Goal: Task Accomplishment & Management: Use online tool/utility

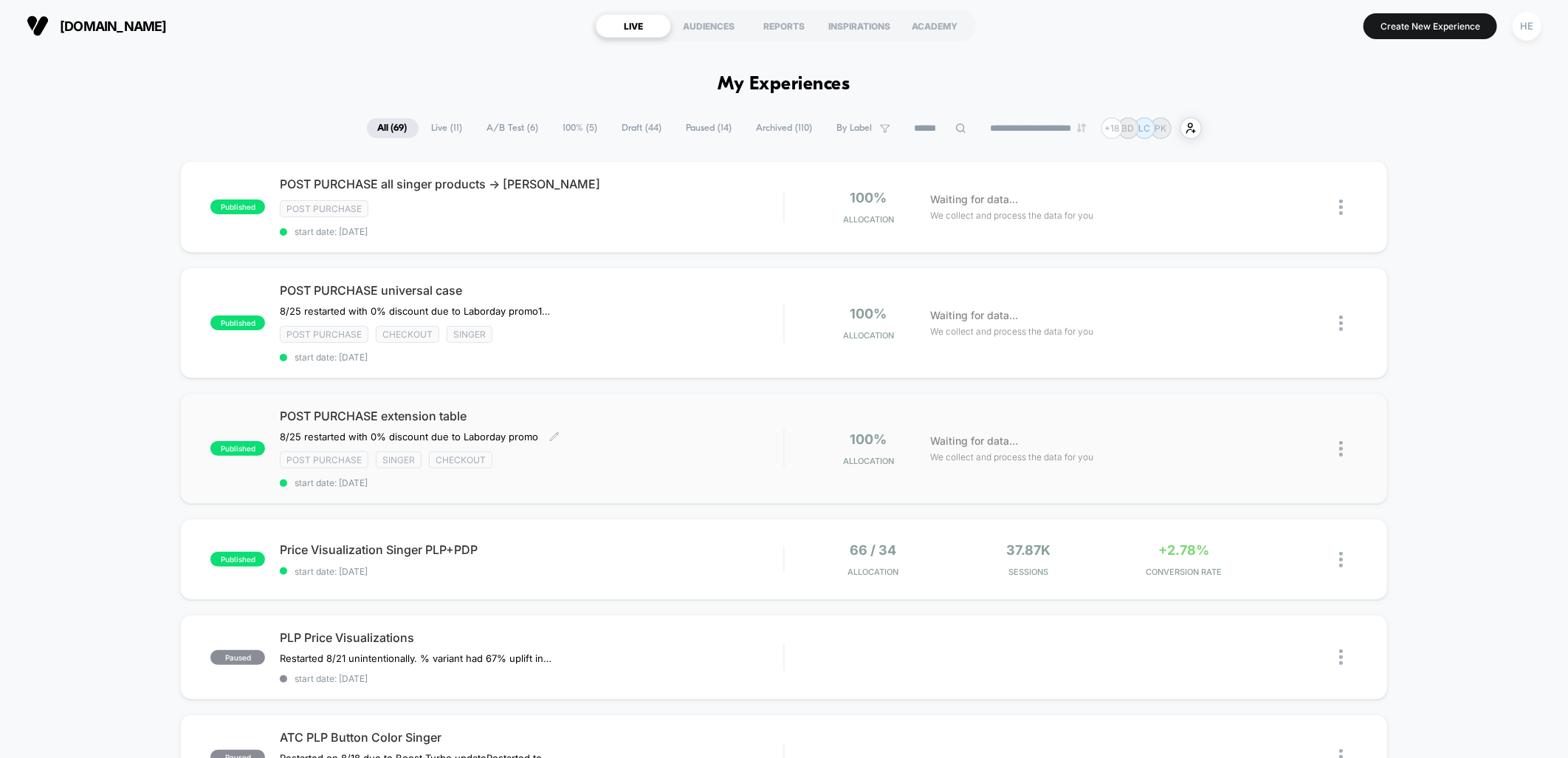
click at [648, 440] on div "POST PURCHASE extension table ﻿8/25 restarted with 0% discount due to Laborday …" at bounding box center [532, 448] width 504 height 80
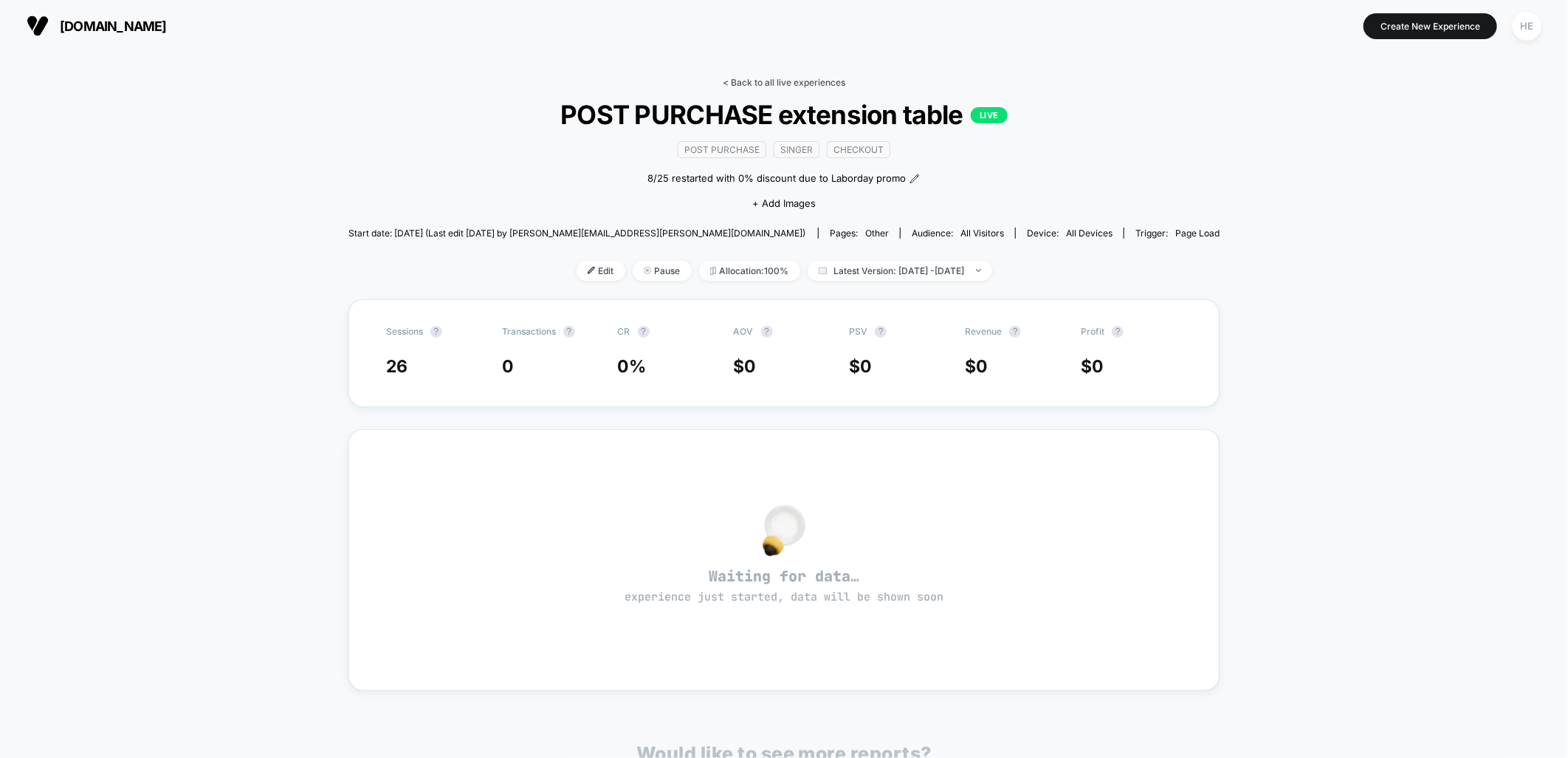
click at [754, 82] on link "< Back to all live experiences" at bounding box center [784, 82] width 123 height 11
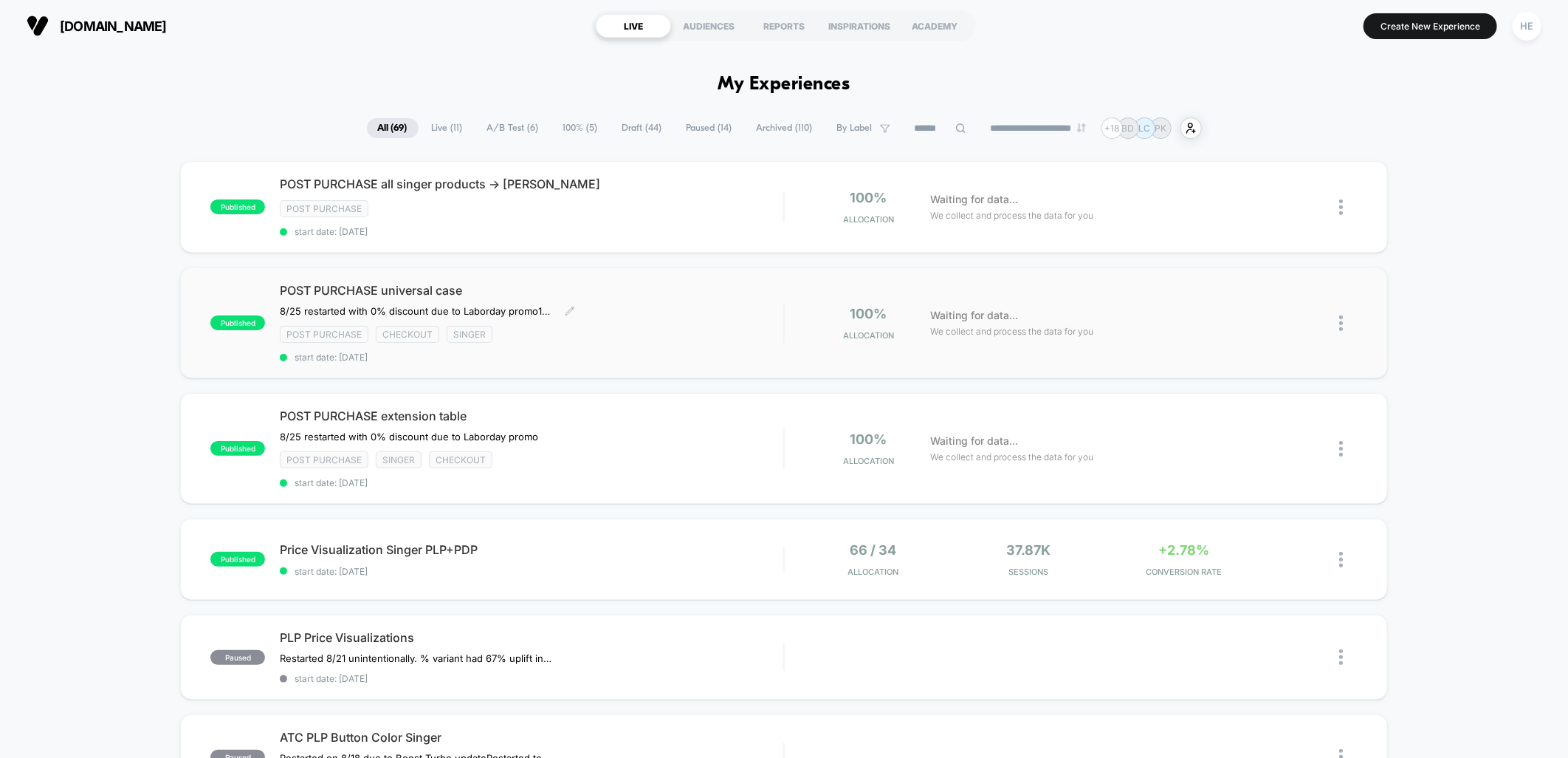
click at [640, 310] on div "POST PURCHASE universal case 8/25 restarted with 0% discount due to Laborday pr…" at bounding box center [532, 322] width 504 height 80
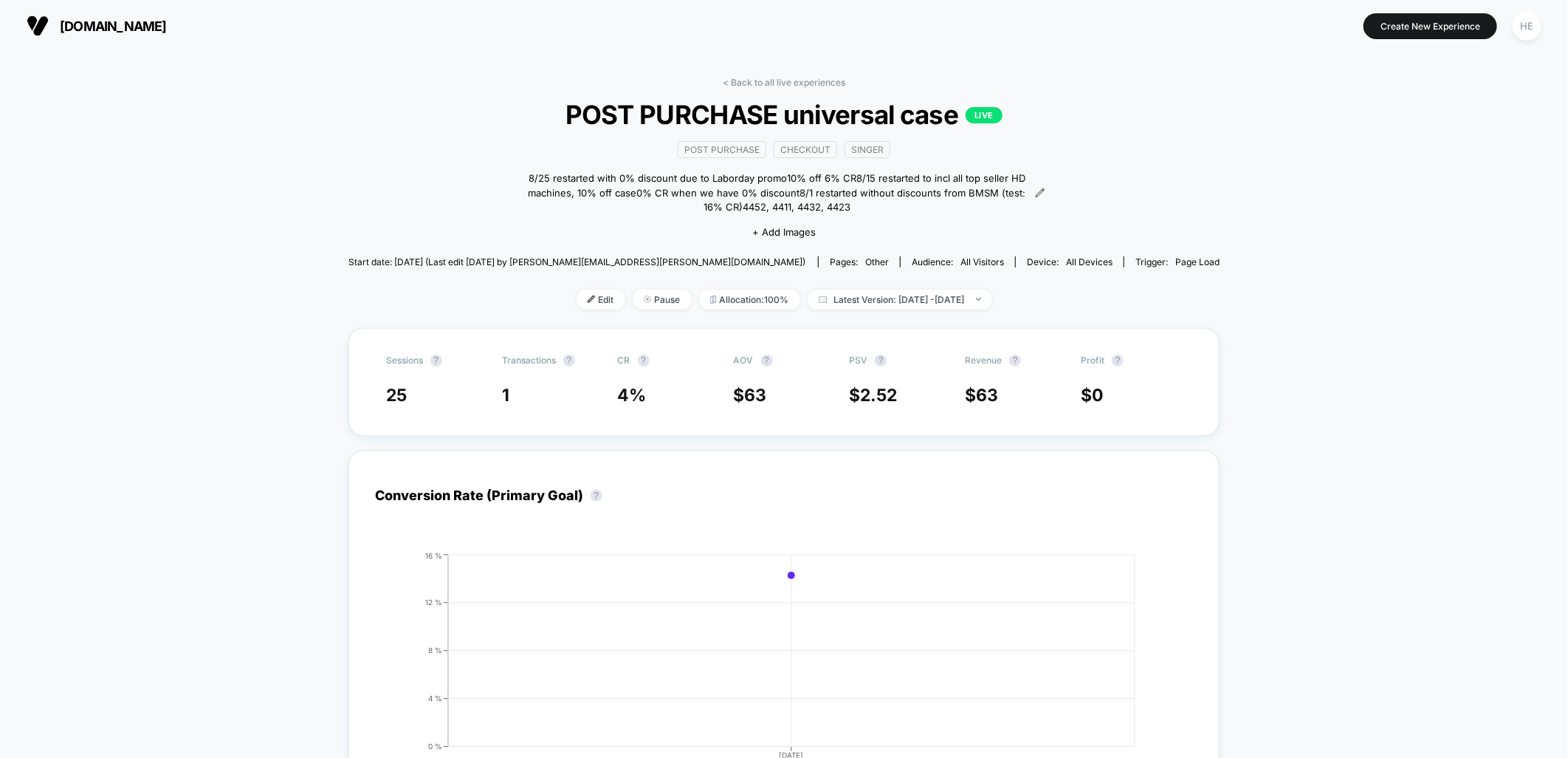
click at [791, 89] on div "< Back to all live experiences POST PURCHASE universal case LIVE Post Purchase …" at bounding box center [784, 202] width 872 height 251
click at [793, 82] on link "< Back to all live experiences" at bounding box center [784, 82] width 123 height 11
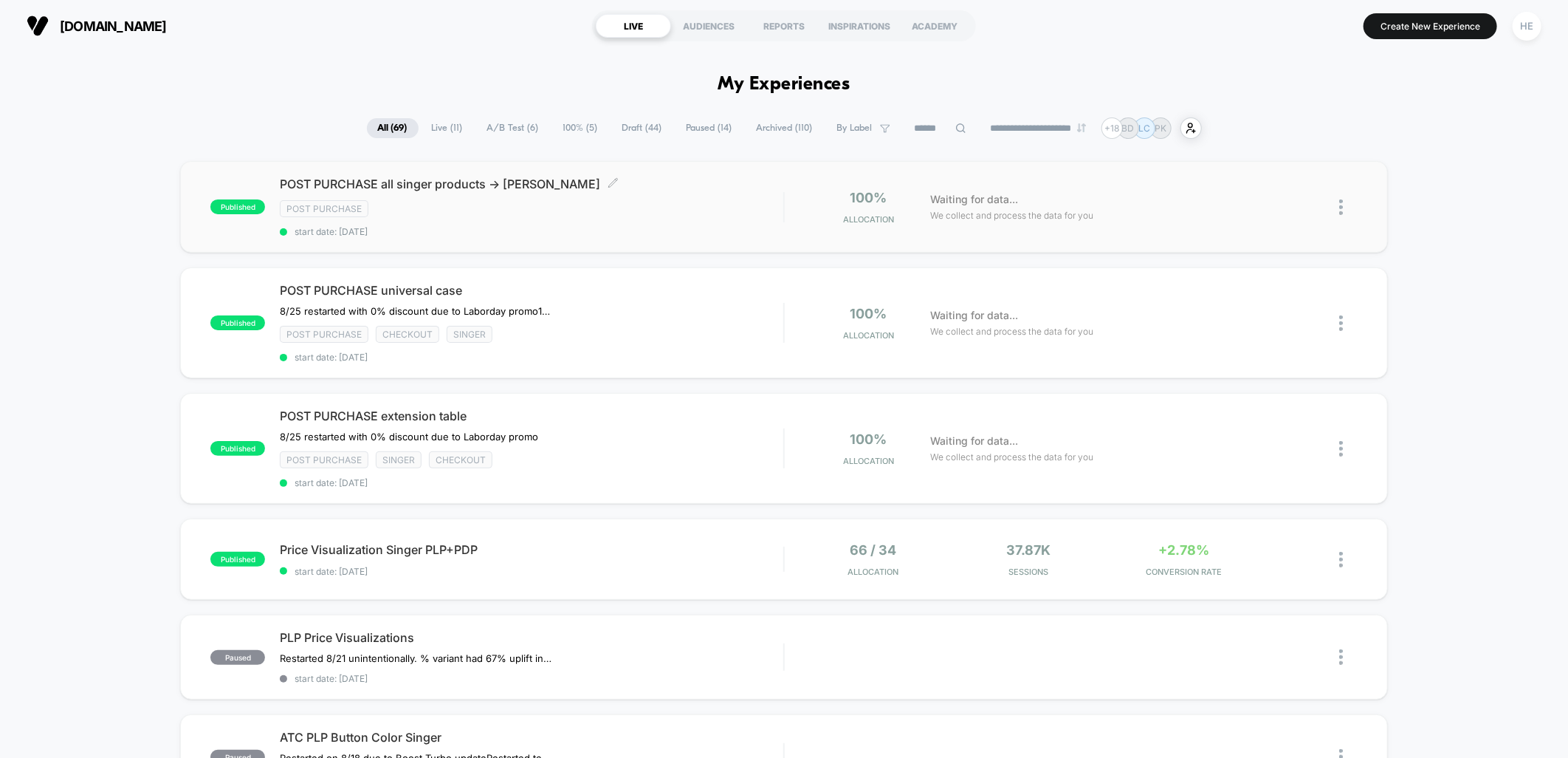
click at [712, 218] on div "POST PURCHASE all singer products -> bobbin winder Click to edit experience det…" at bounding box center [532, 206] width 504 height 60
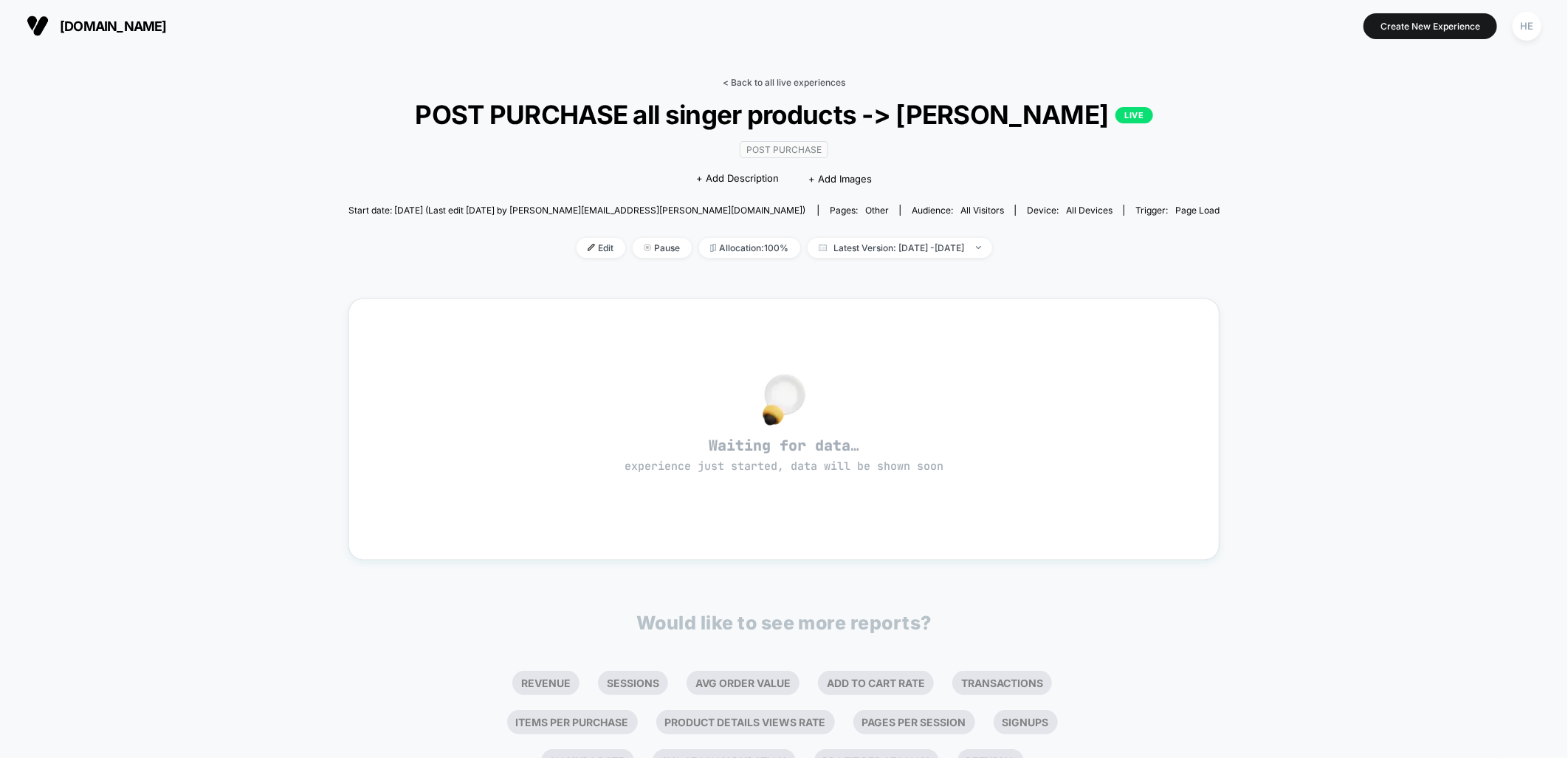
click at [779, 82] on link "< Back to all live experiences" at bounding box center [784, 82] width 123 height 11
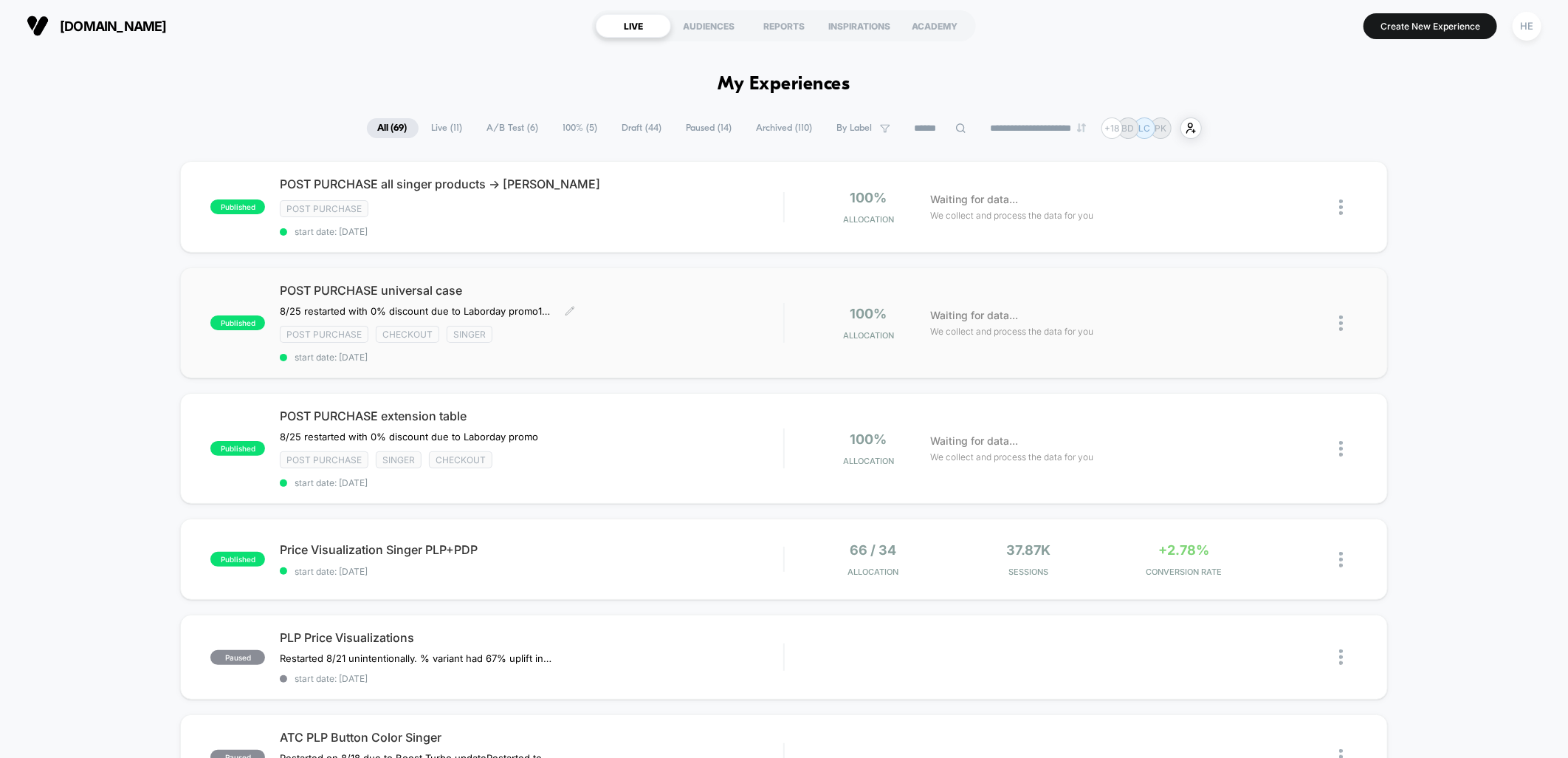
click at [584, 345] on div "POST PURCHASE universal case 8/25 restarted with 0% discount due to Laborday pr…" at bounding box center [532, 322] width 504 height 80
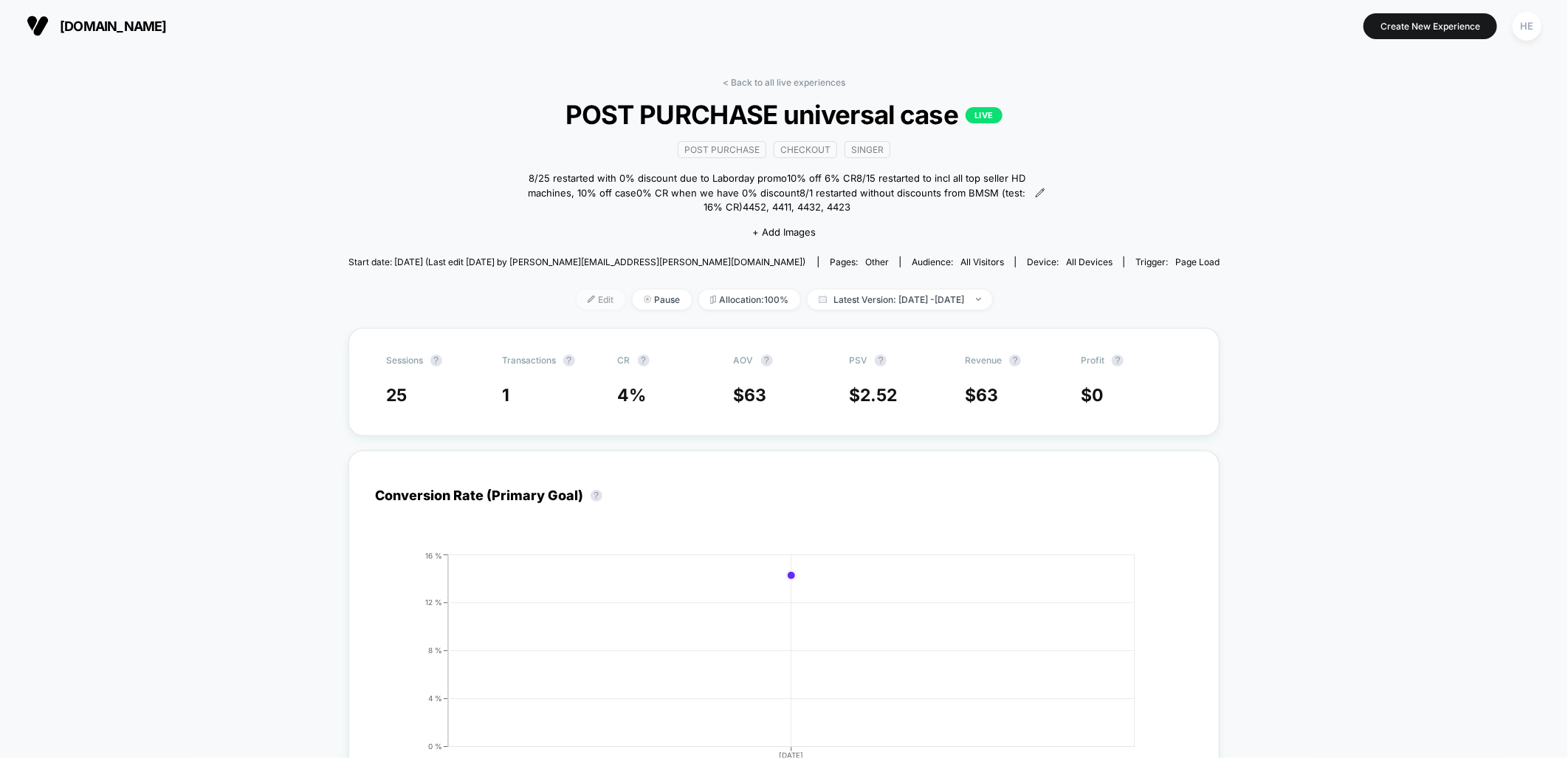
click at [577, 297] on span "Edit" at bounding box center [601, 299] width 49 height 20
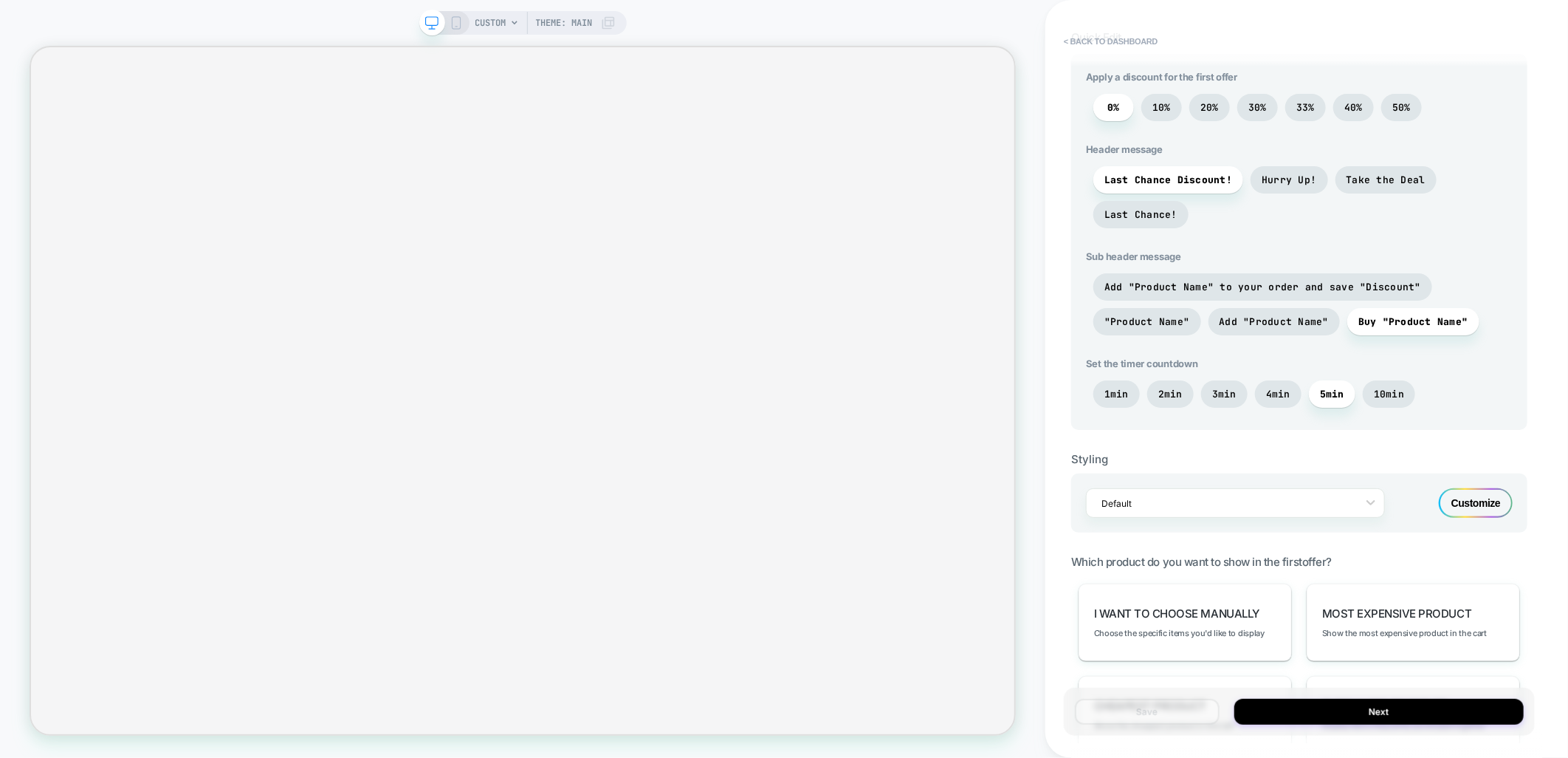
scroll to position [724, 0]
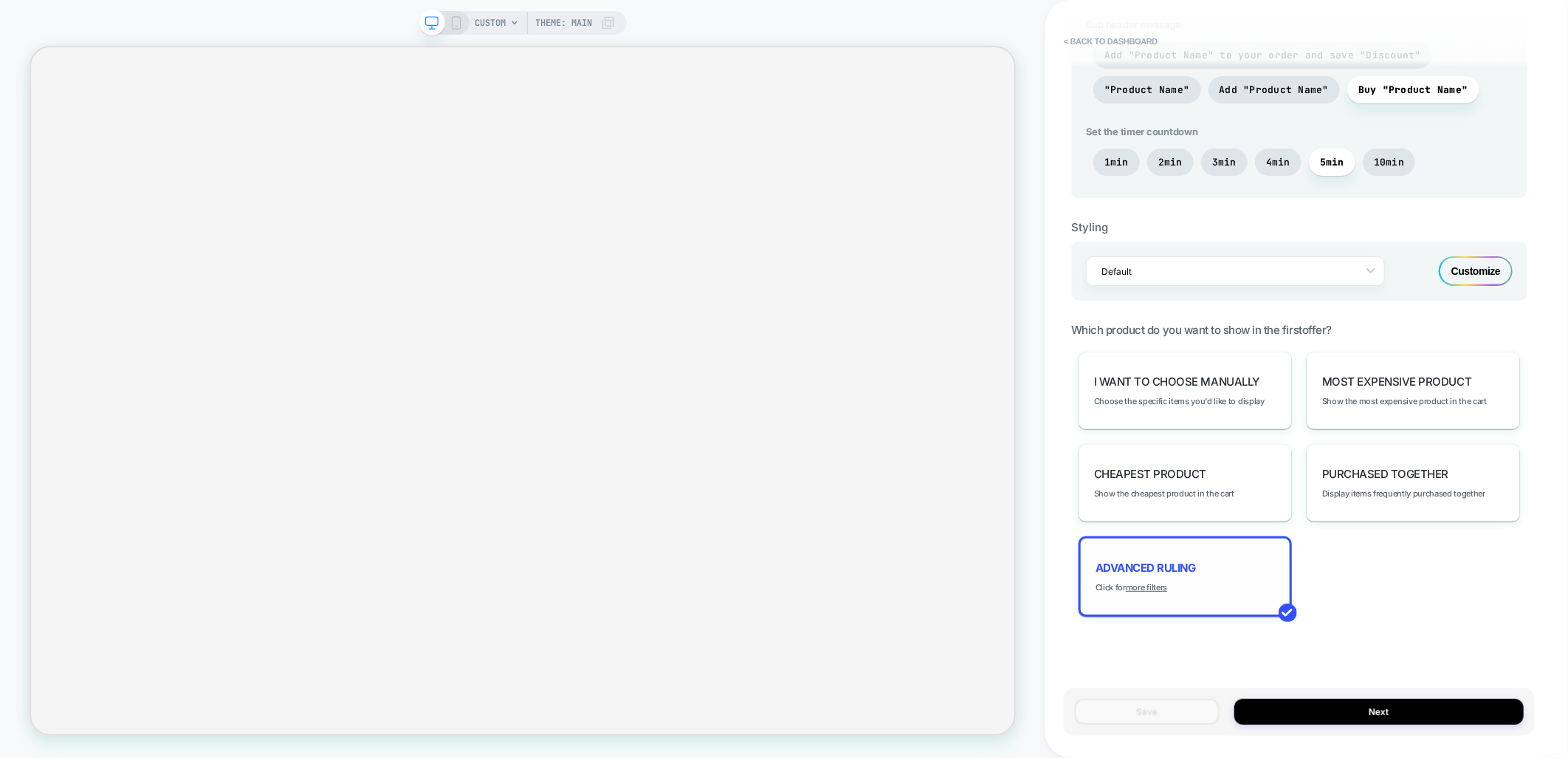
click at [1207, 581] on div "Advanced Ruling Click for more filters" at bounding box center [1185, 577] width 214 height 80
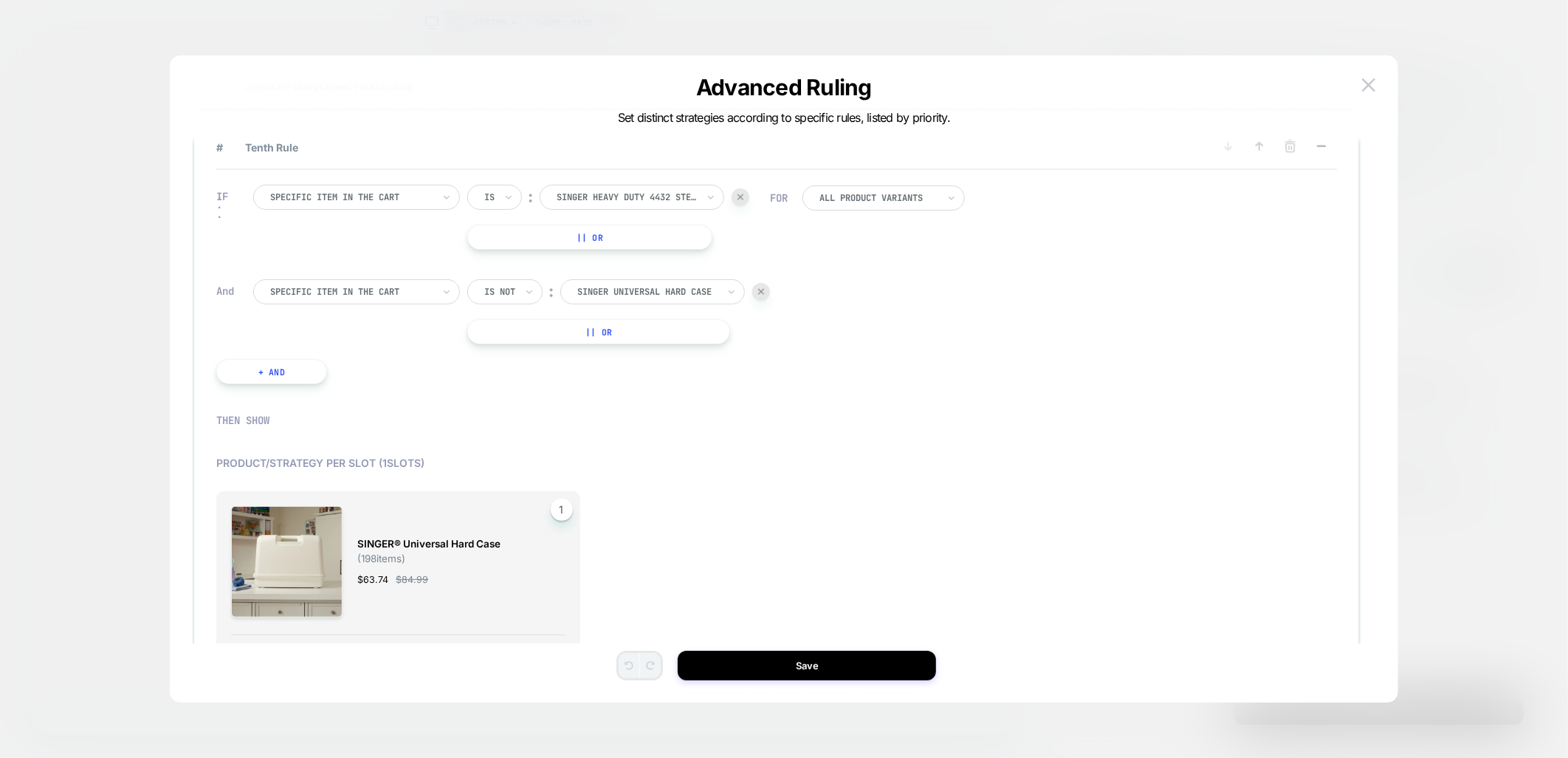
scroll to position [999, 0]
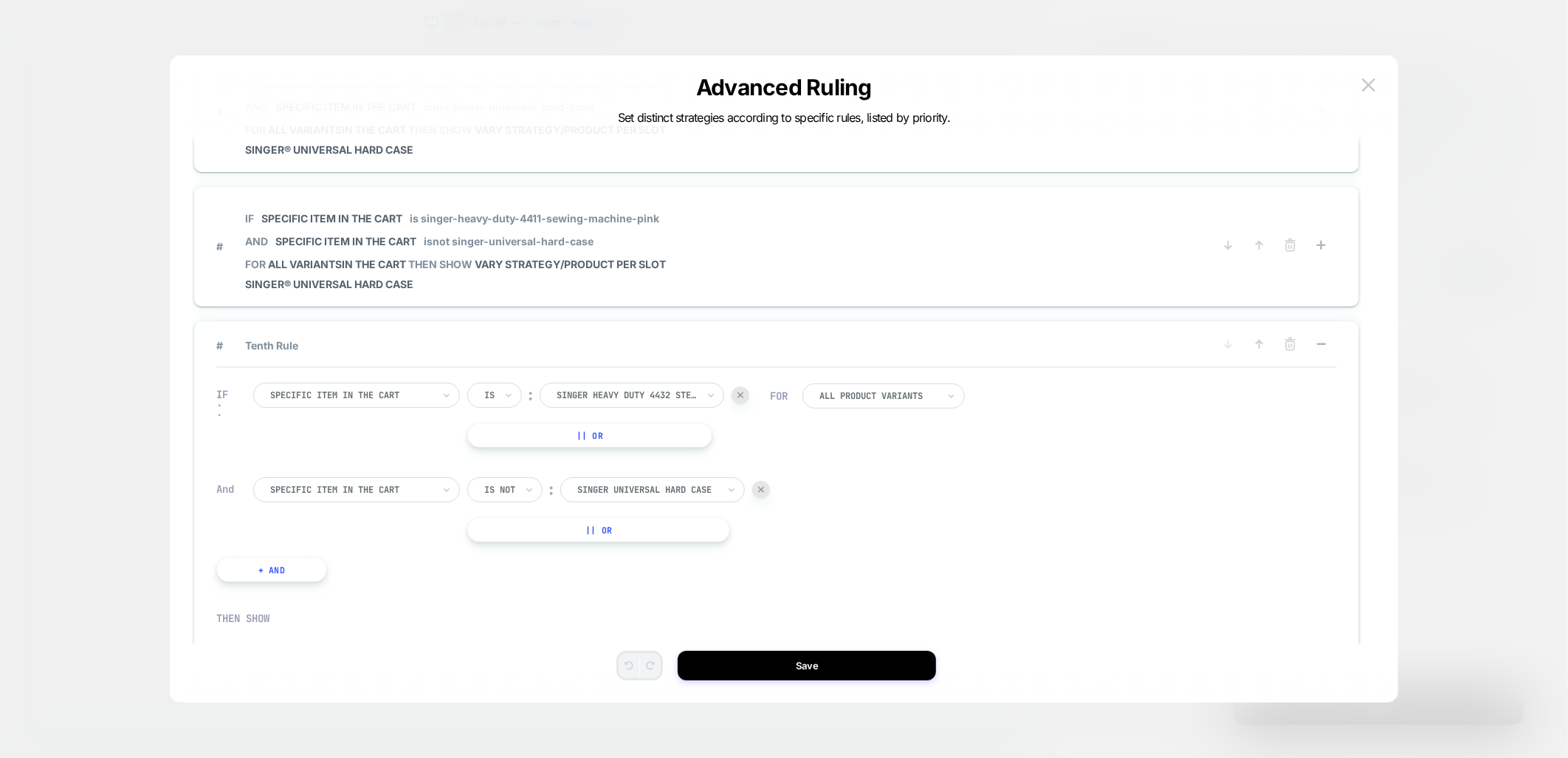
click at [1323, 336] on button at bounding box center [1322, 345] width 24 height 18
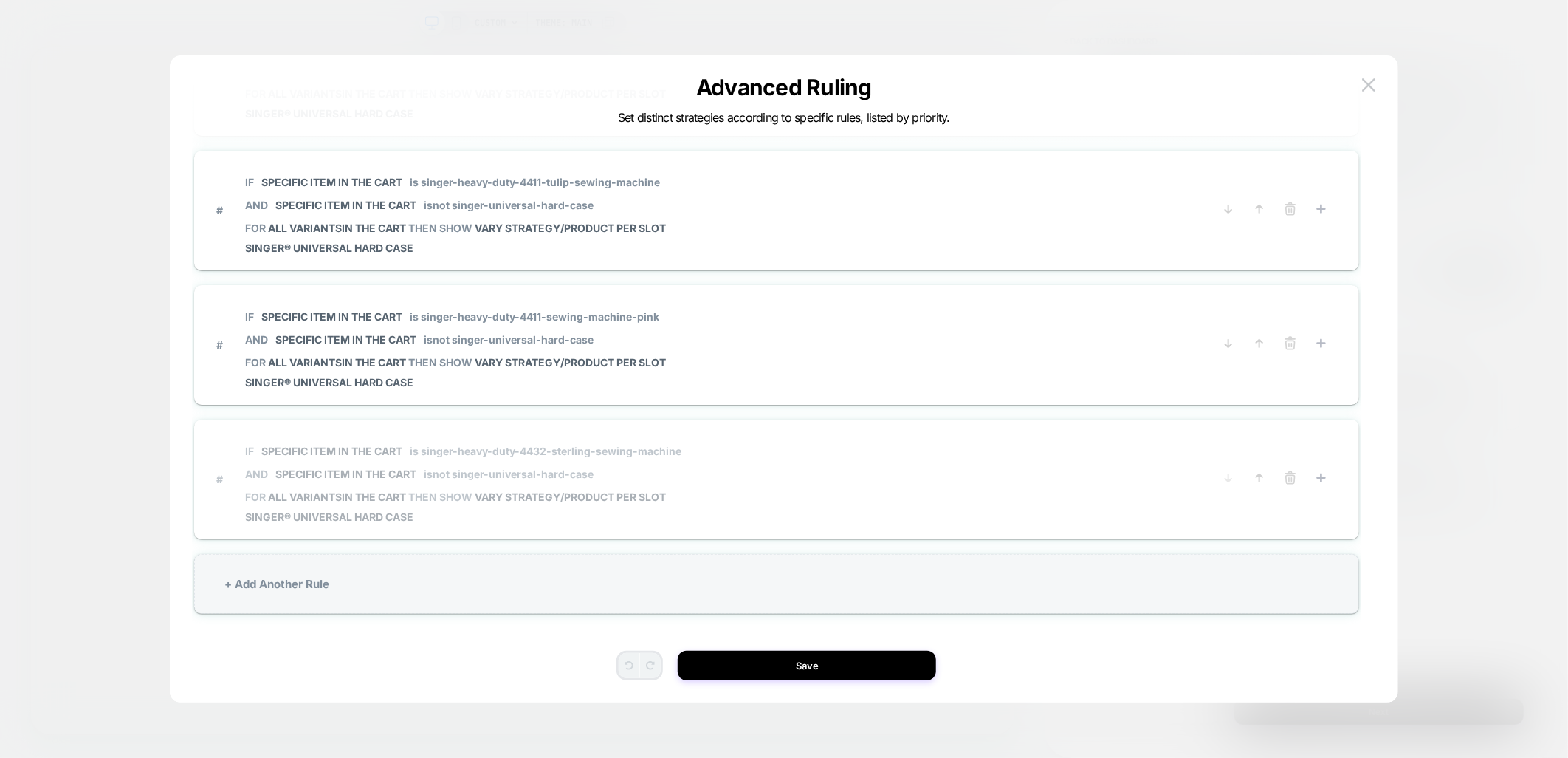
scroll to position [884, 0]
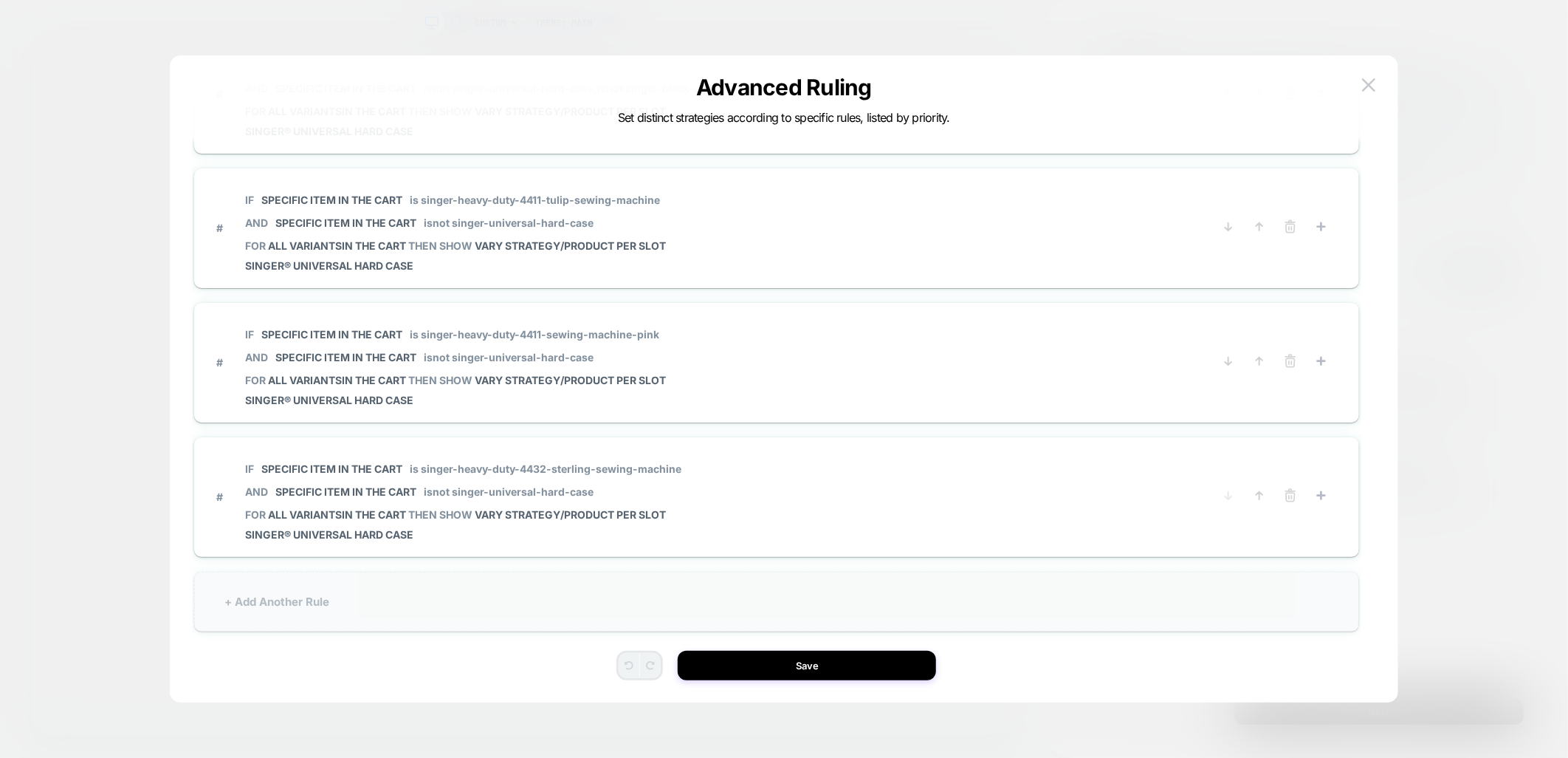
click at [368, 577] on div "+ Add Another Rule" at bounding box center [777, 602] width 1165 height 59
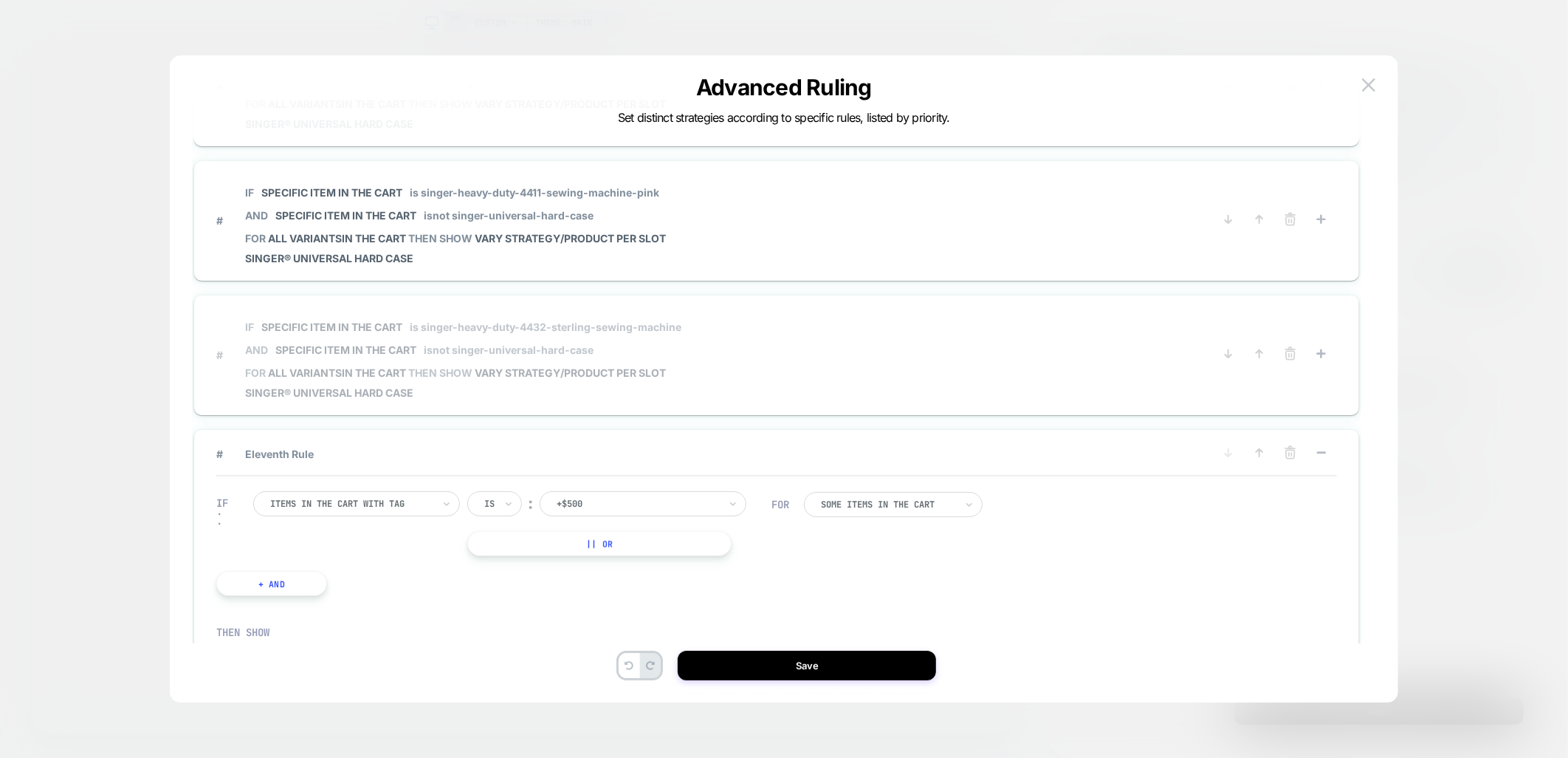
scroll to position [1130, 0]
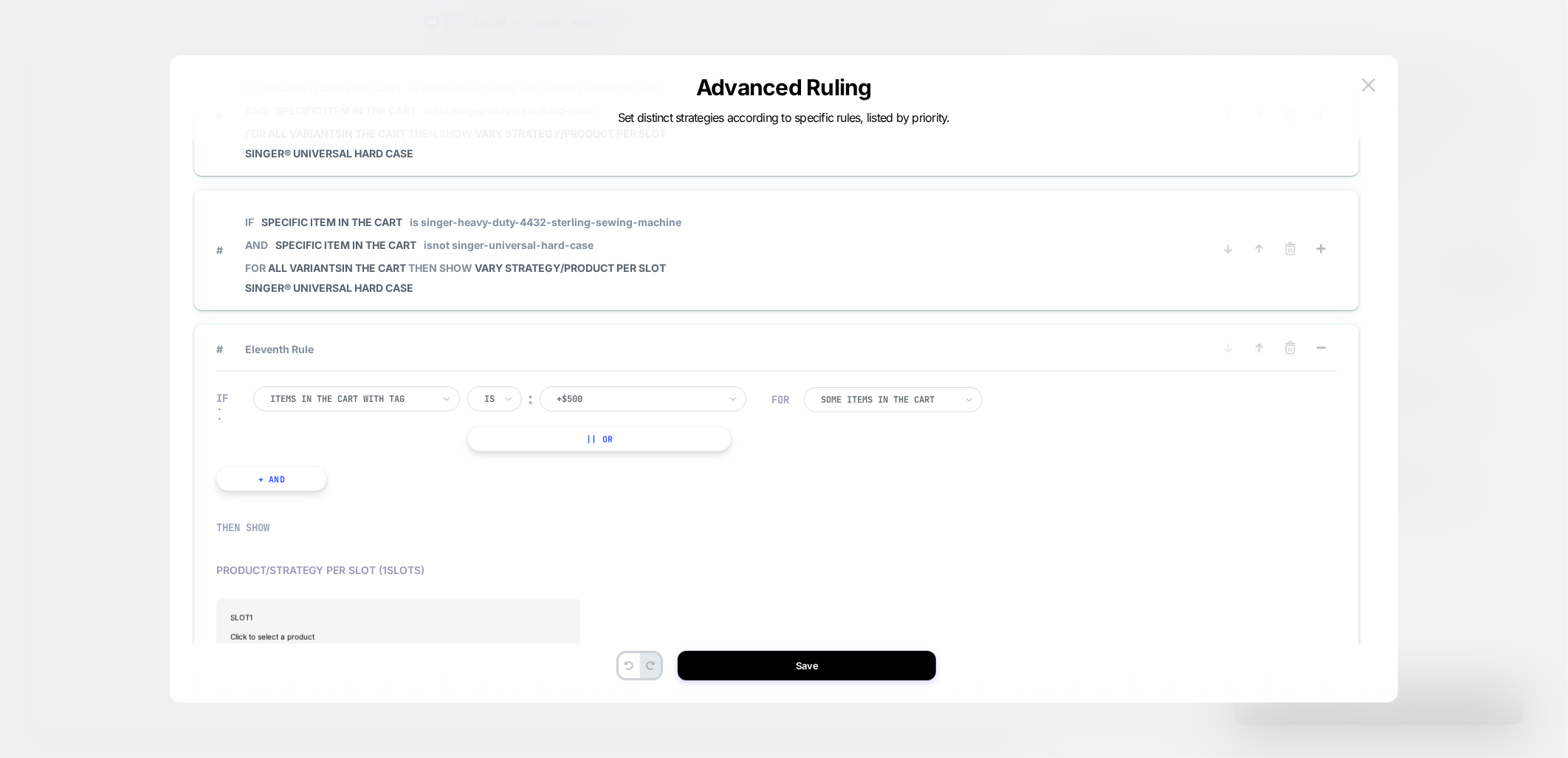
click at [437, 389] on div "Items in the cart with tag" at bounding box center [356, 399] width 207 height 25
drag, startPoint x: 359, startPoint y: 507, endPoint x: 419, endPoint y: 420, distance: 105.7
click at [419, 420] on div "Items in the cart with tag Items in the cart from collection Cart Total Cart Si…" at bounding box center [356, 471] width 192 height 125
click at [431, 425] on div "Items in the cart with tag" at bounding box center [364, 423] width 192 height 24
click at [621, 391] on div "+$500" at bounding box center [638, 399] width 166 height 16
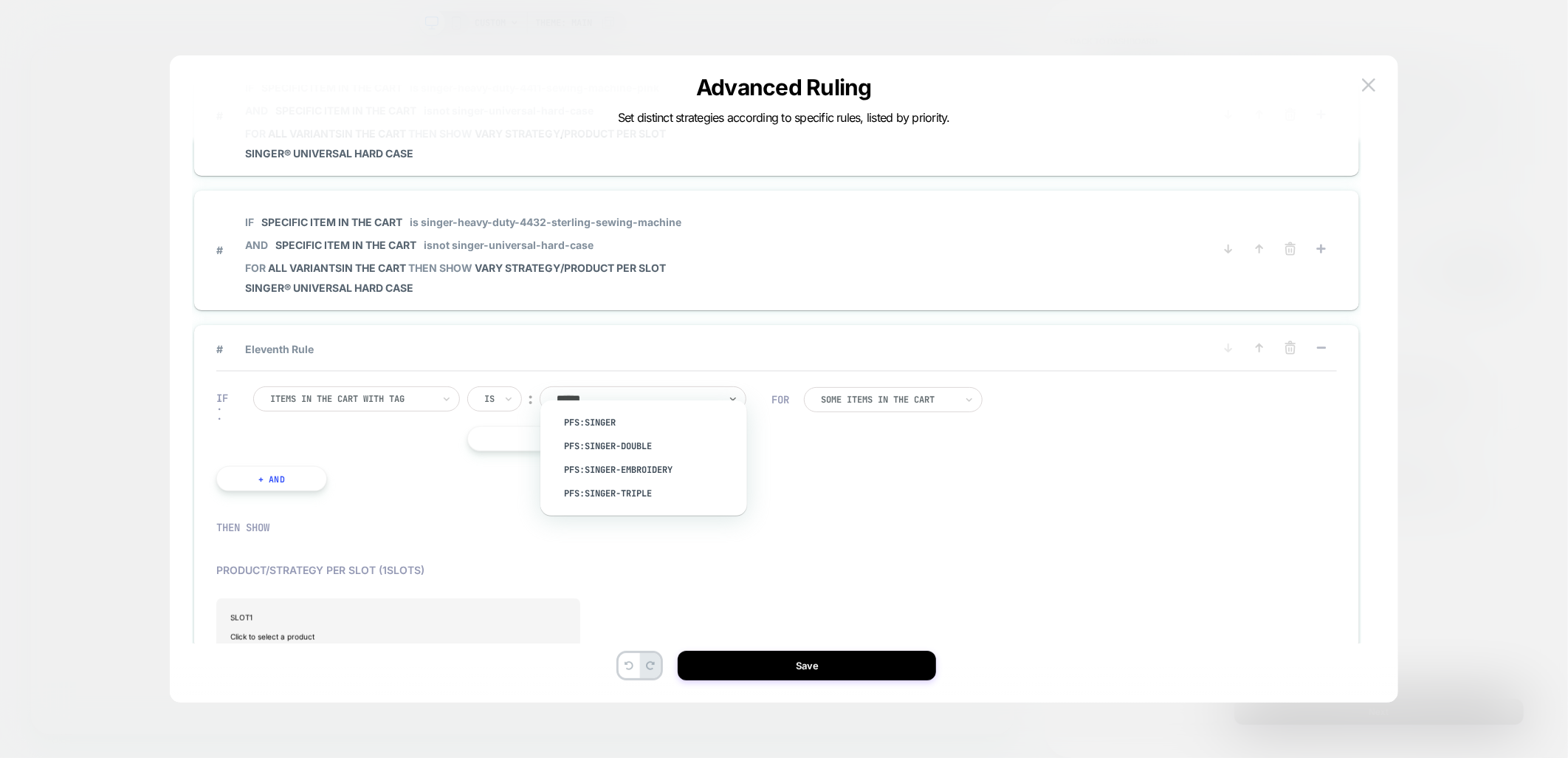
type input "*******"
click at [625, 419] on div "pfs:singer" at bounding box center [651, 423] width 192 height 24
click at [840, 458] on div "IF Items in the cart with tag Is ︰ pfs:singer || Or + And FOR Some Items in the…" at bounding box center [777, 439] width 1121 height 134
click at [246, 469] on button "+ And" at bounding box center [272, 478] width 111 height 25
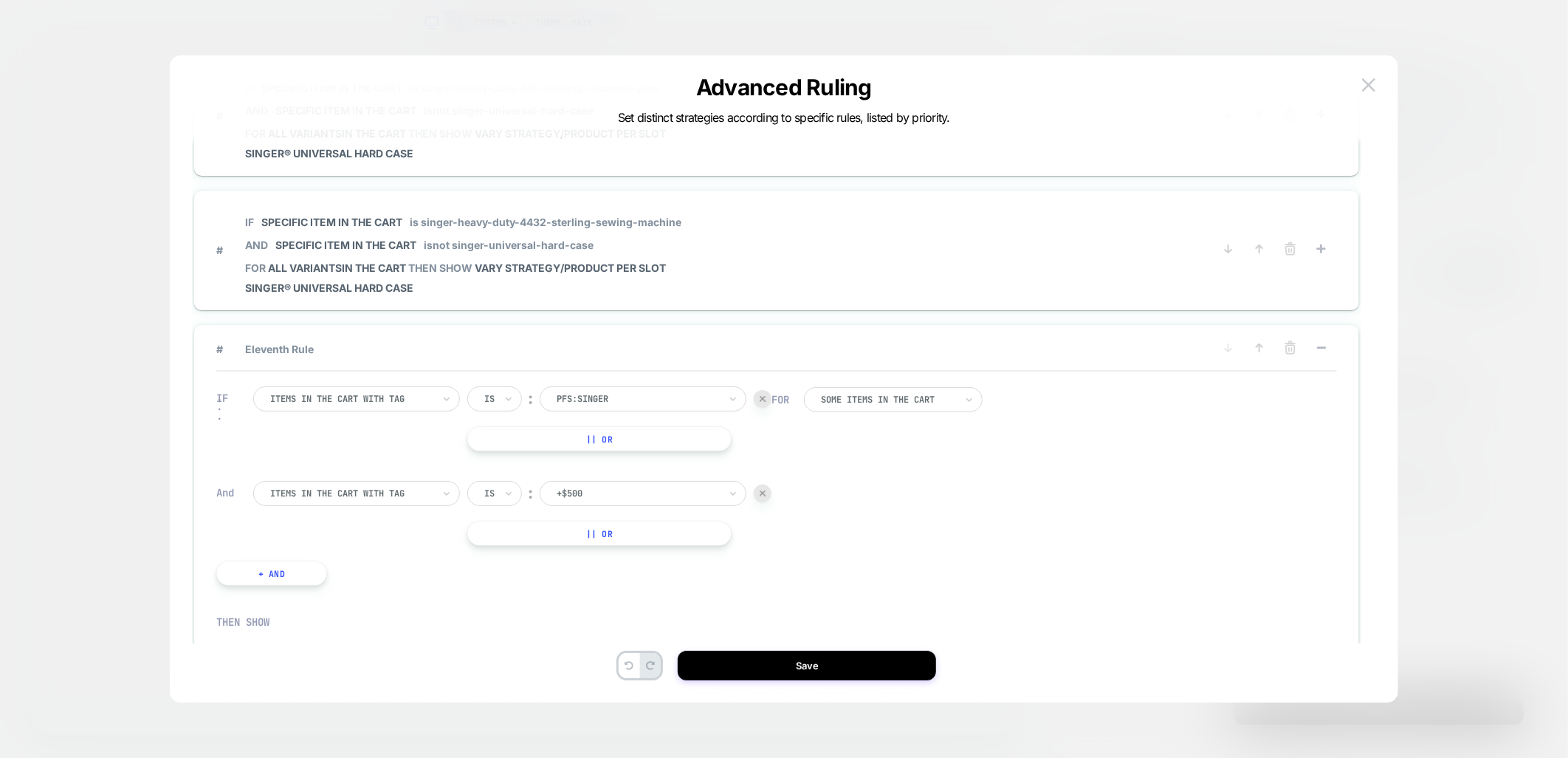
click at [768, 485] on div at bounding box center [762, 494] width 18 height 18
click at [330, 628] on span "Click to select a product" at bounding box center [398, 636] width 334 height 30
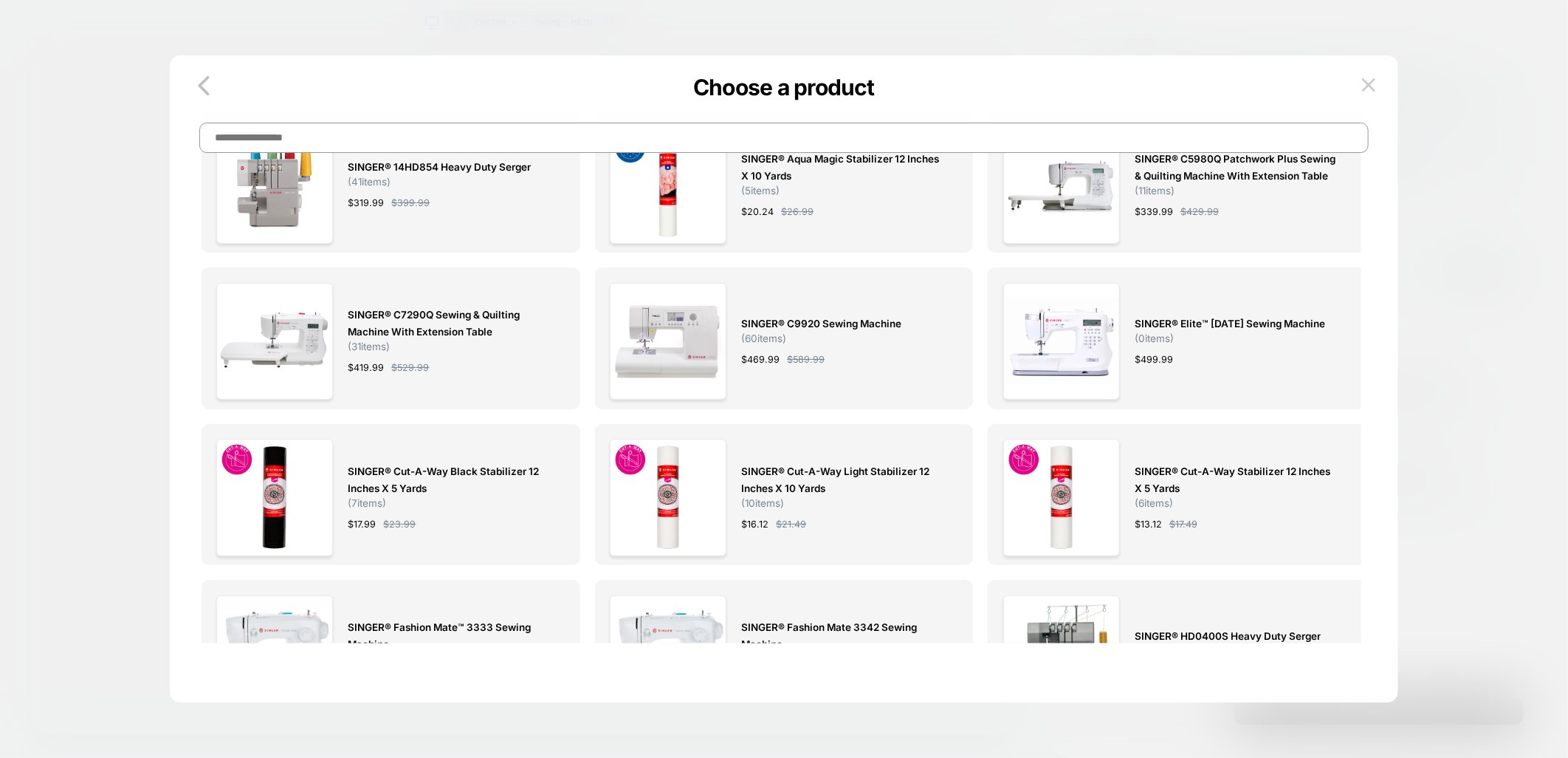
scroll to position [0, 0]
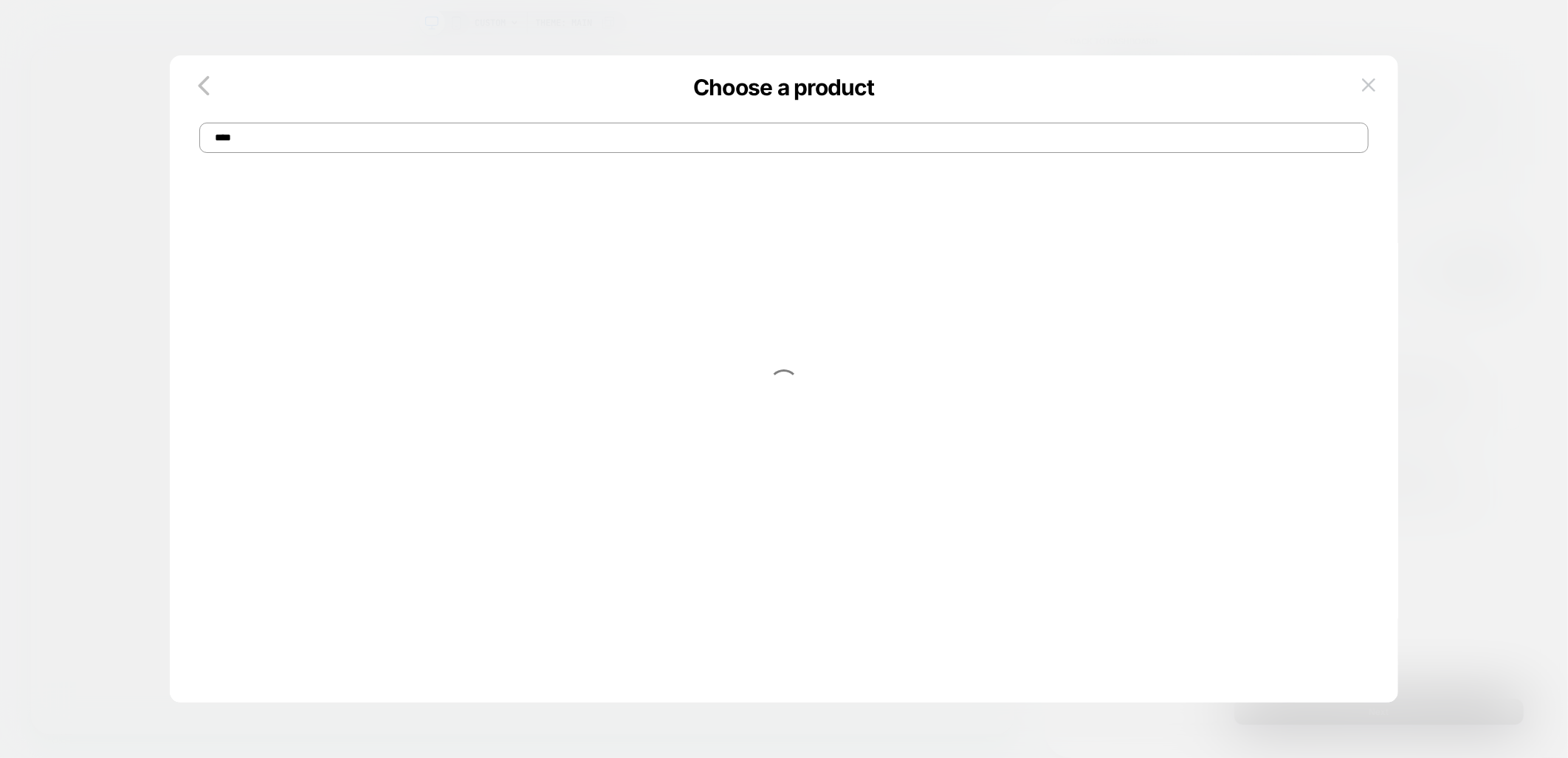
type input "****"
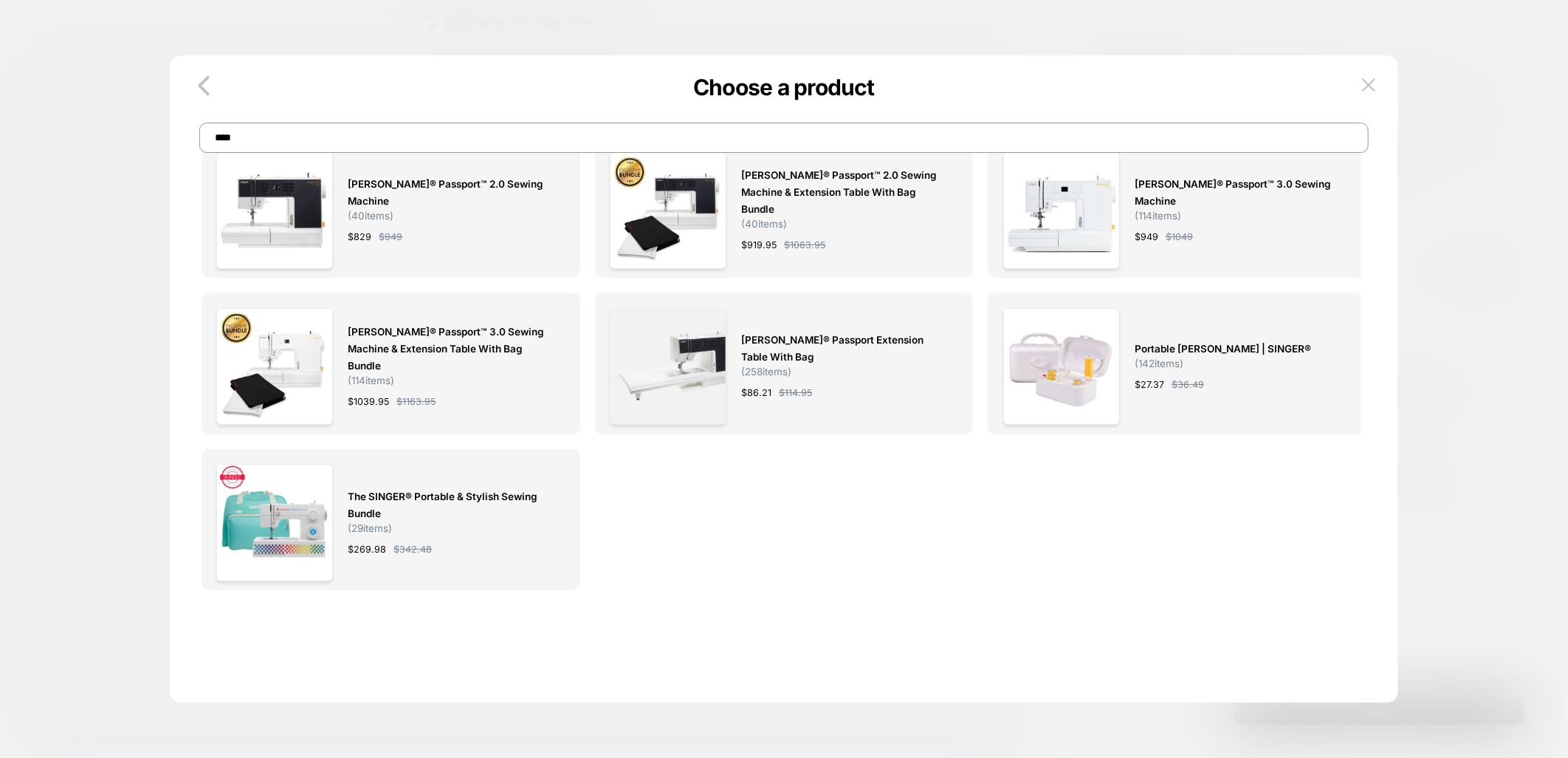
drag, startPoint x: 1168, startPoint y: 313, endPoint x: 1460, endPoint y: 494, distance: 343.5
click at [1168, 313] on div "Portable Bobbin Winder | SINGER® ( 142 items) $ 27.37 $ 36.49" at bounding box center [1236, 366] width 202 height 117
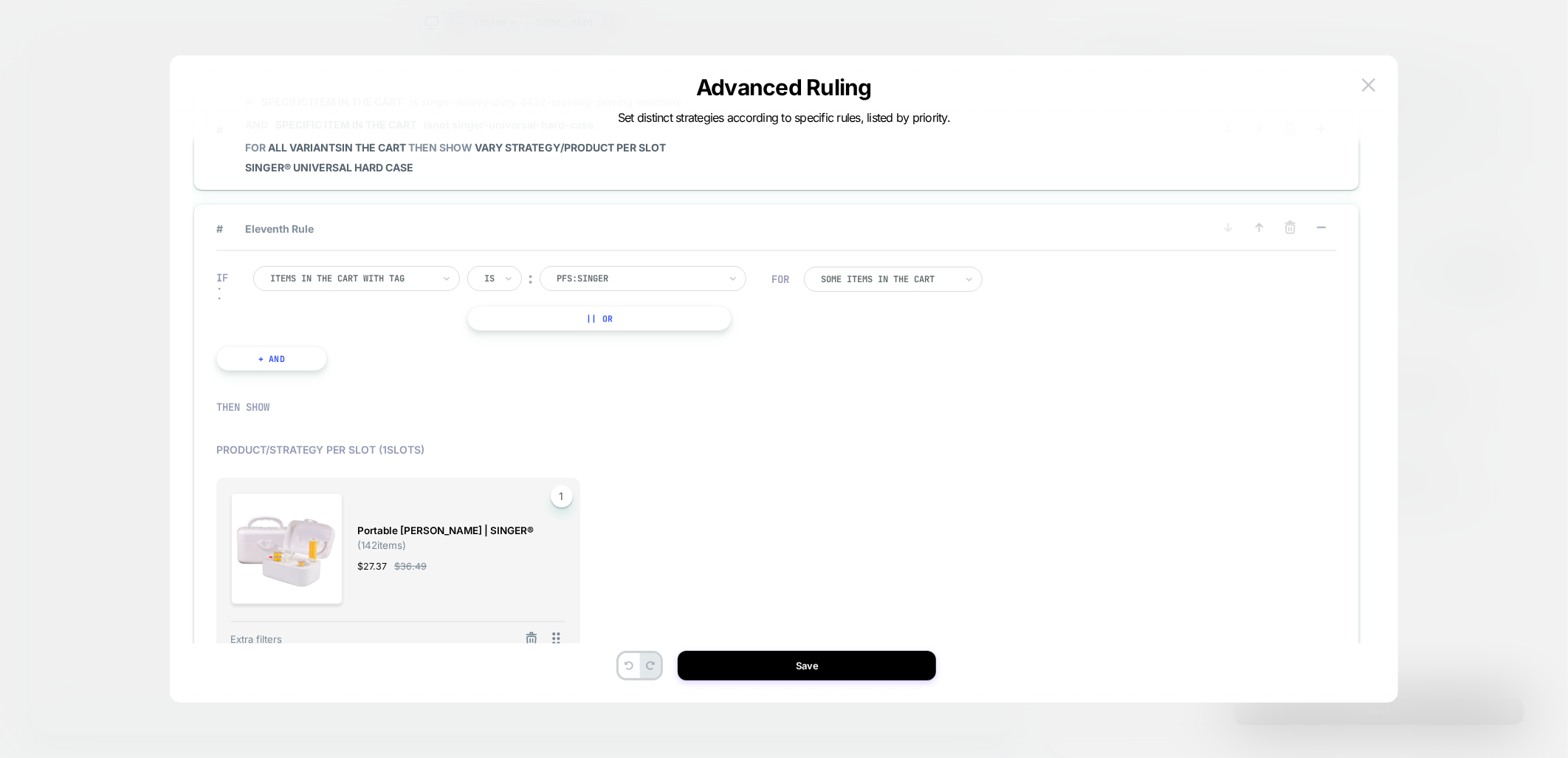
scroll to position [1201, 0]
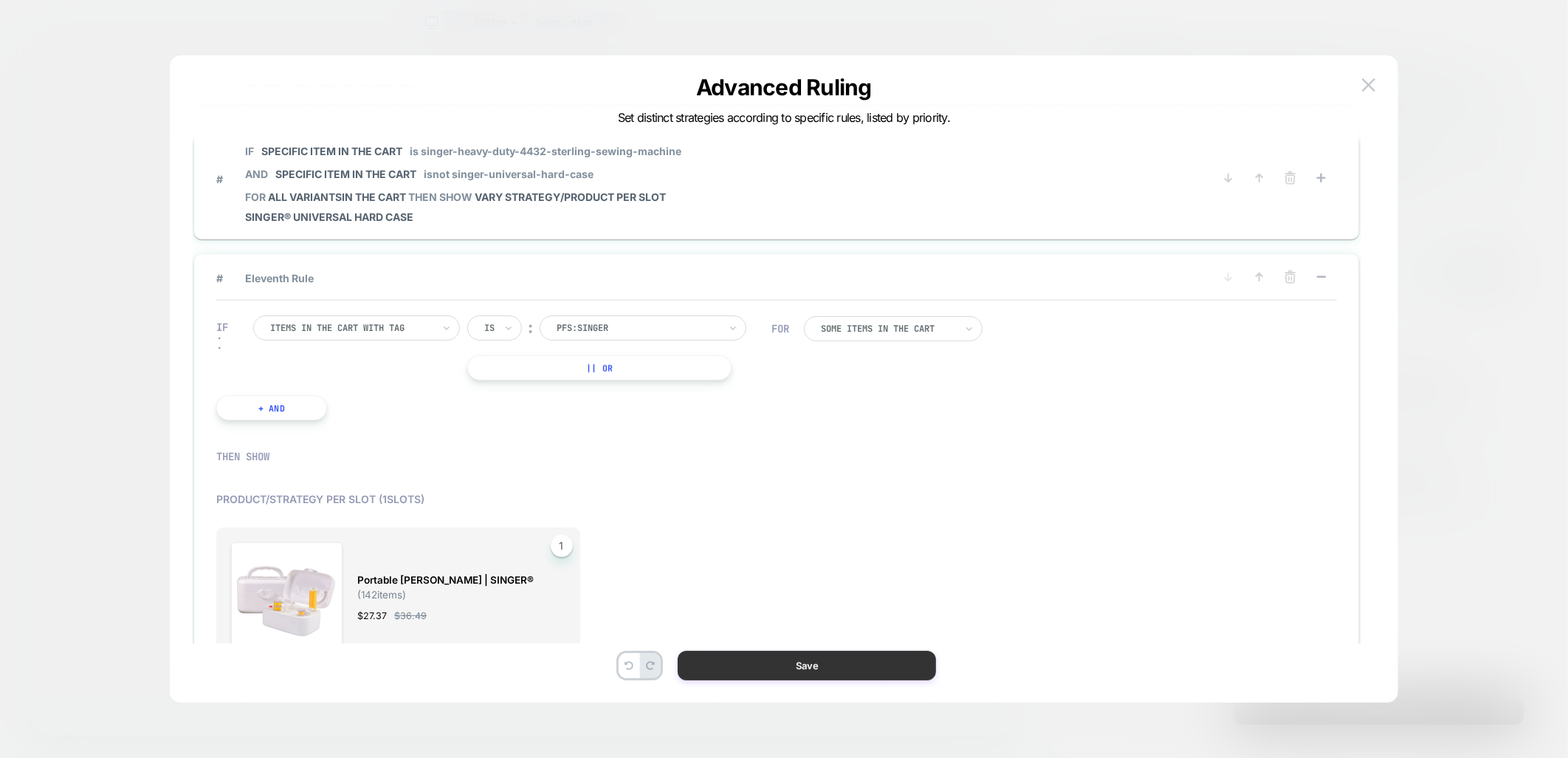
click at [769, 666] on button "Save" at bounding box center [807, 665] width 259 height 30
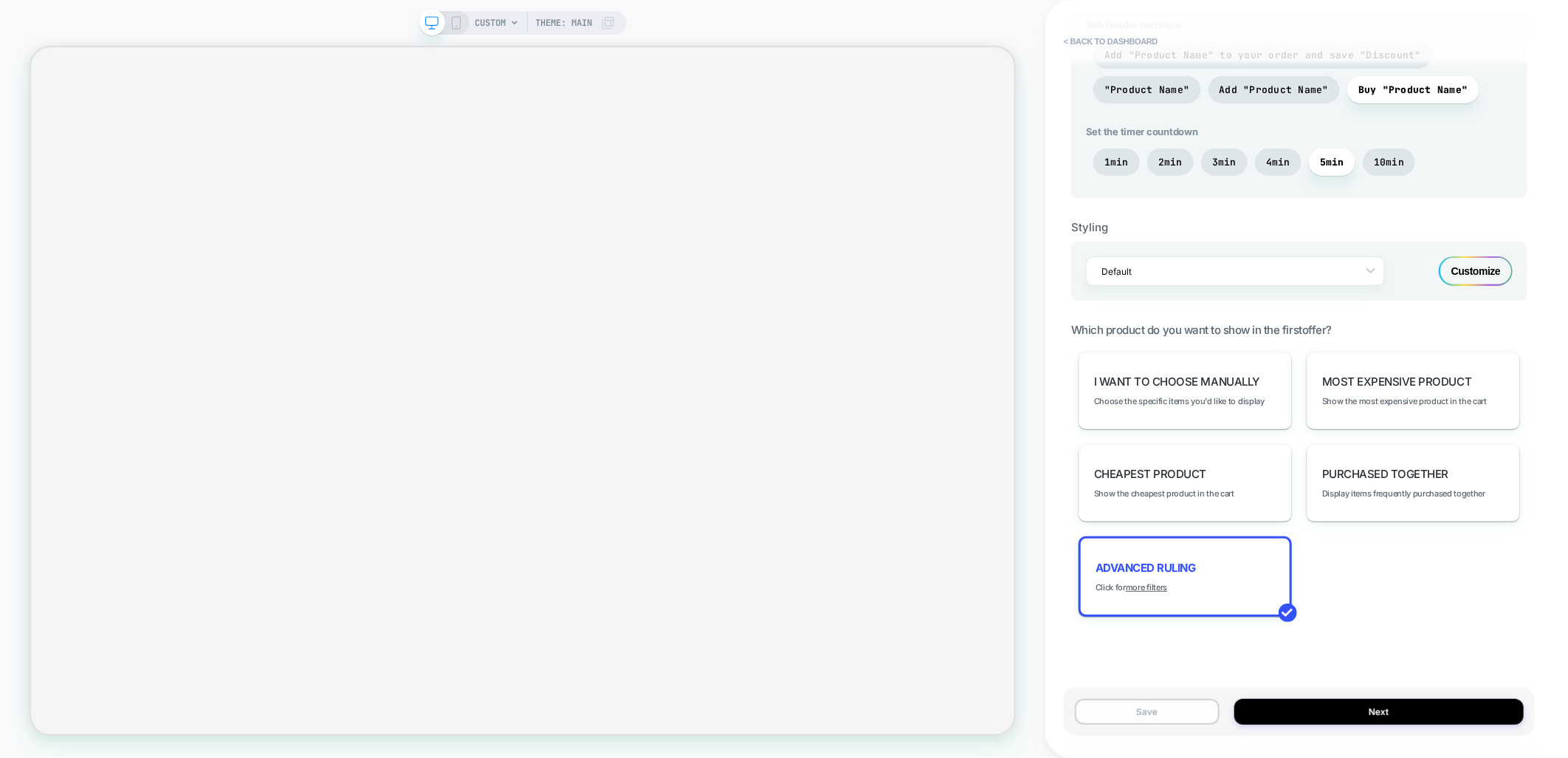
click at [1147, 710] on button "Save" at bounding box center [1147, 711] width 145 height 26
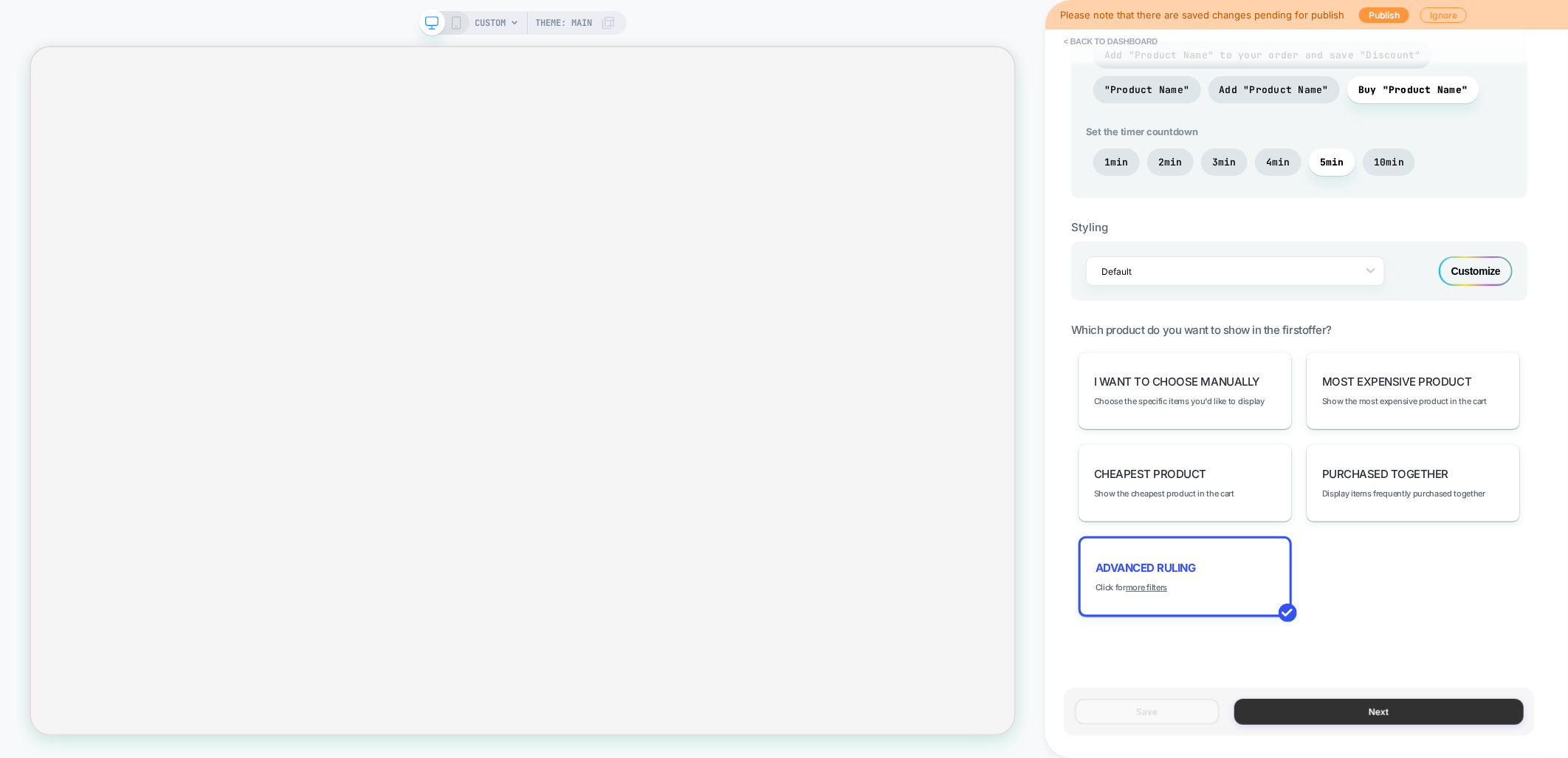
click at [1251, 708] on button "Next" at bounding box center [1379, 711] width 289 height 26
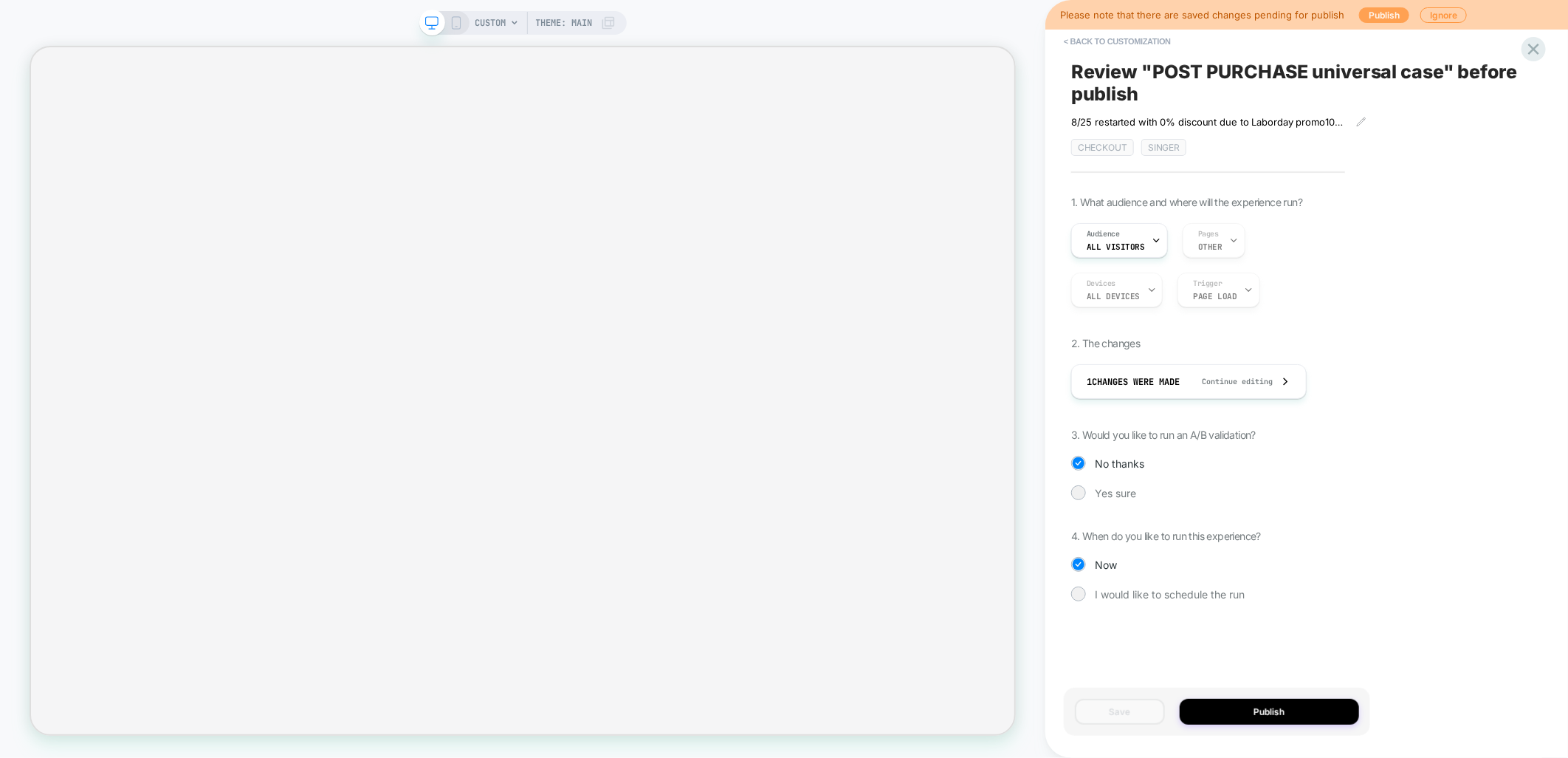
click at [1359, 18] on button "Publish" at bounding box center [1384, 15] width 50 height 15
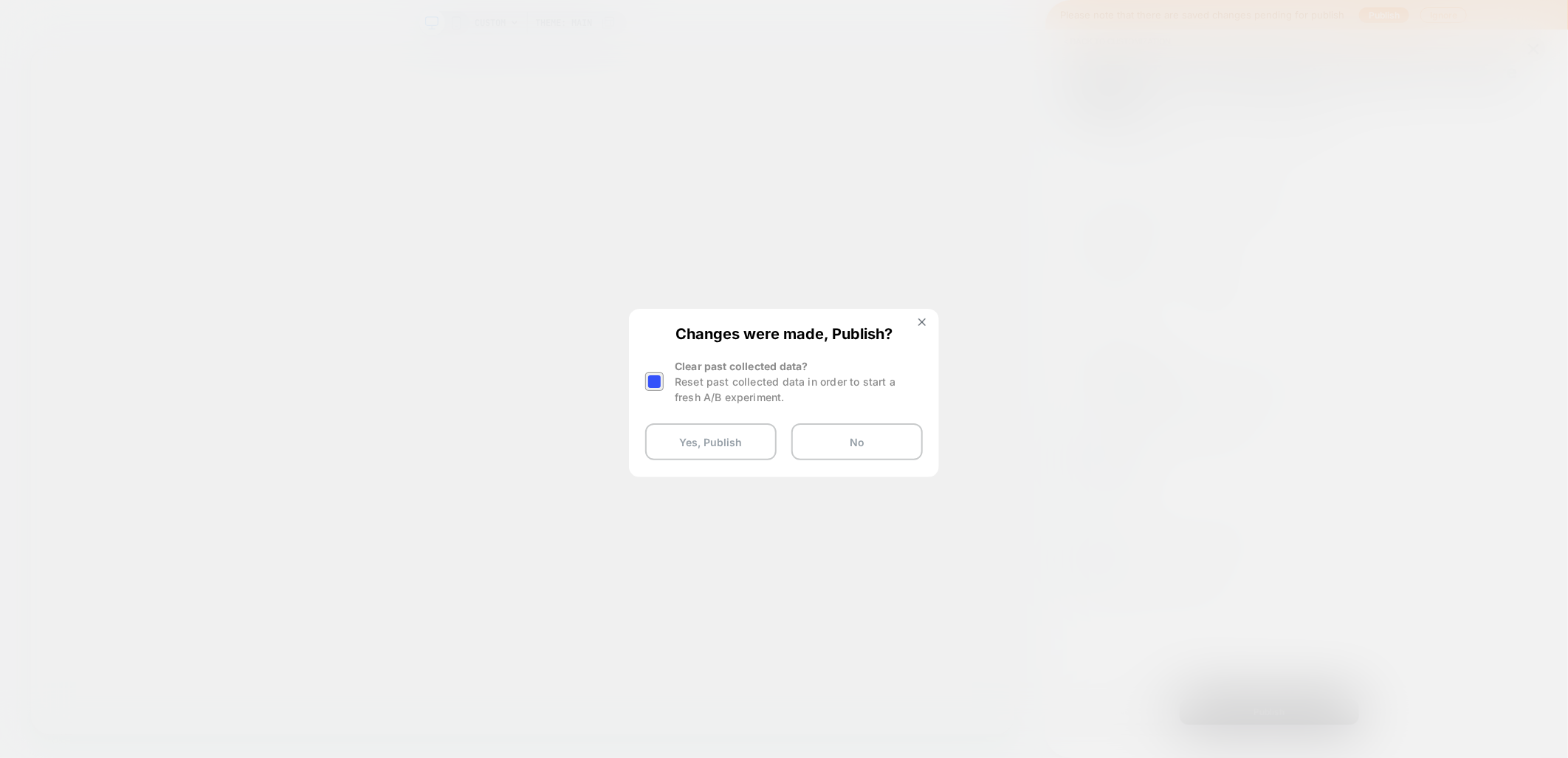
click at [651, 388] on div at bounding box center [654, 381] width 18 height 18
click at [666, 378] on div at bounding box center [656, 381] width 22 height 47
drag, startPoint x: 660, startPoint y: 384, endPoint x: 684, endPoint y: 406, distance: 32.6
click at [660, 385] on div at bounding box center [654, 381] width 18 height 18
click at [697, 447] on button "Yes, Publish" at bounding box center [711, 442] width 131 height 37
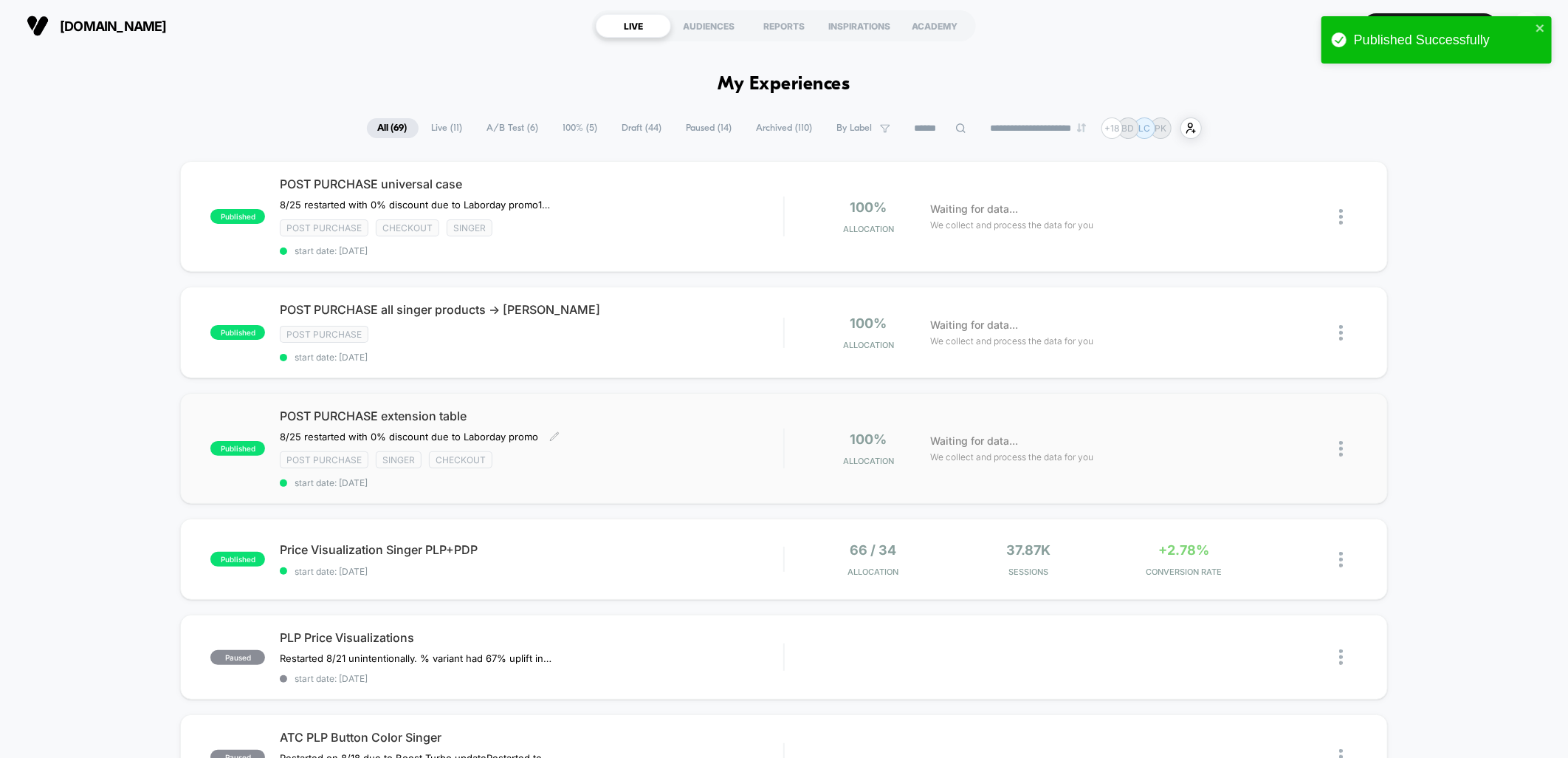
click at [669, 439] on div "POST PURCHASE extension table ﻿8/25 restarted with 0% discount due to Laborday …" at bounding box center [532, 448] width 504 height 80
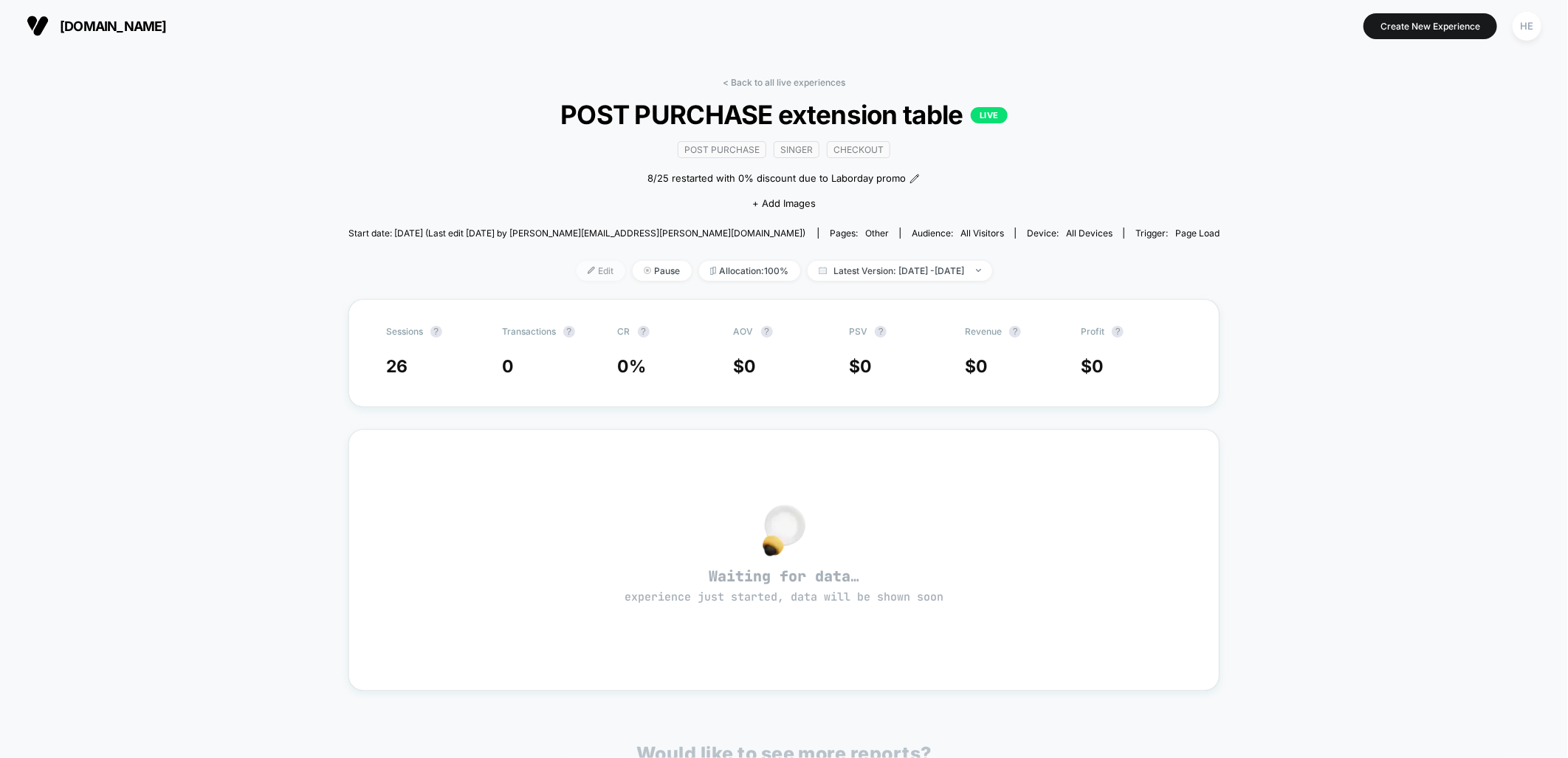
click at [588, 270] on img at bounding box center [592, 270] width 8 height 8
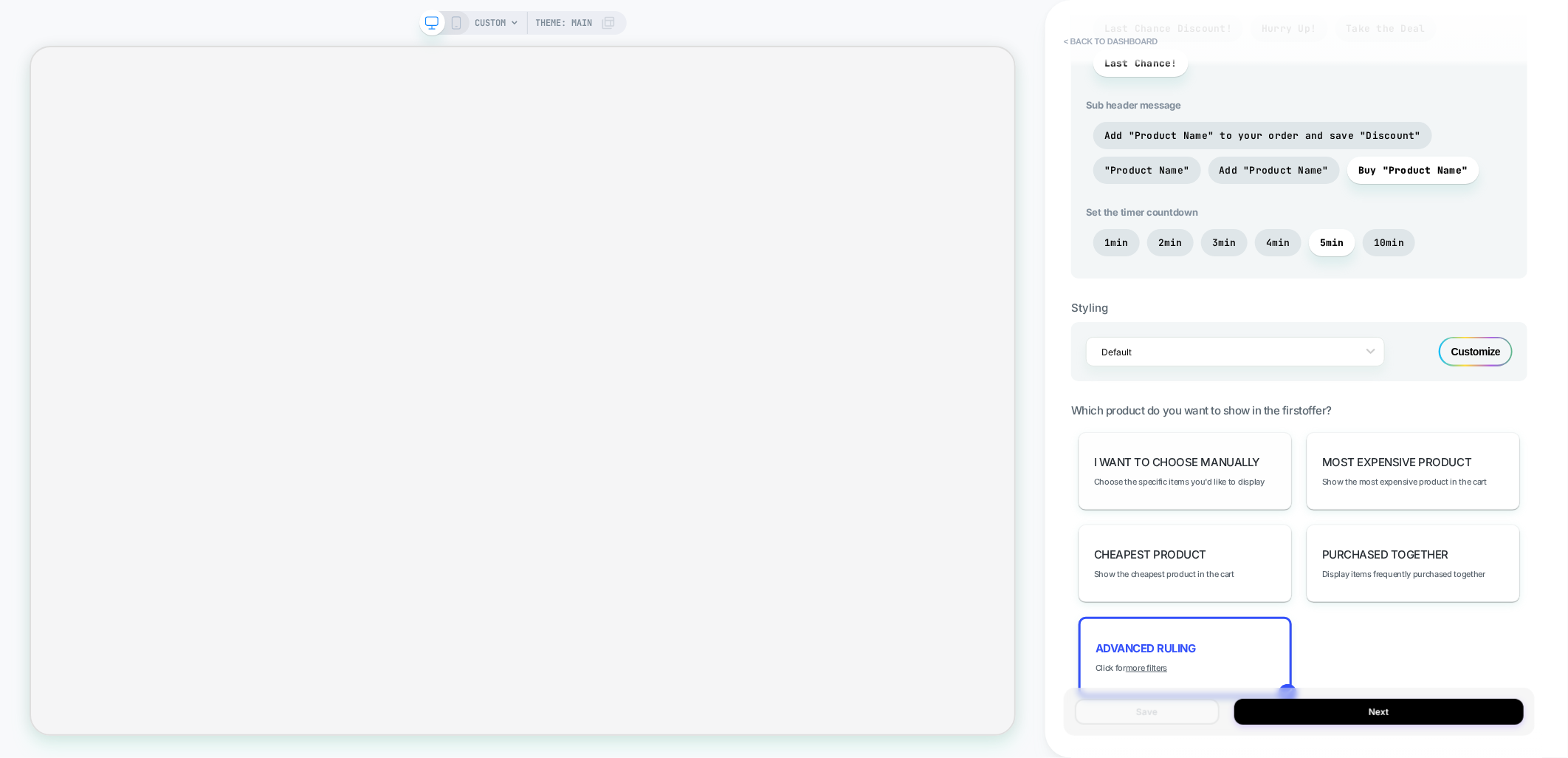
scroll to position [724, 0]
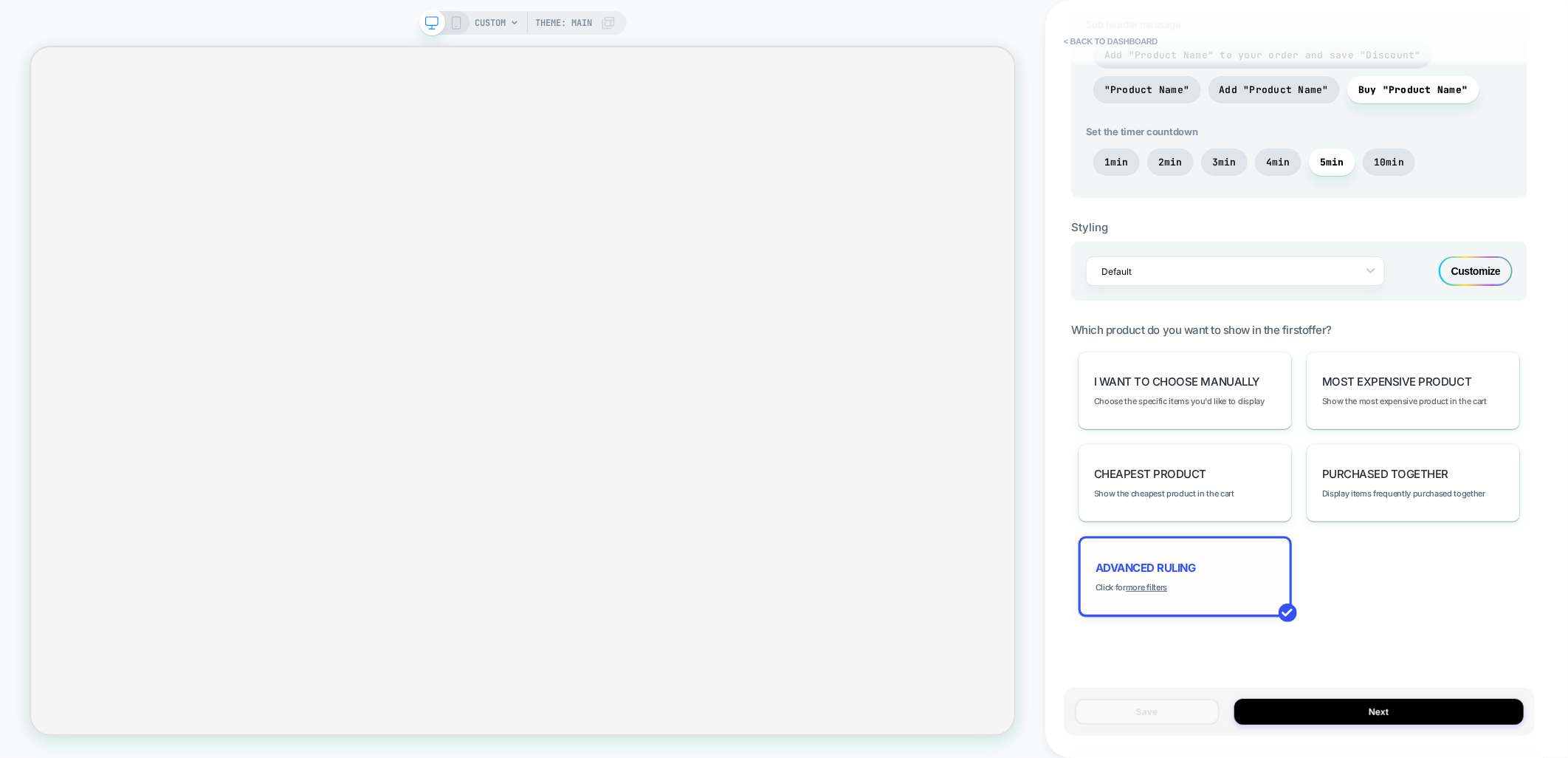
click at [1163, 592] on div "Advanced Ruling Click for more filters" at bounding box center [1185, 577] width 214 height 80
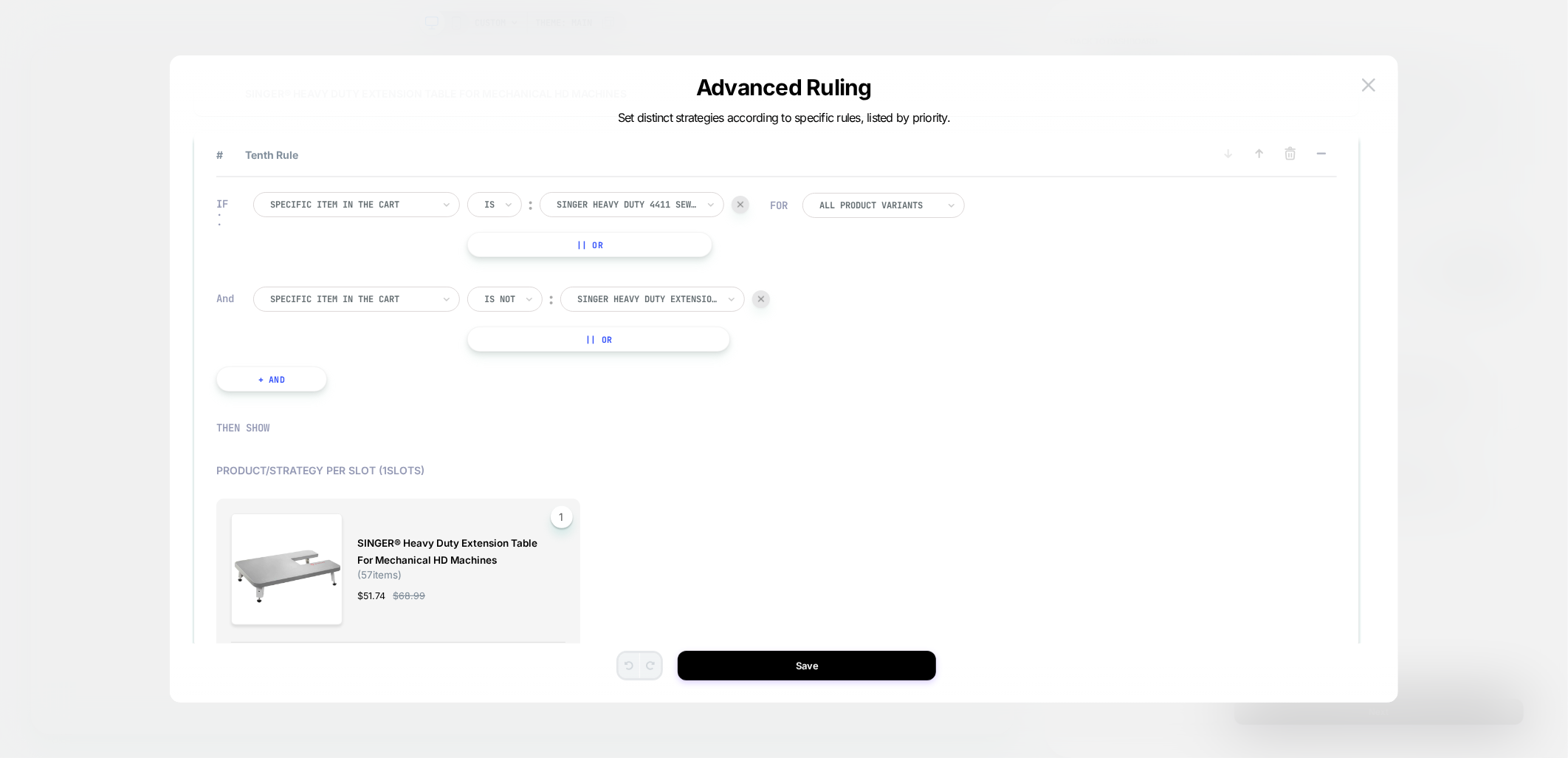
scroll to position [1082, 0]
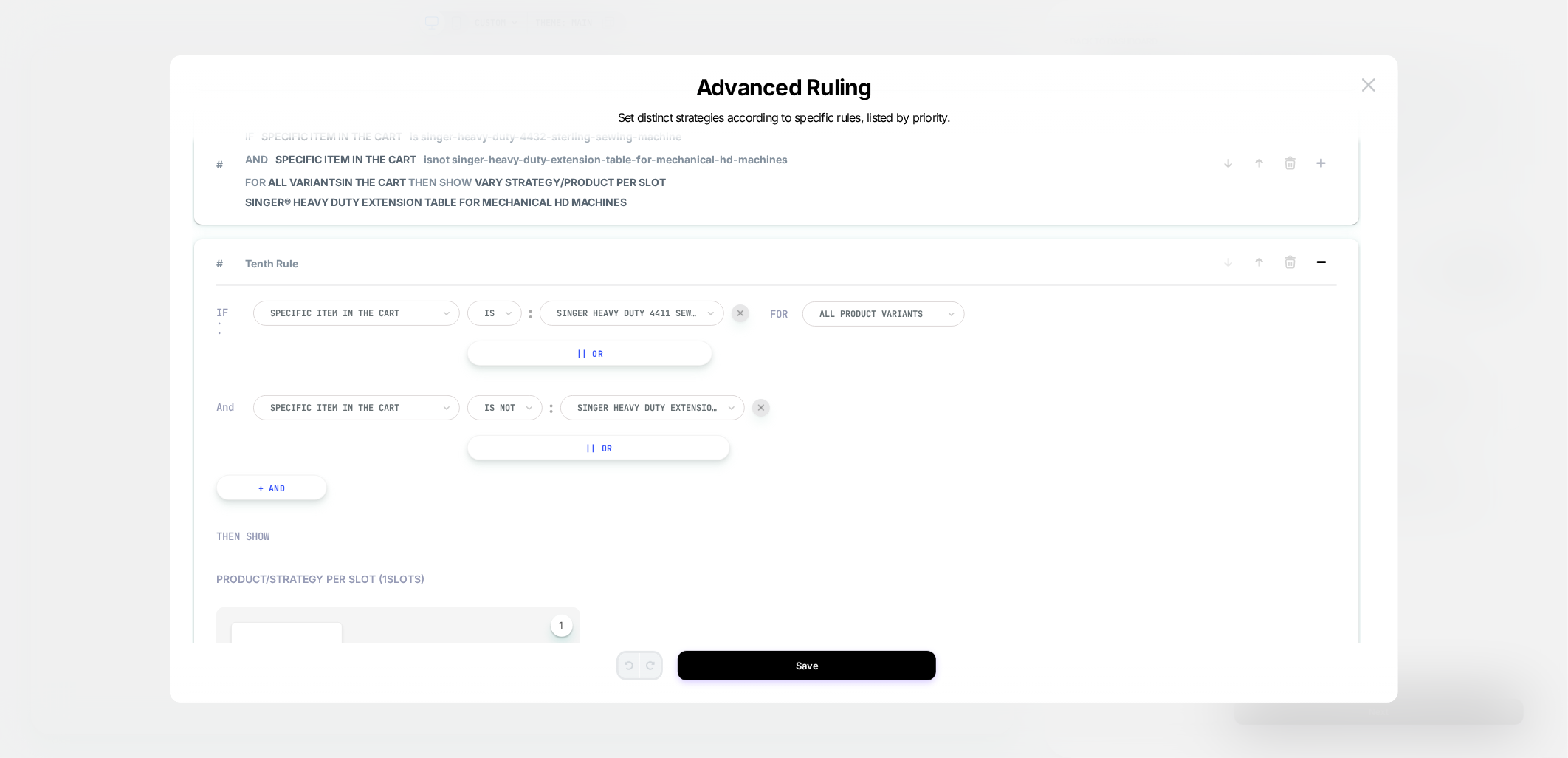
click at [1317, 255] on icon at bounding box center [1321, 262] width 14 height 14
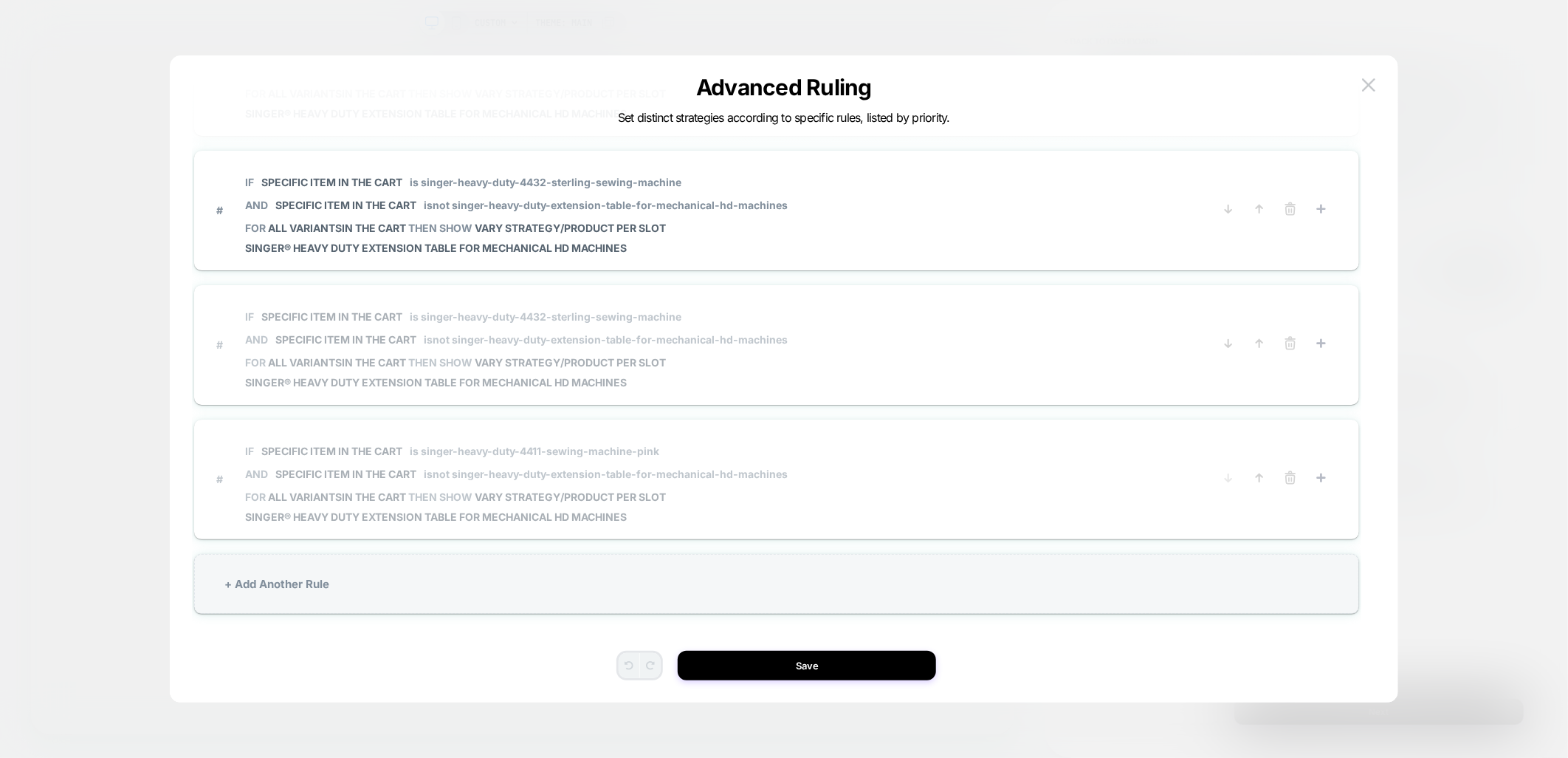
scroll to position [884, 0]
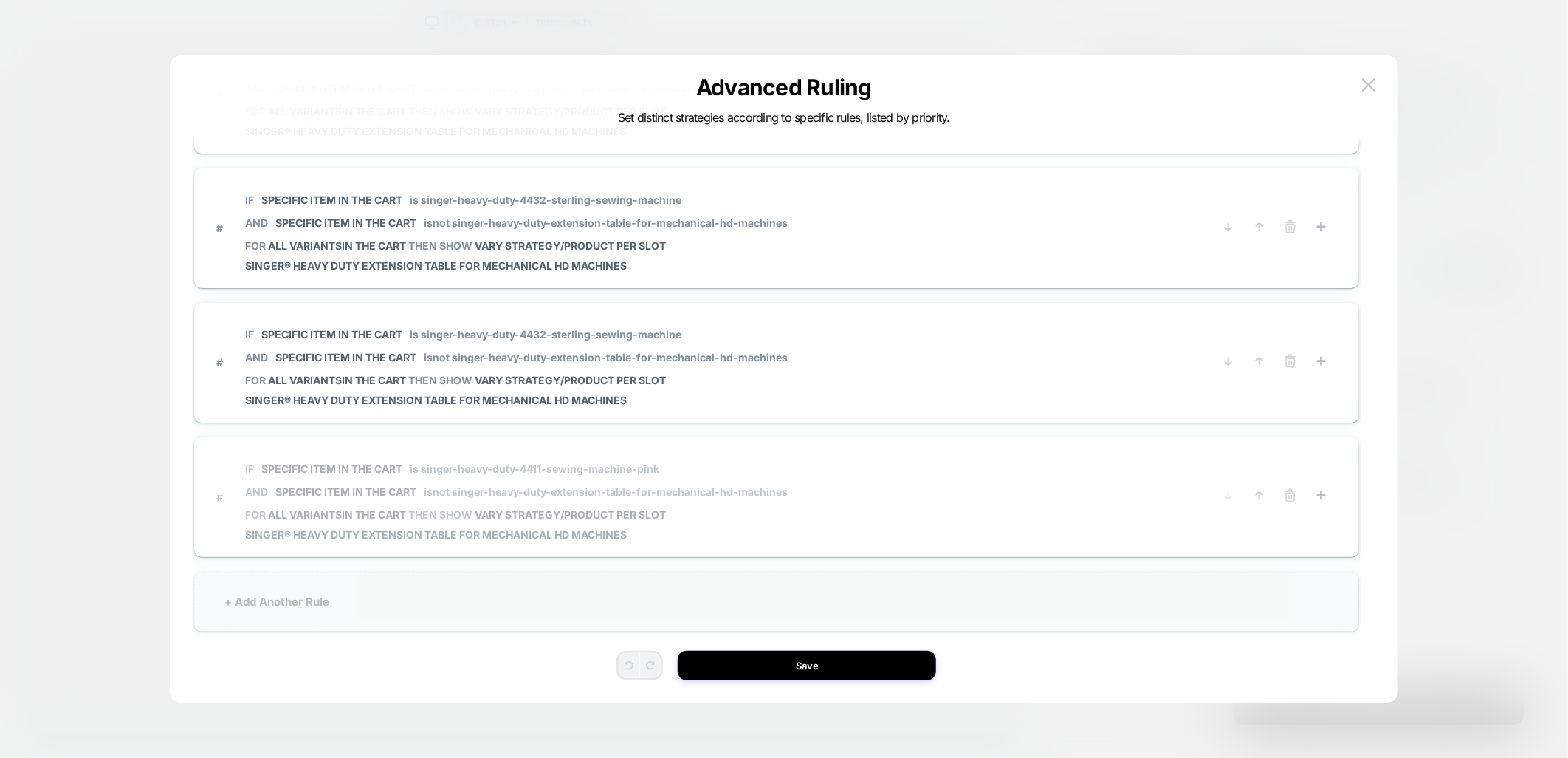
click at [460, 597] on div "+ Add Another Rule" at bounding box center [777, 602] width 1165 height 59
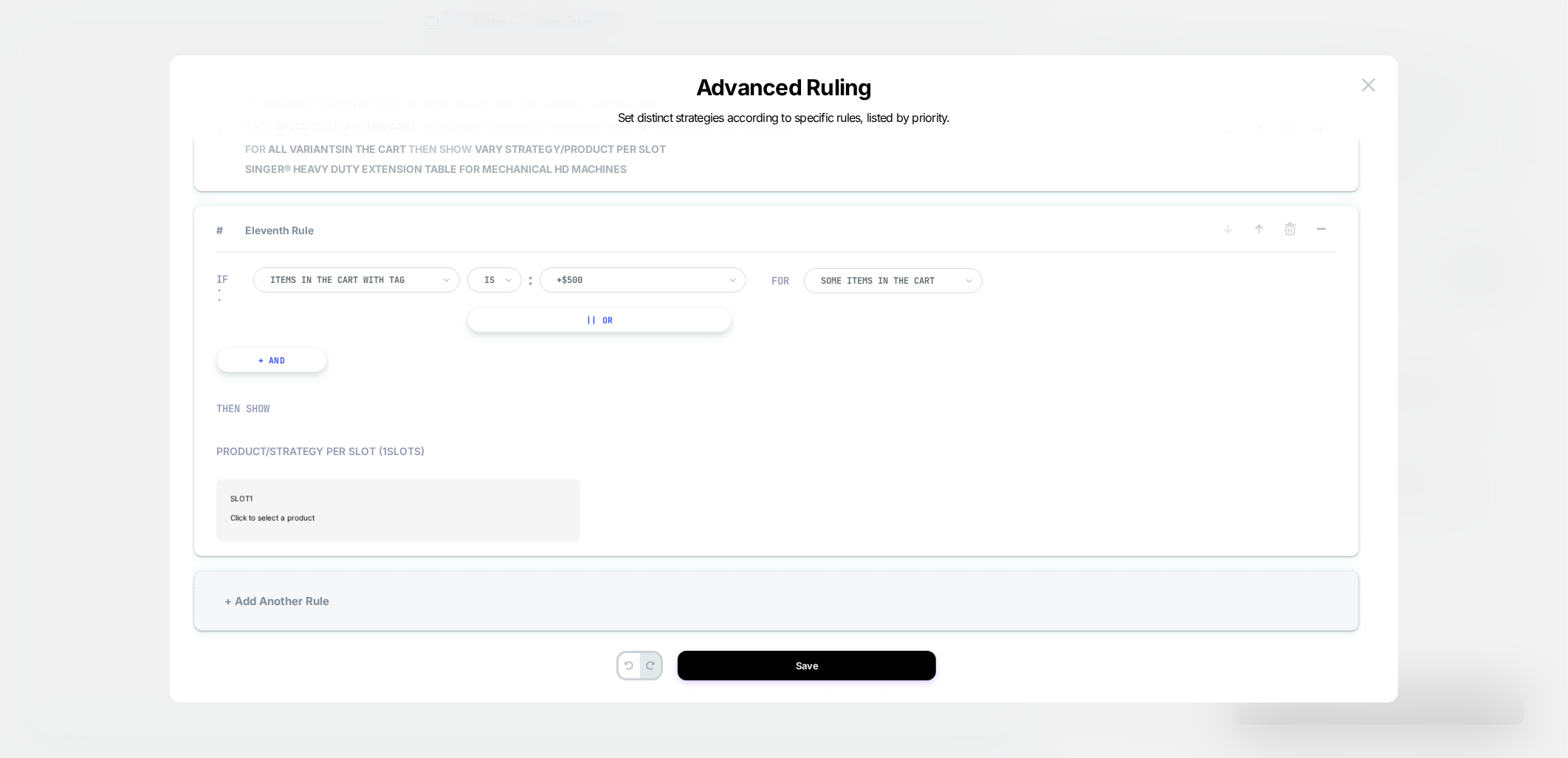
click at [325, 271] on div "Items in the cart with tag" at bounding box center [356, 280] width 207 height 25
click at [533, 270] on div "︰" at bounding box center [531, 280] width 14 height 20
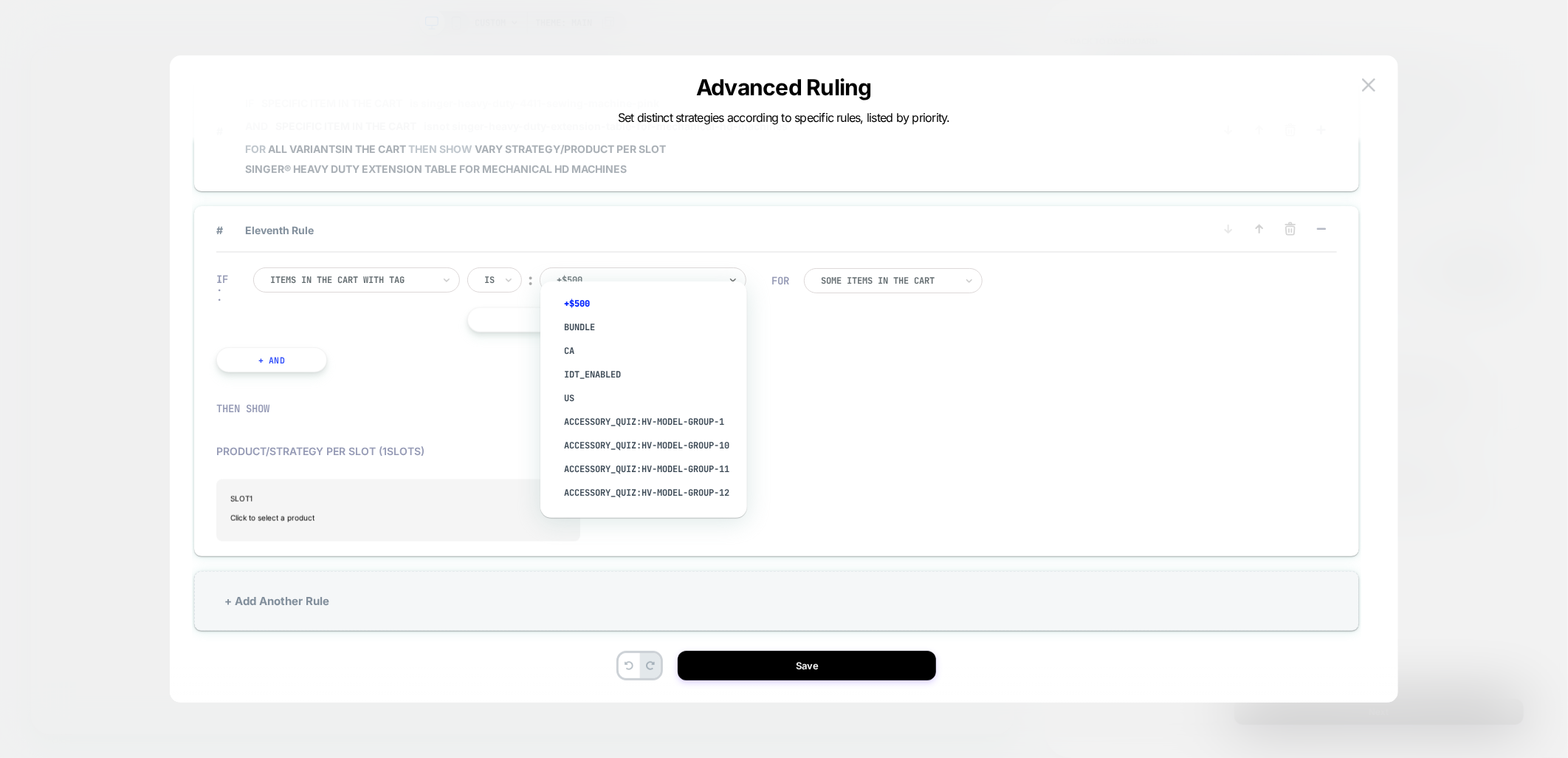
click at [559, 273] on input "text" at bounding box center [559, 280] width 6 height 13
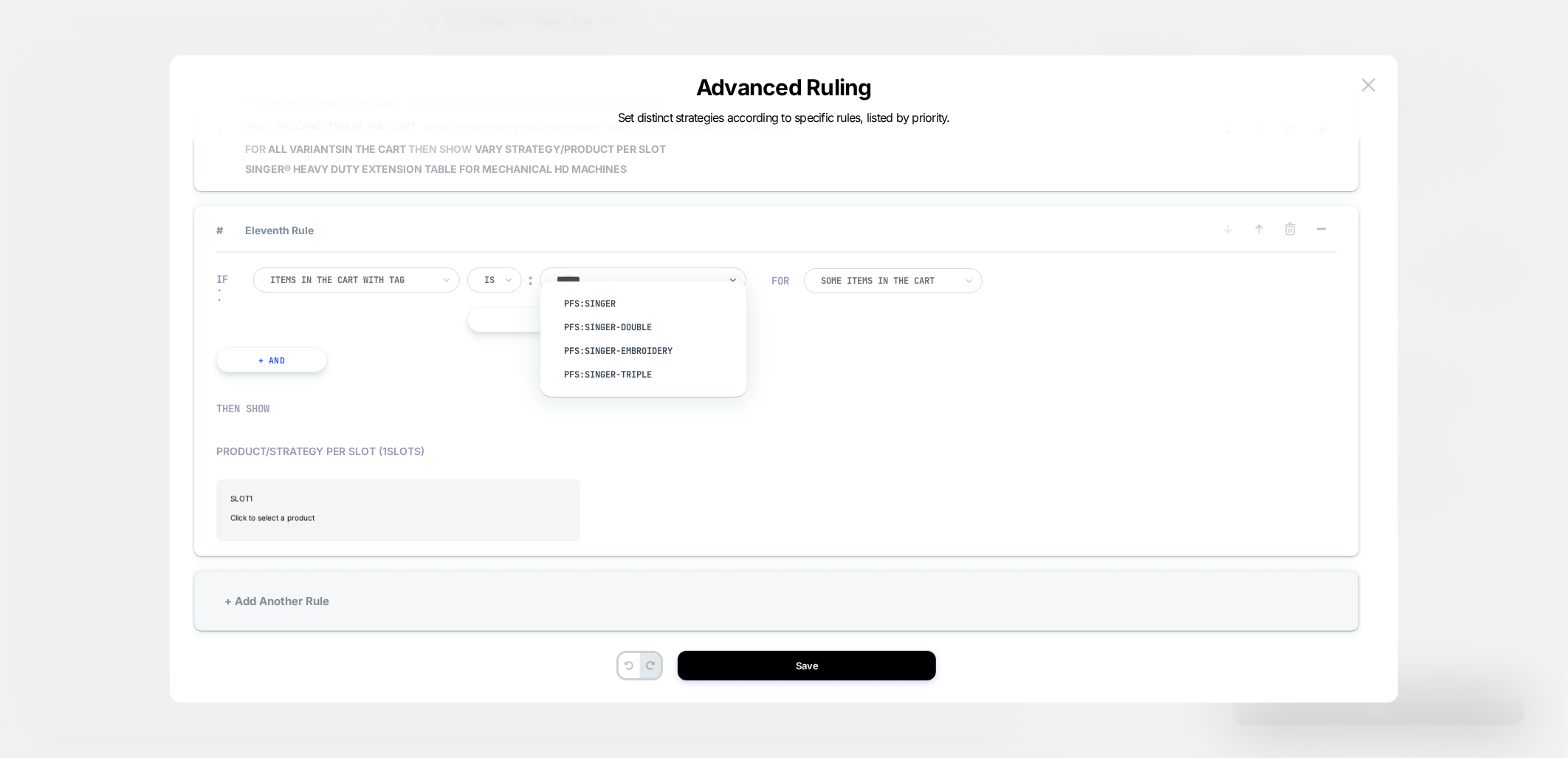
type input "*******"
click at [617, 296] on div "pfs:singer" at bounding box center [651, 304] width 192 height 24
click at [830, 387] on div "THEN SHOW" at bounding box center [777, 408] width 1121 height 43
click at [327, 503] on span "Click to select a product" at bounding box center [398, 517] width 334 height 30
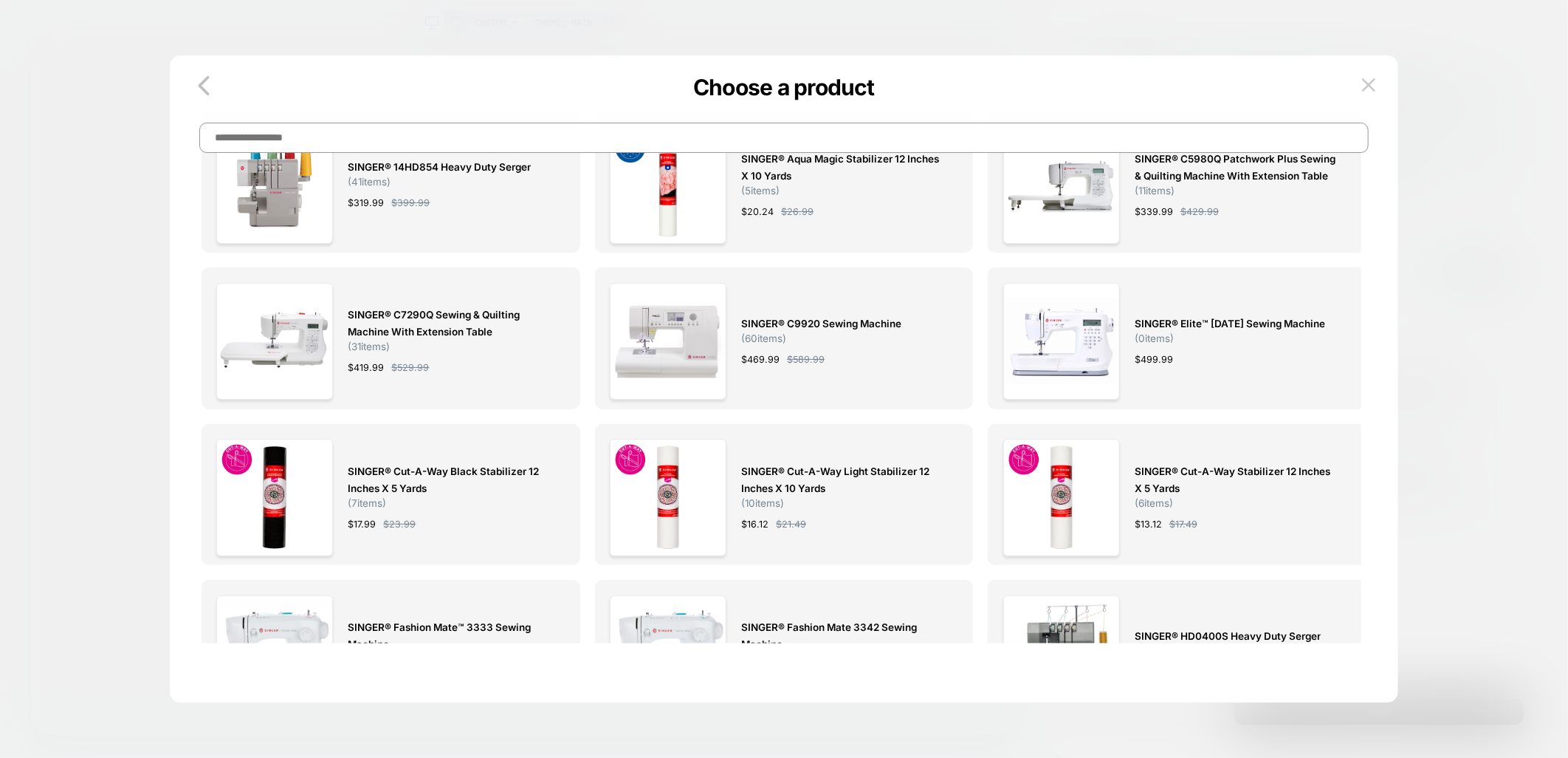
scroll to position [0, 0]
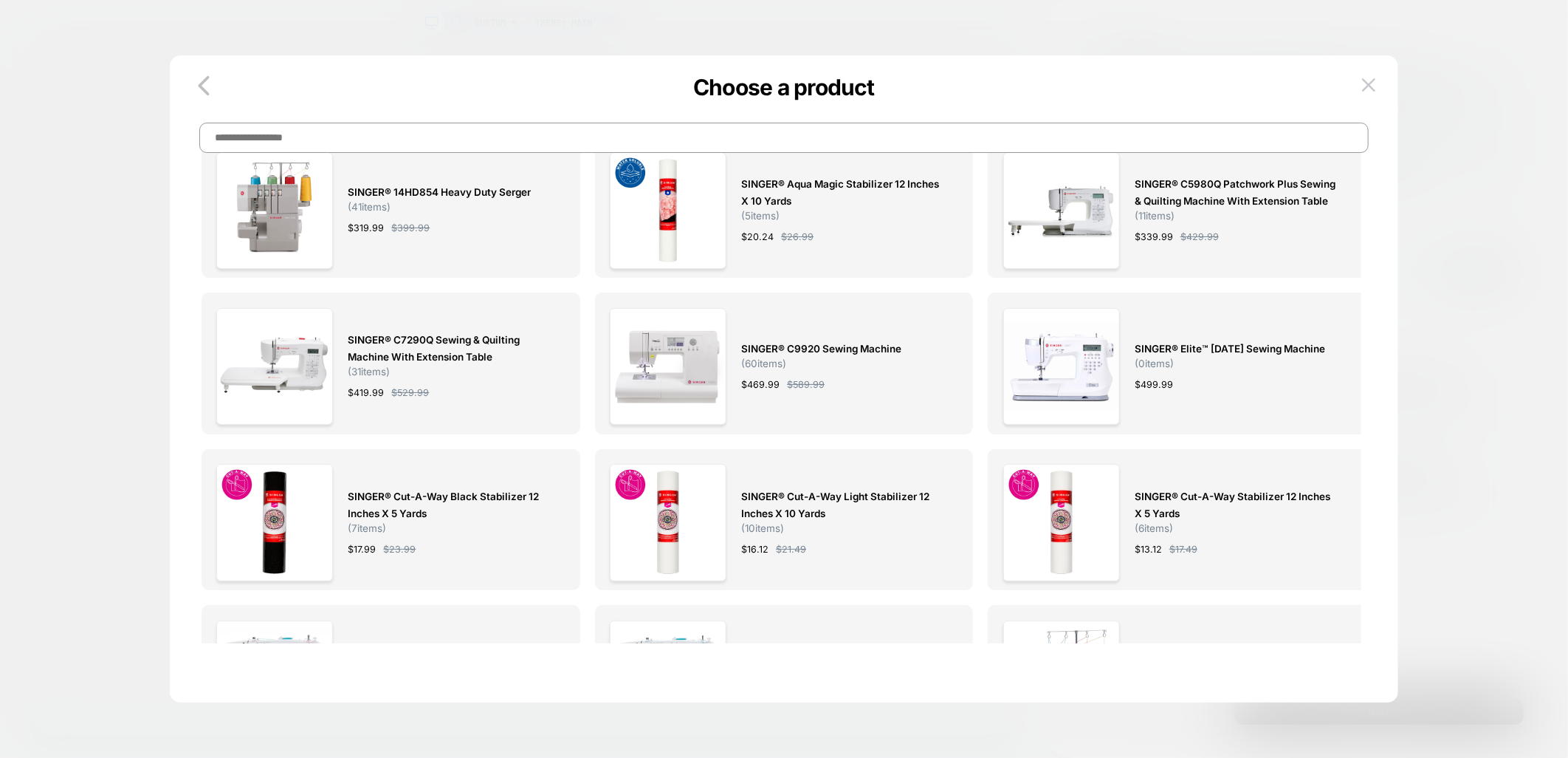
click at [446, 112] on div "Choose a product" at bounding box center [784, 122] width 1229 height 60
click at [450, 131] on input at bounding box center [784, 138] width 1170 height 31
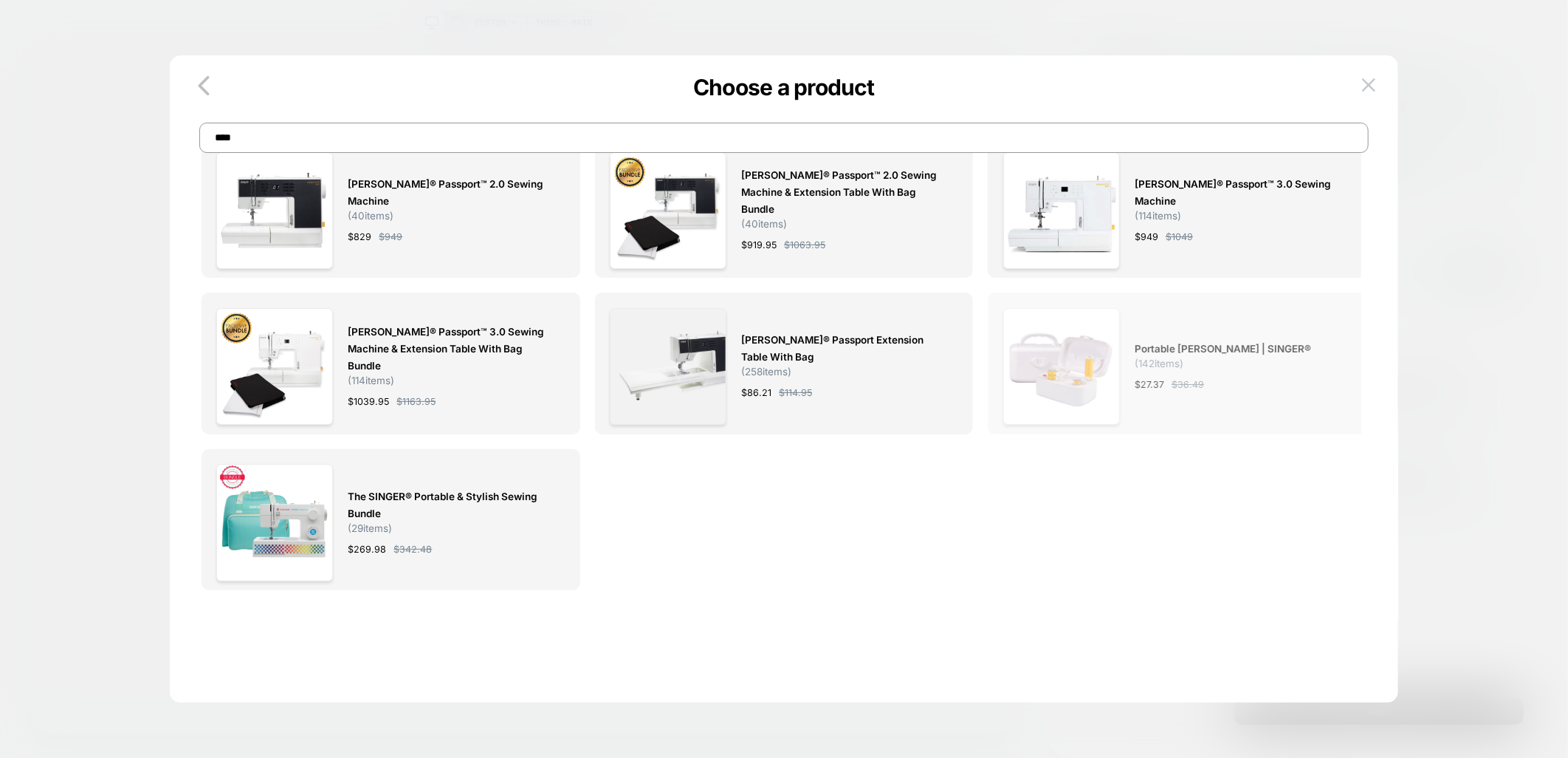
type input "****"
click at [1212, 355] on span "Portable Bobbin Winder | SINGER®" at bounding box center [1223, 349] width 176 height 17
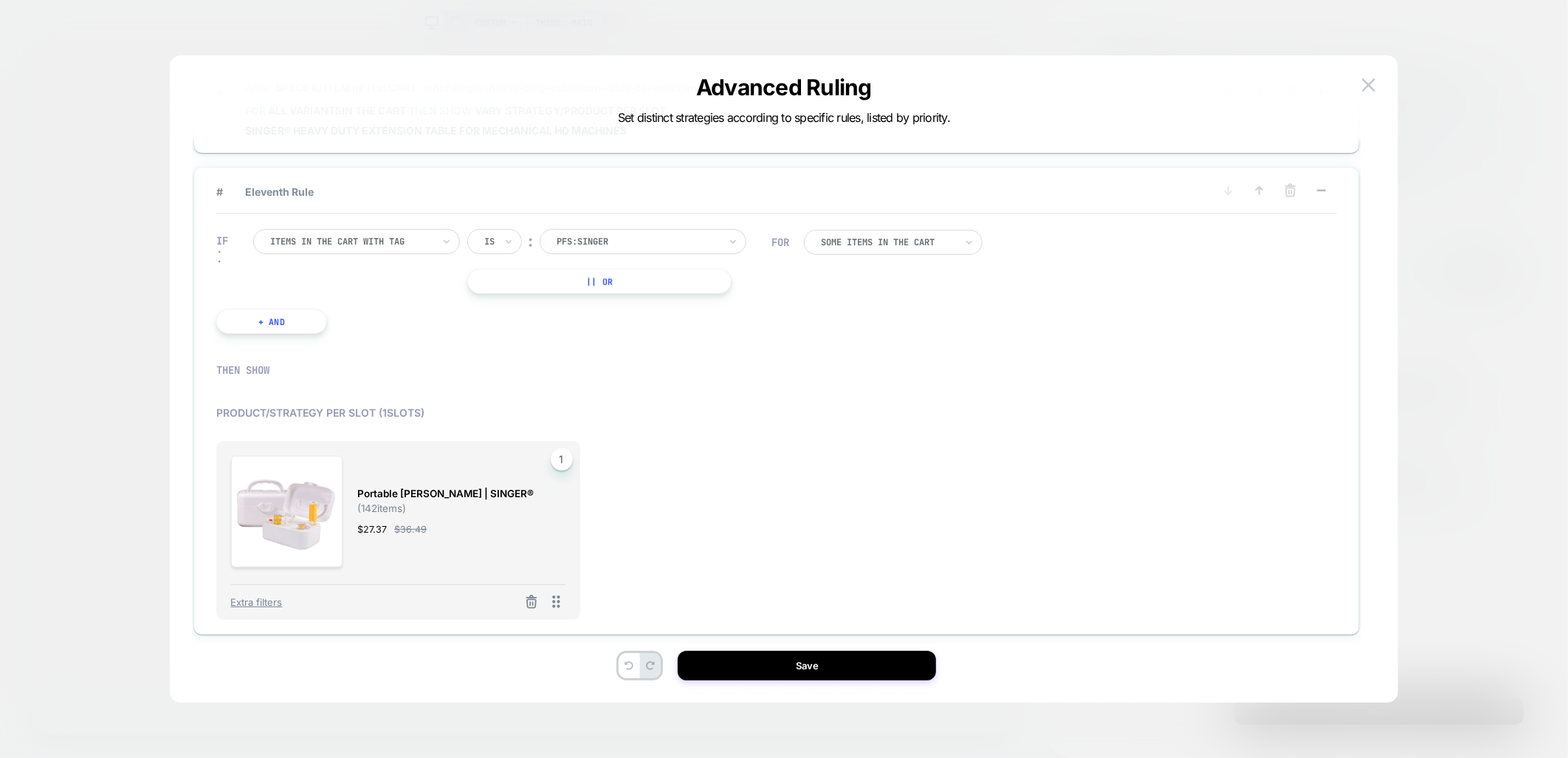
scroll to position [1366, 0]
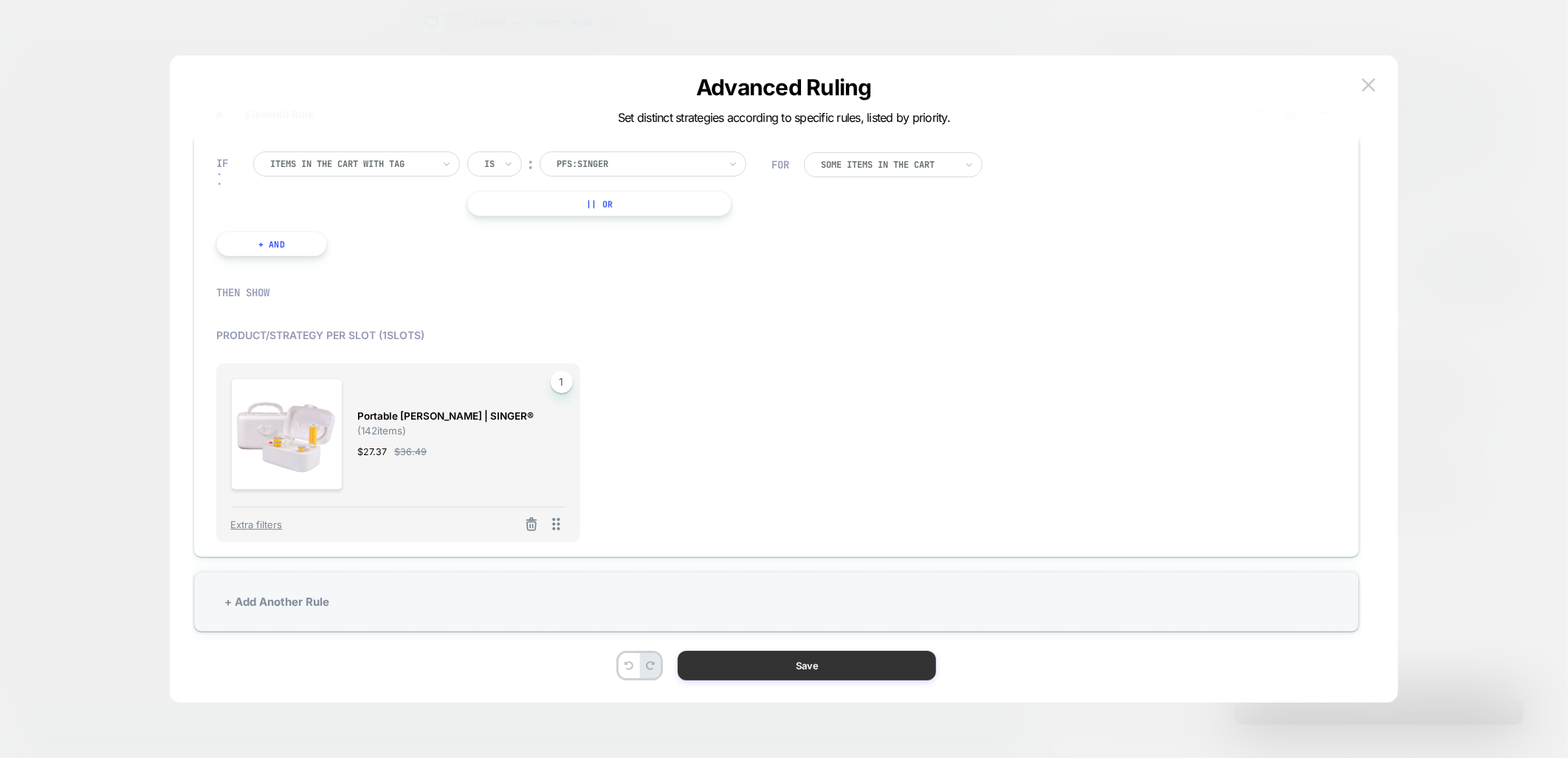
click at [800, 656] on button "Save" at bounding box center [807, 665] width 259 height 30
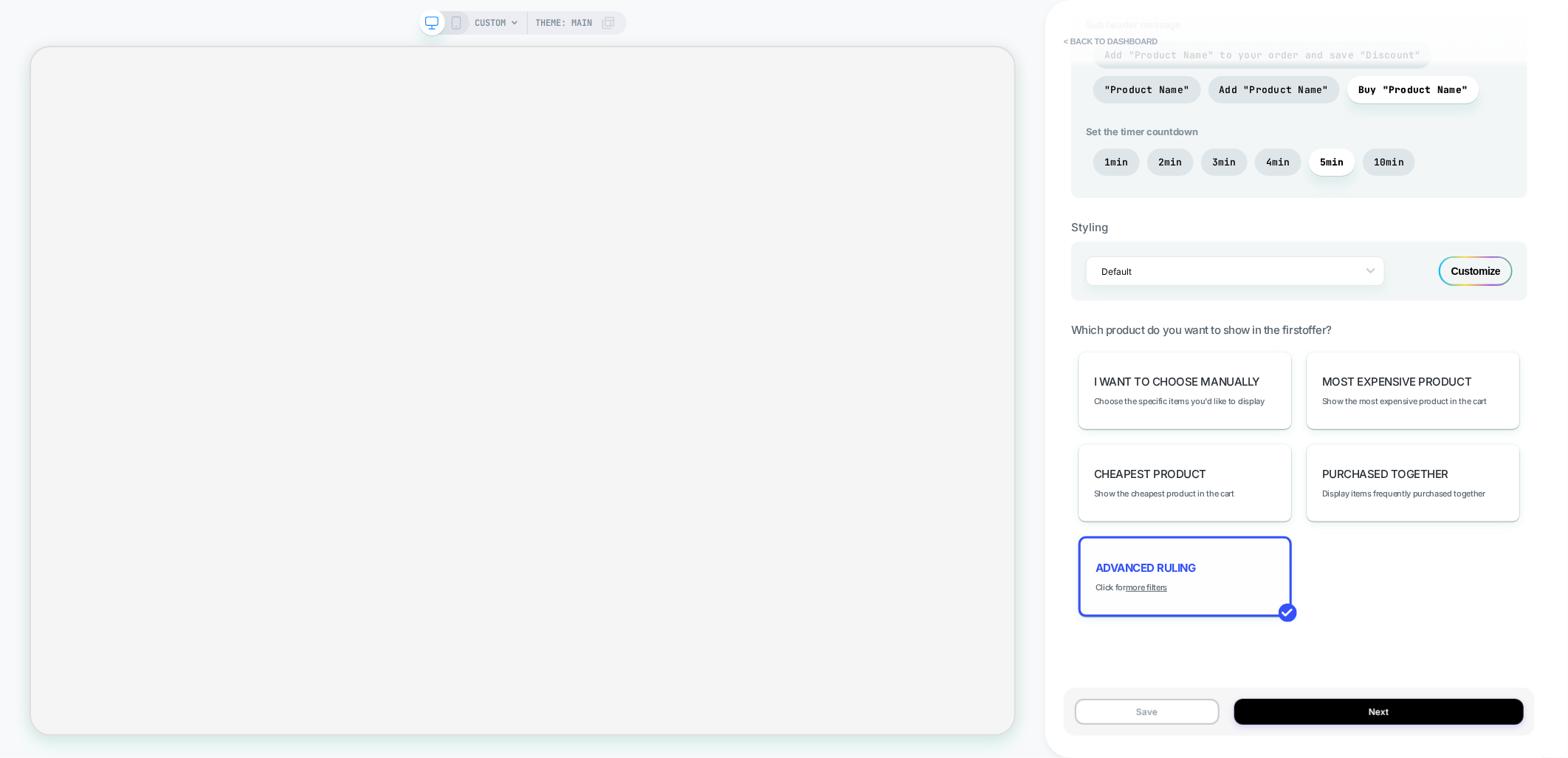
click at [1194, 565] on span "Advanced Ruling" at bounding box center [1146, 567] width 101 height 14
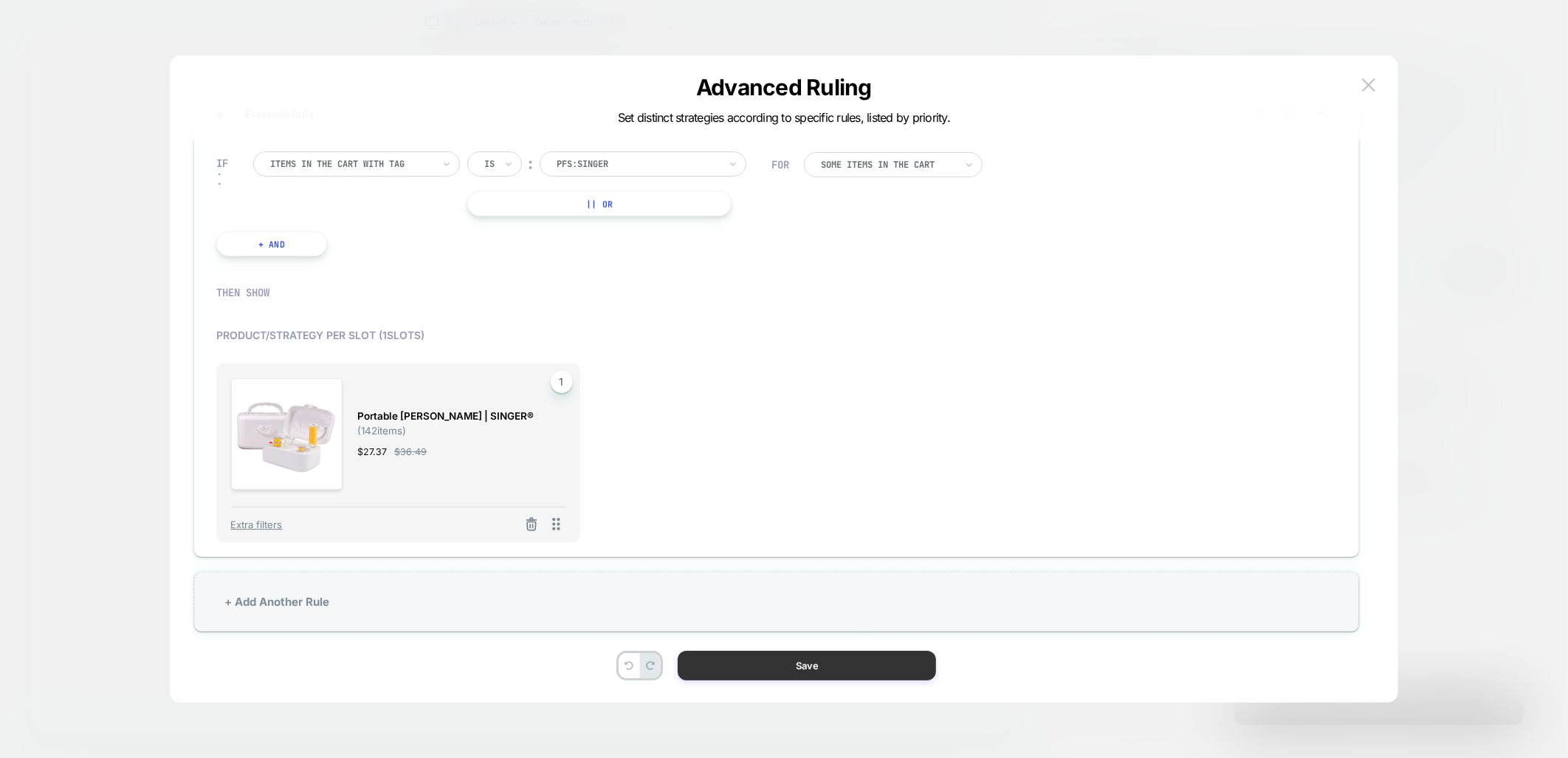
click at [861, 662] on button "Save" at bounding box center [807, 665] width 259 height 30
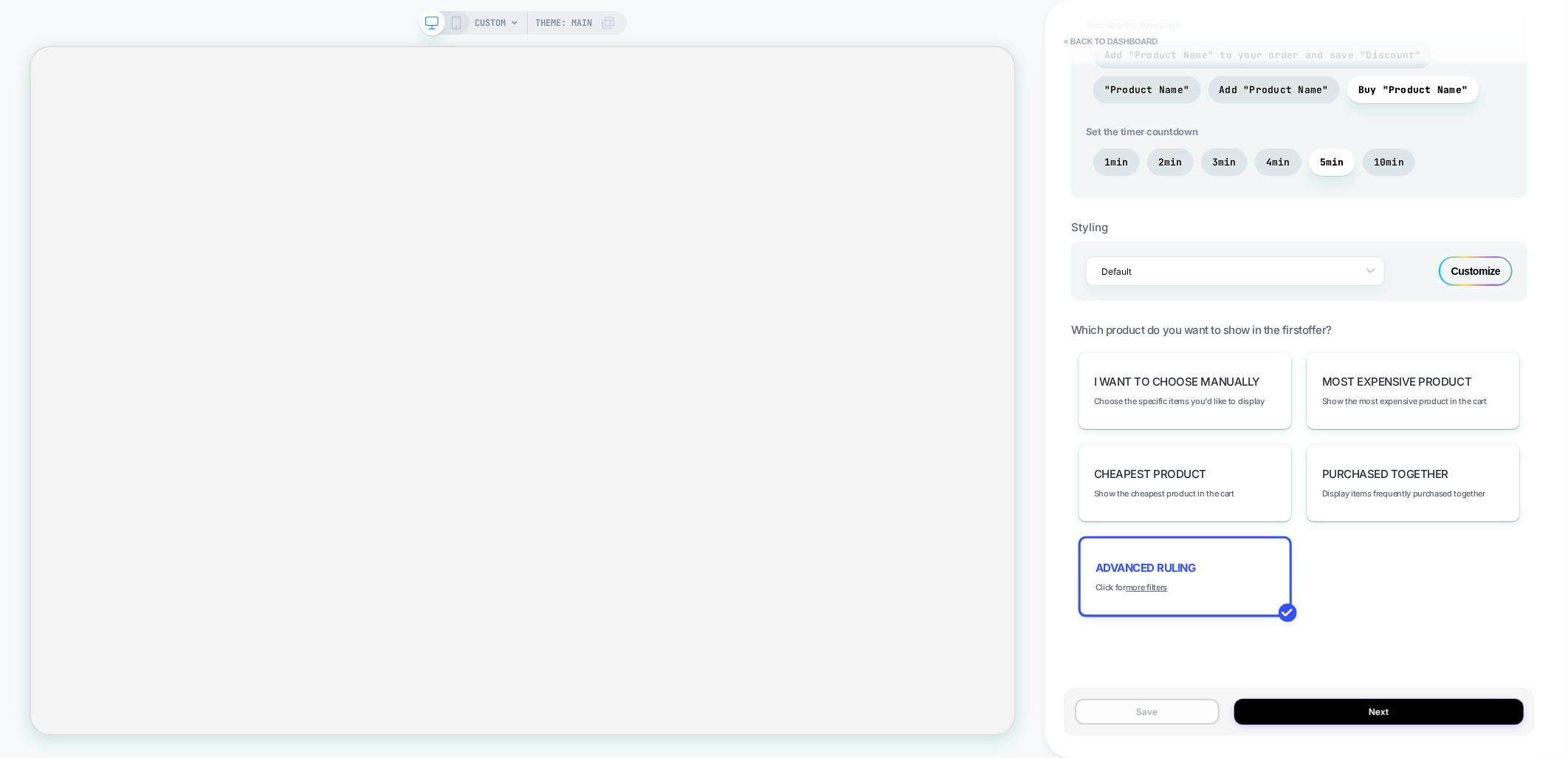
click at [1131, 706] on button "Save" at bounding box center [1147, 711] width 145 height 26
click at [1381, 16] on button "Publish" at bounding box center [1384, 15] width 50 height 15
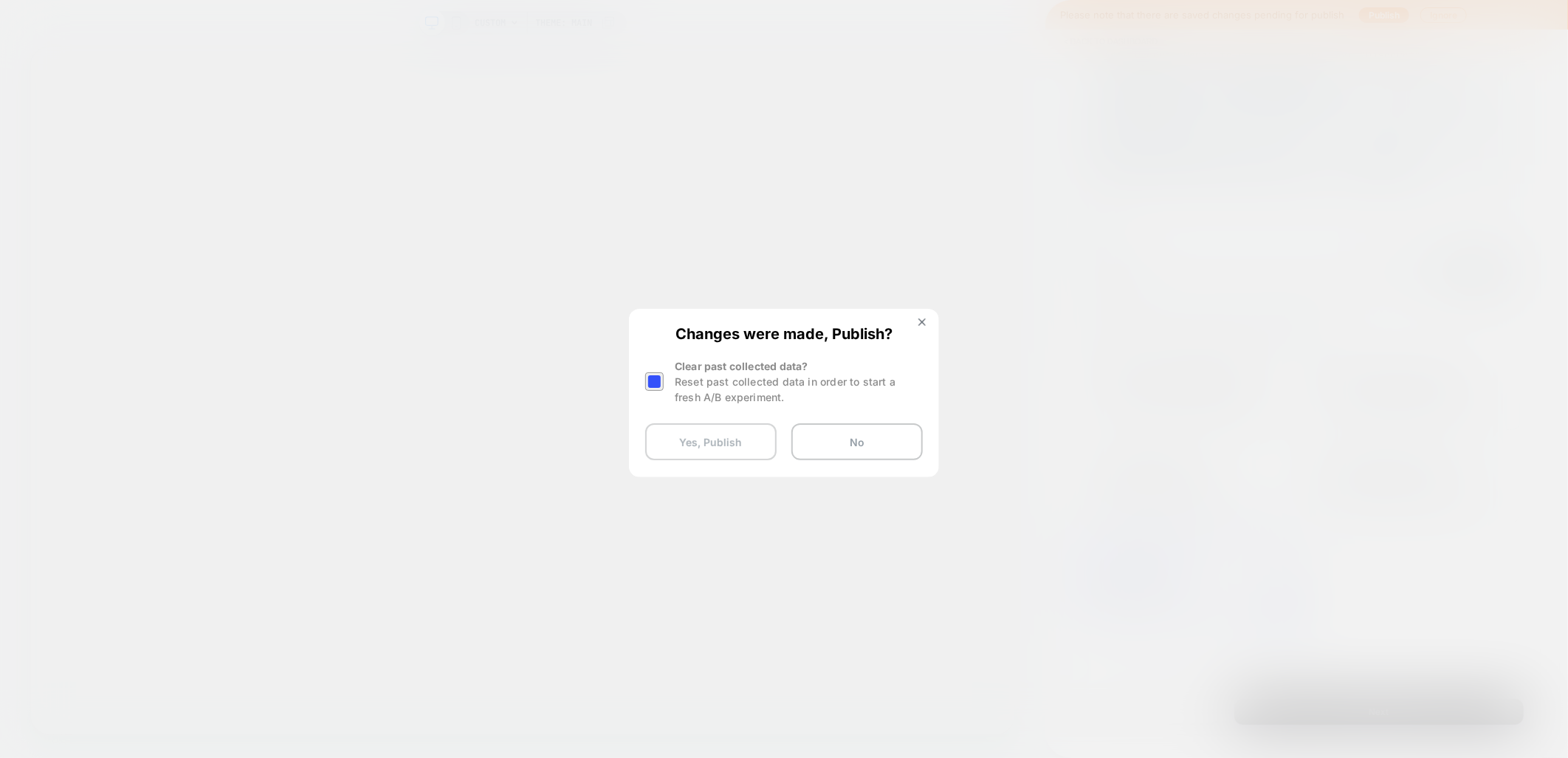
click at [678, 440] on button "Yes, Publish" at bounding box center [711, 442] width 131 height 37
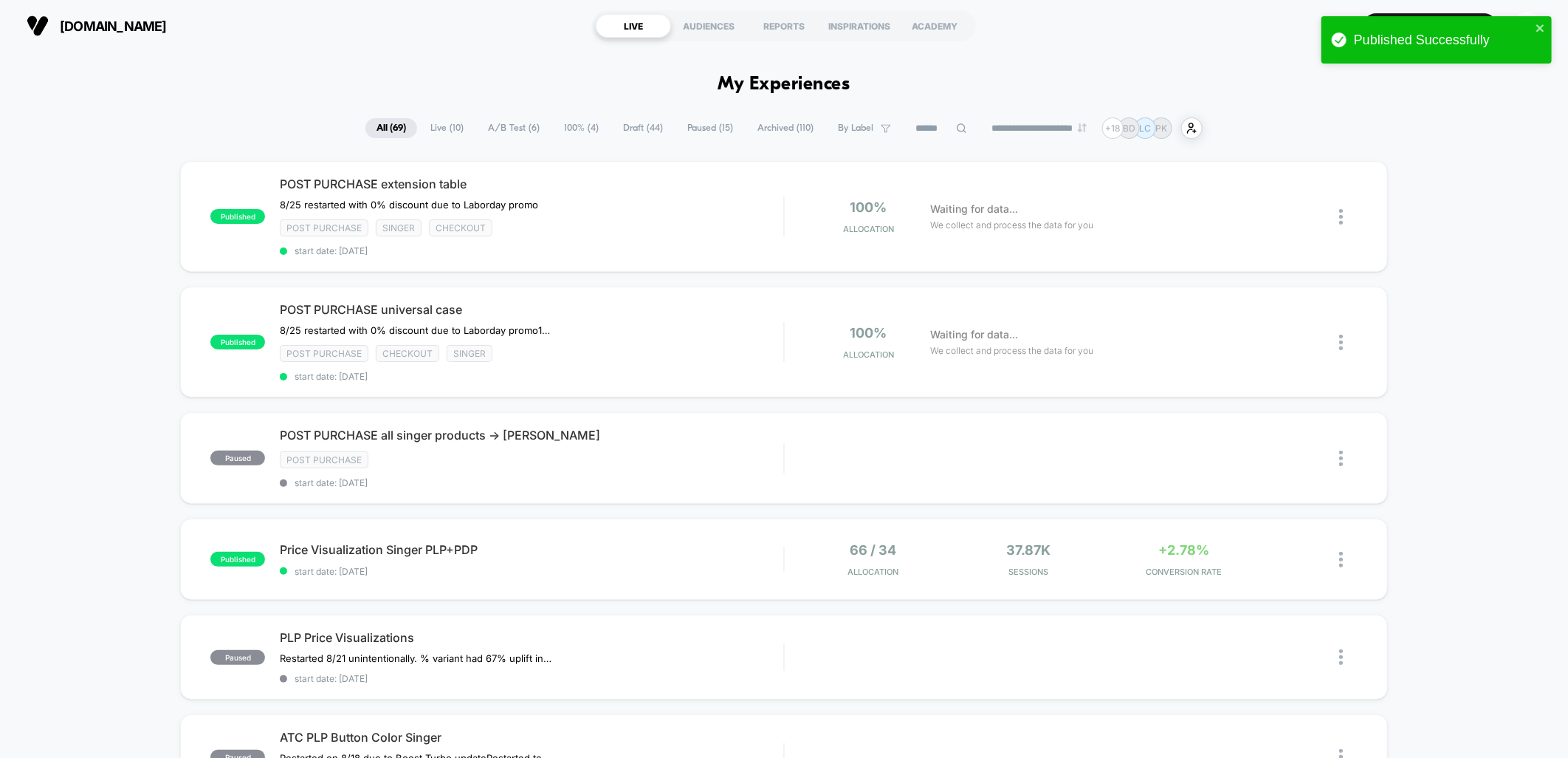
click at [433, 127] on span "Live ( 10 )" at bounding box center [447, 127] width 56 height 20
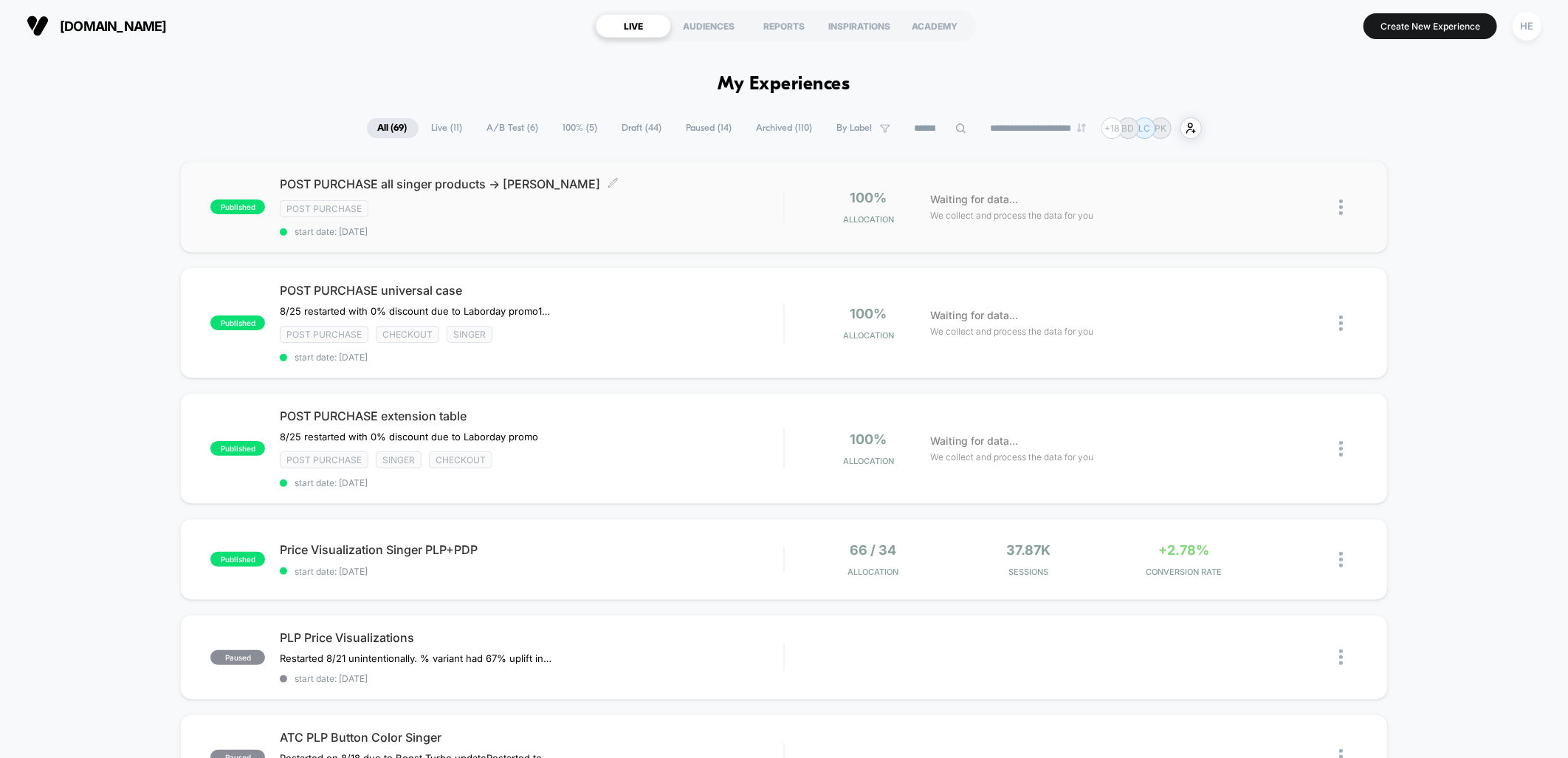
click at [692, 189] on span "POST PURCHASE all singer products -> bobbin winder Click to edit experience det…" at bounding box center [532, 183] width 504 height 14
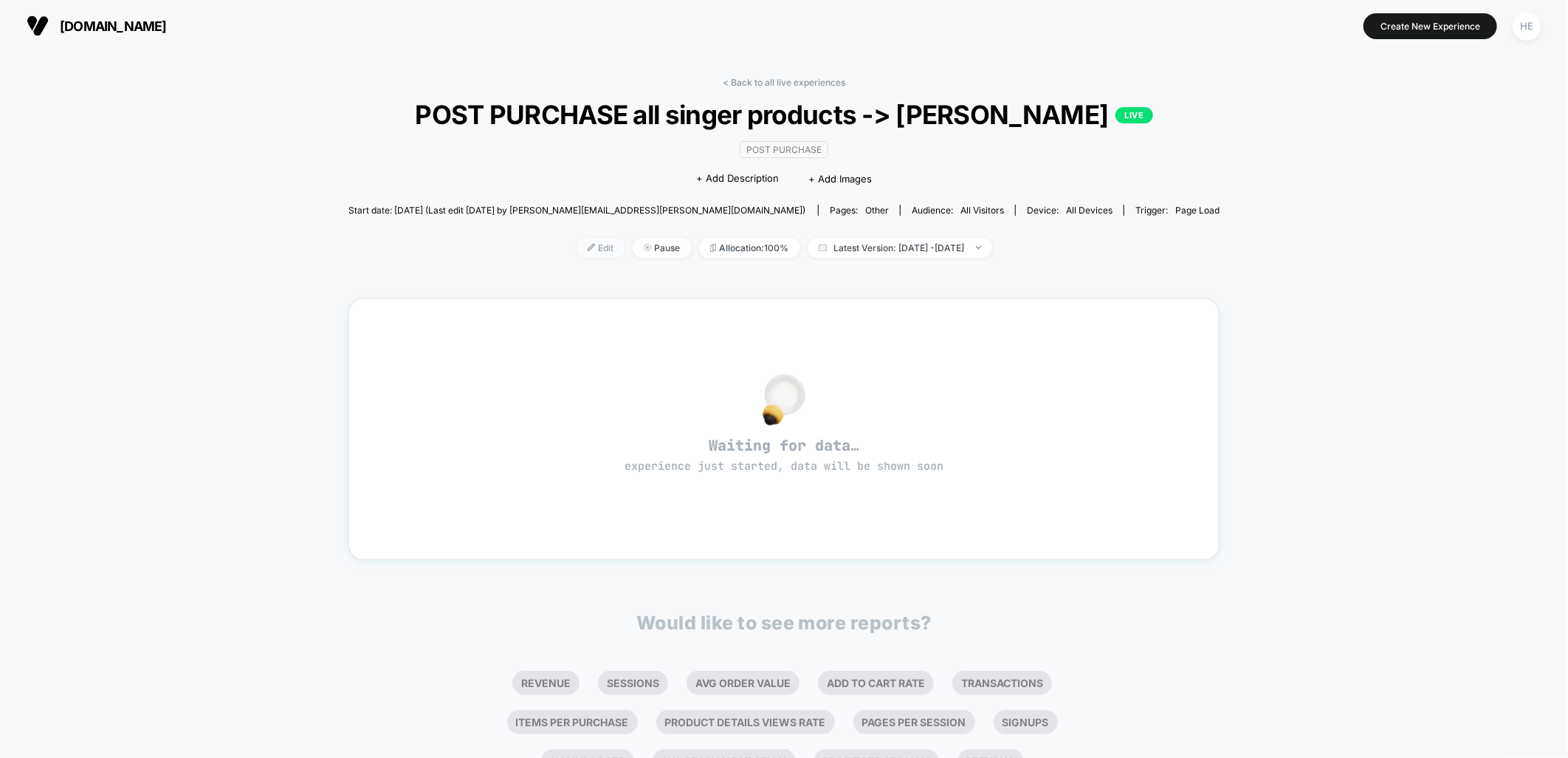
click at [578, 258] on span "Edit" at bounding box center [601, 247] width 49 height 20
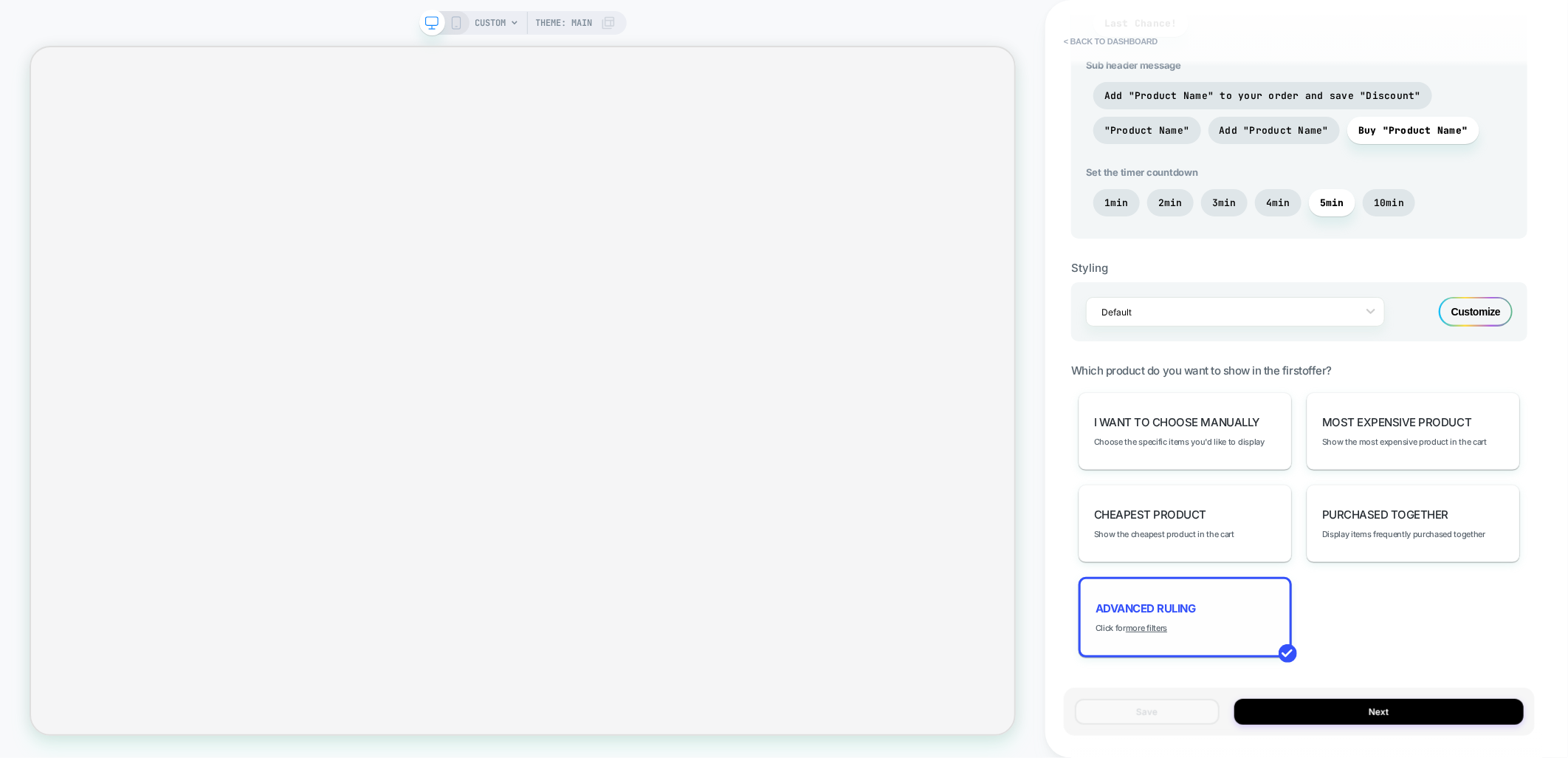
scroll to position [718, 0]
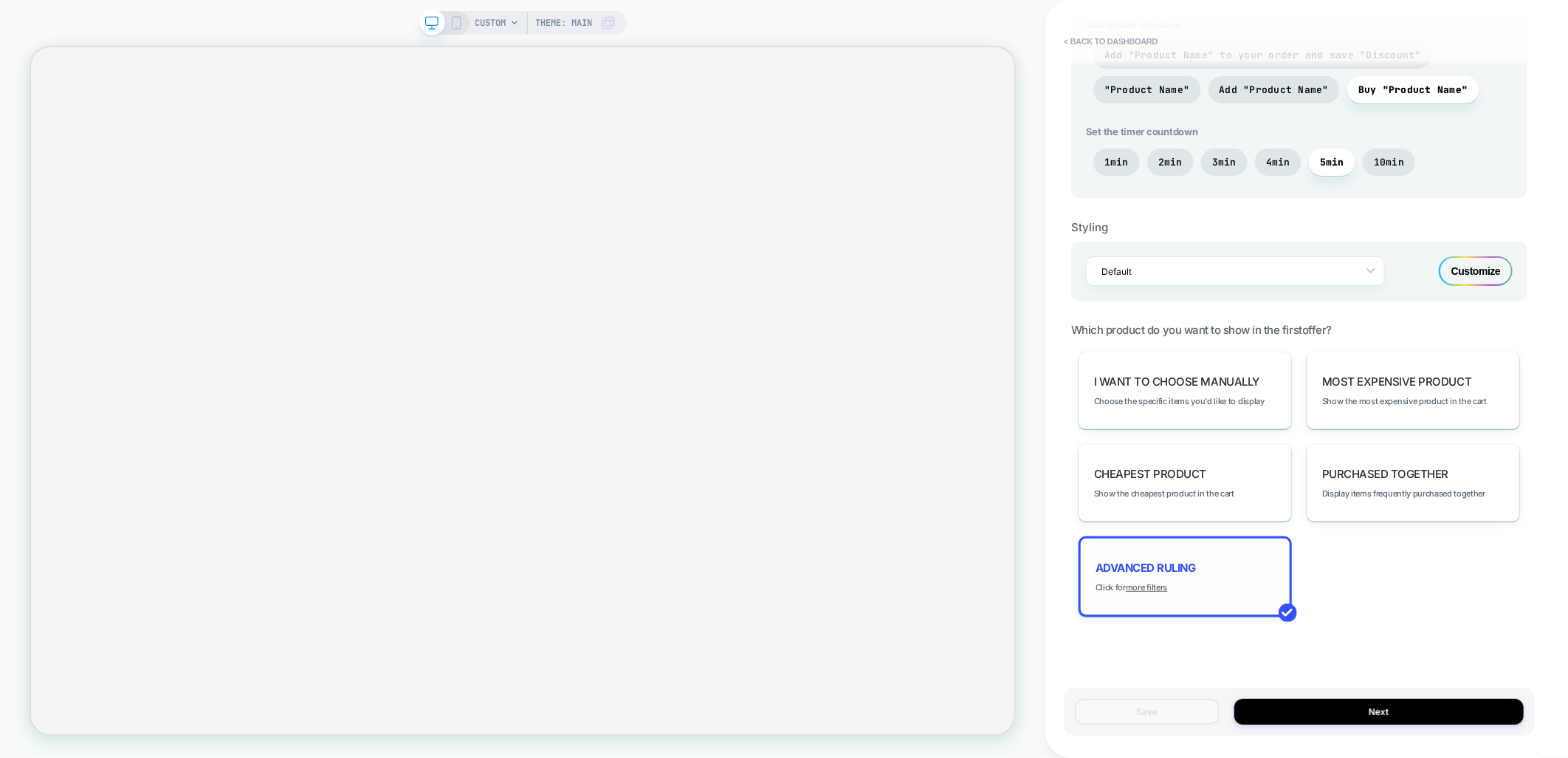
click at [1211, 571] on div "Advanced Ruling Click for more filters" at bounding box center [1185, 577] width 214 height 80
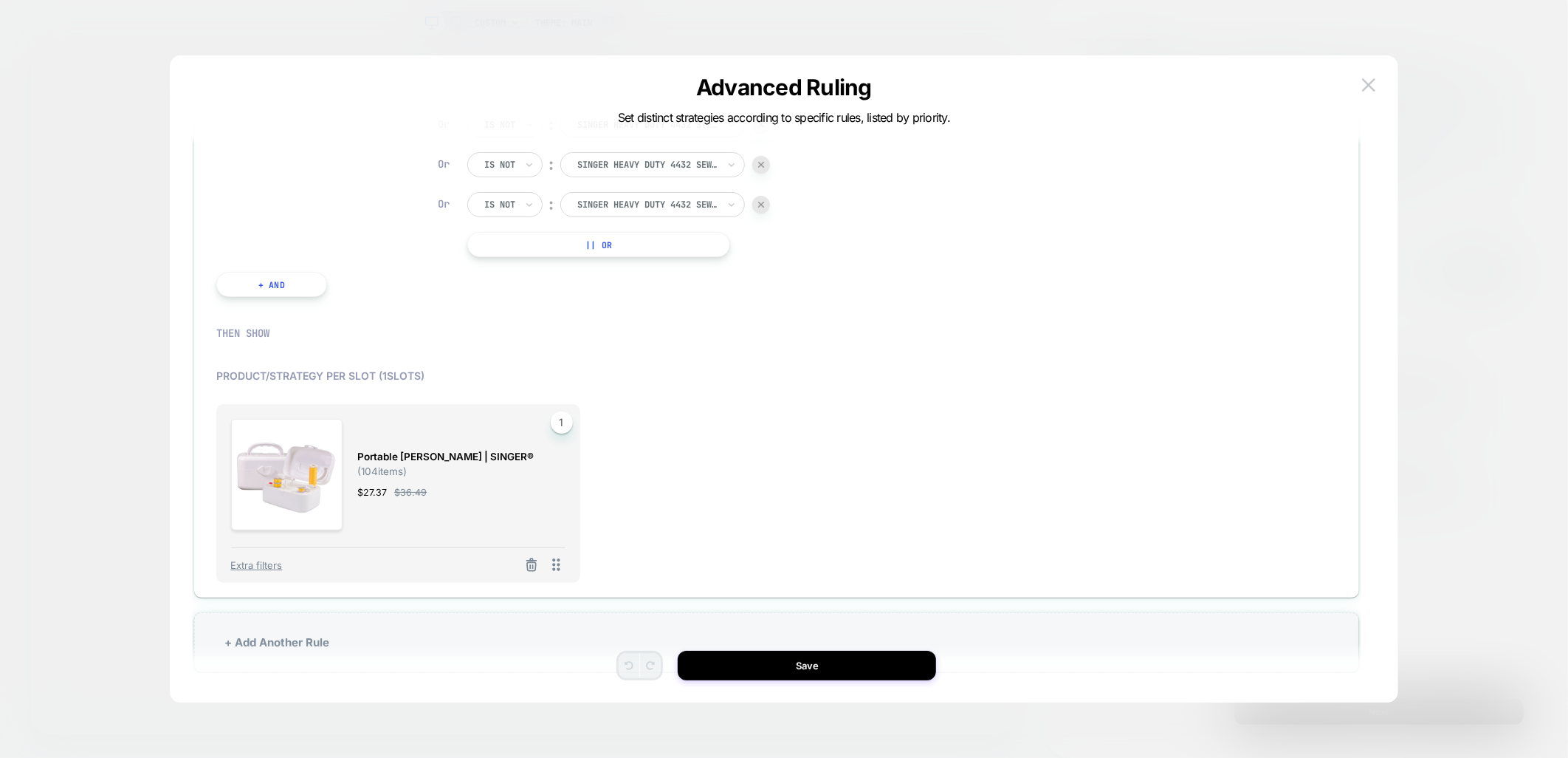
scroll to position [532, 0]
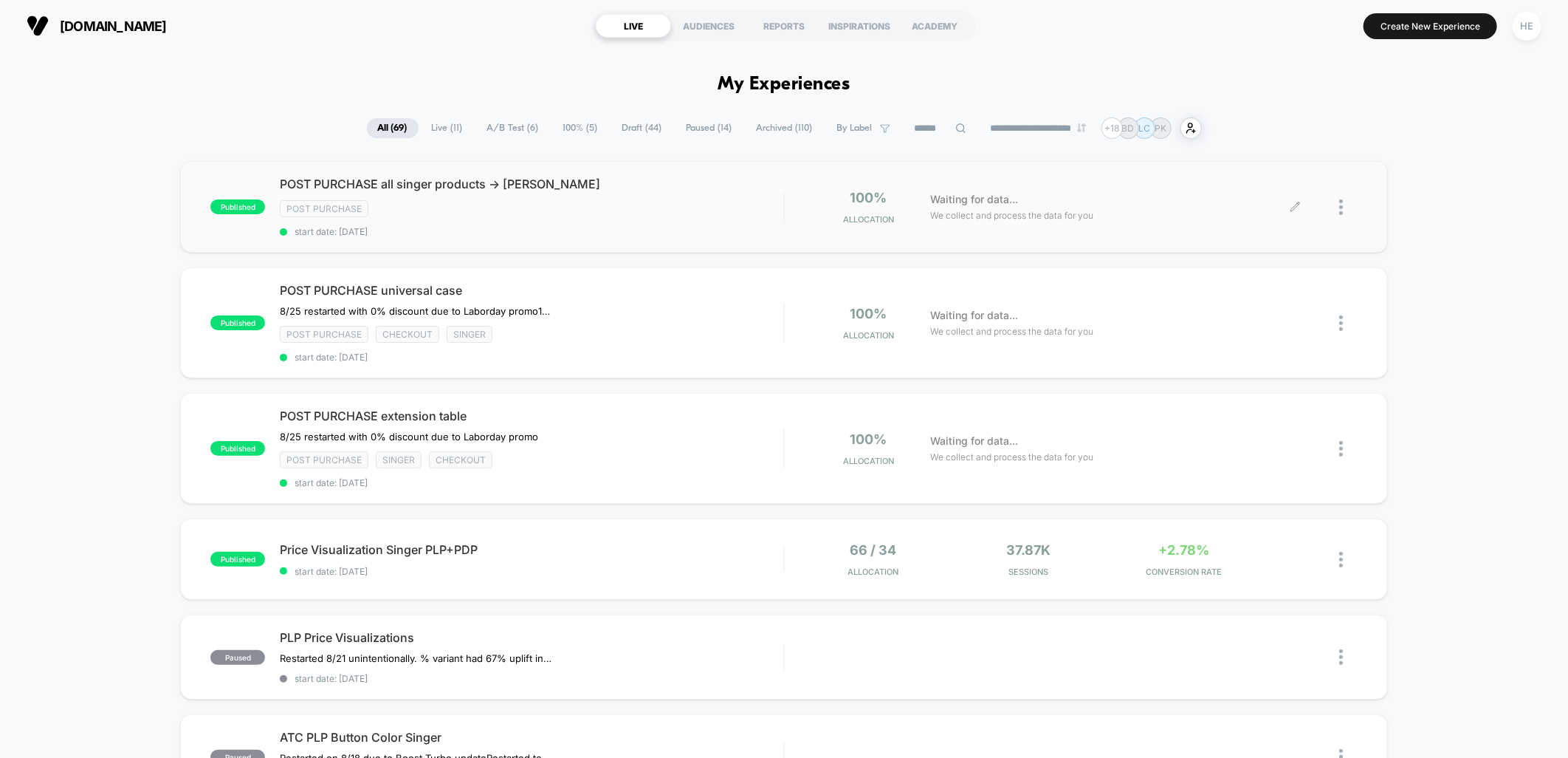
click at [1338, 210] on div at bounding box center [1327, 207] width 62 height 34
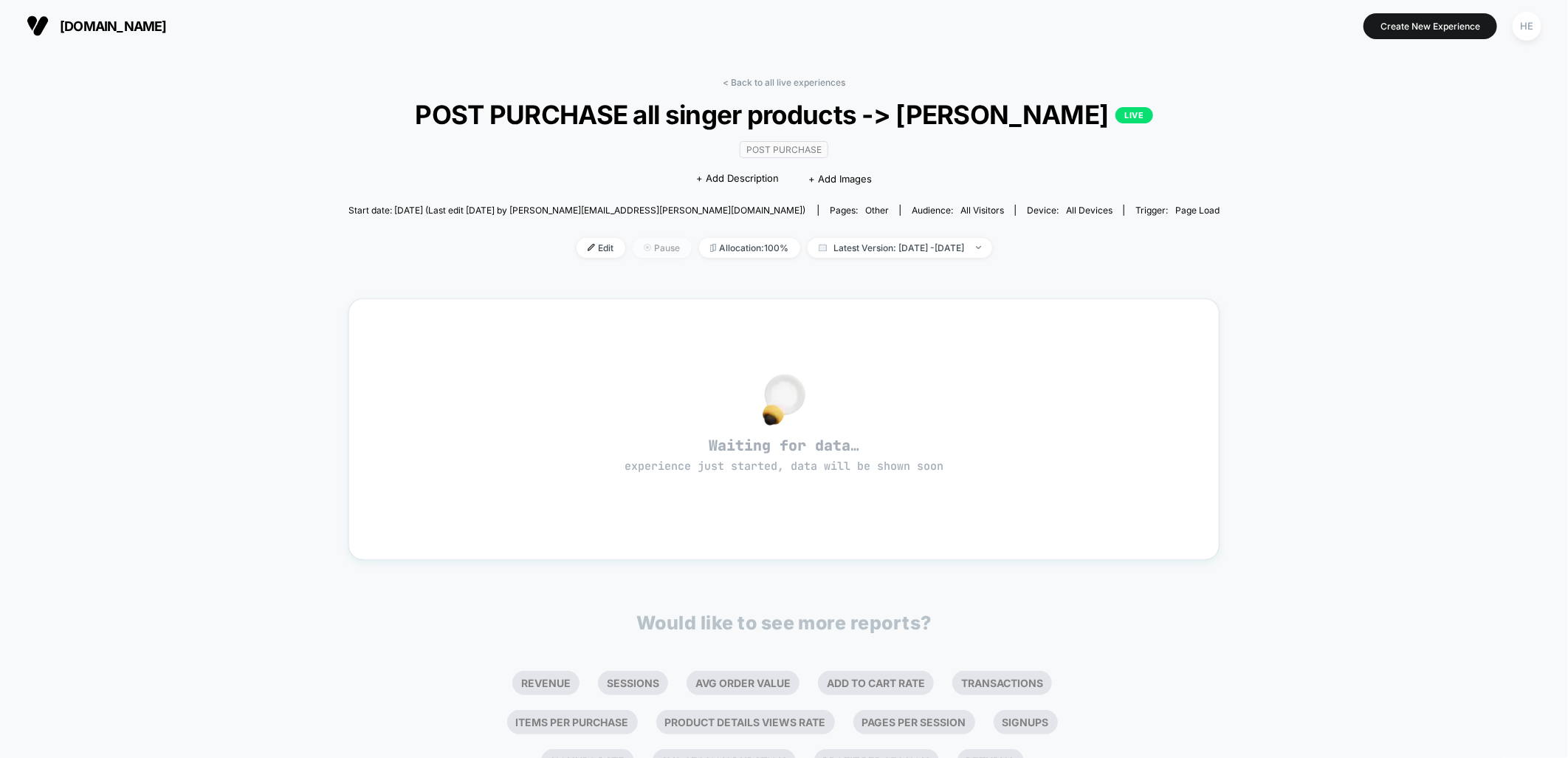
click at [633, 258] on span "Pause" at bounding box center [663, 247] width 59 height 20
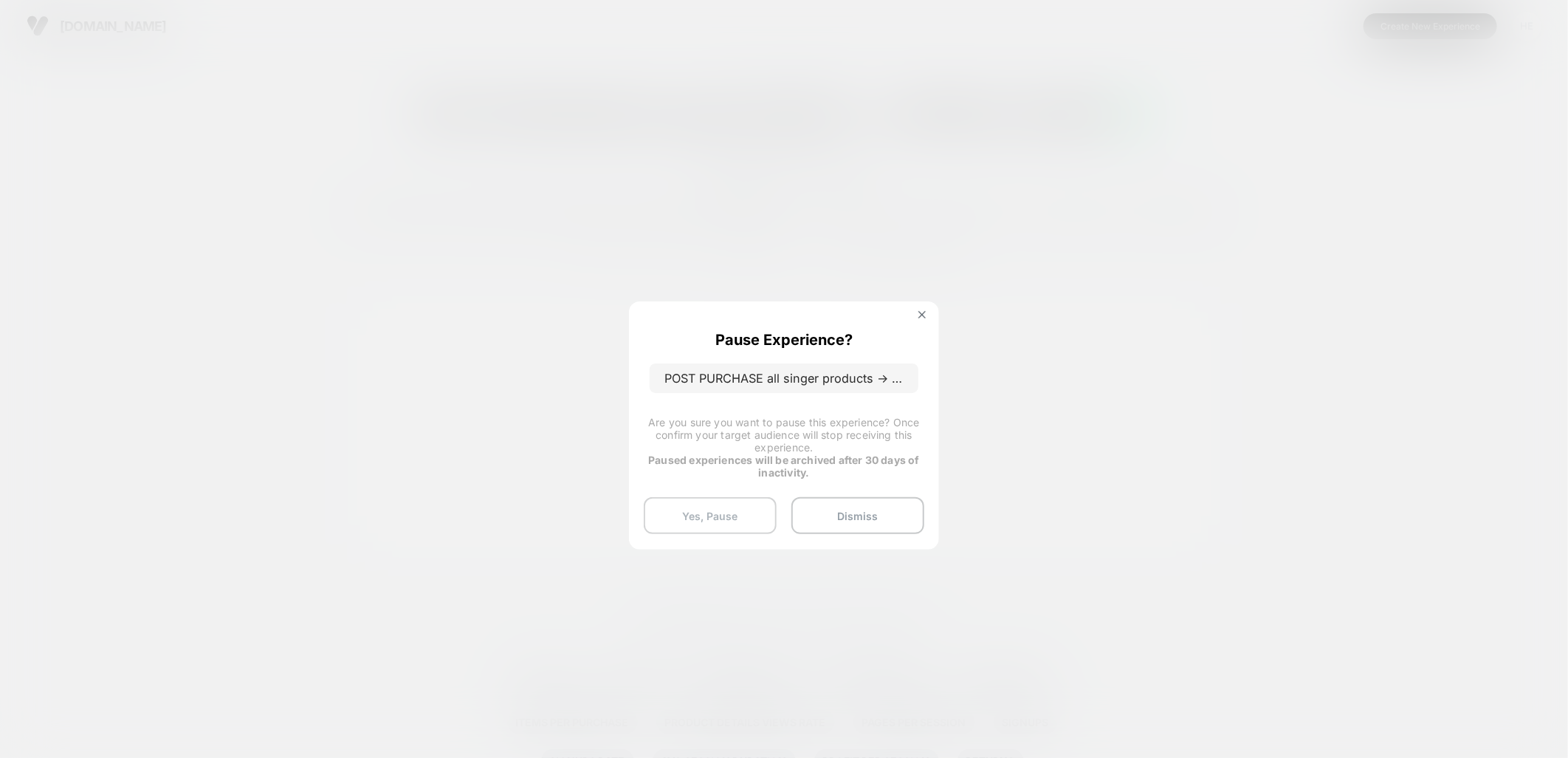
click at [727, 517] on button "Yes, Pause" at bounding box center [710, 516] width 133 height 37
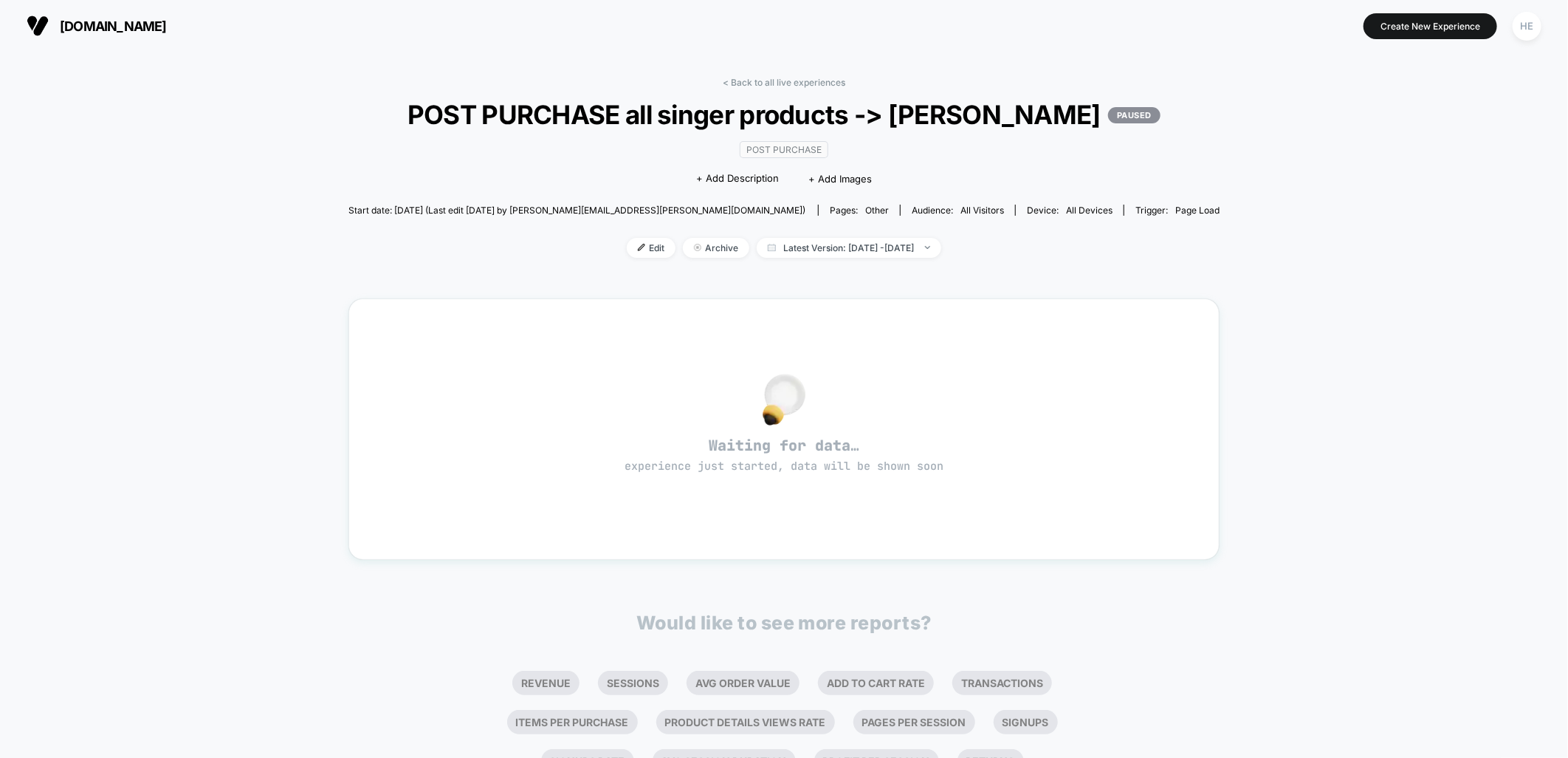
click at [82, 21] on span "[DOMAIN_NAME]" at bounding box center [113, 26] width 107 height 15
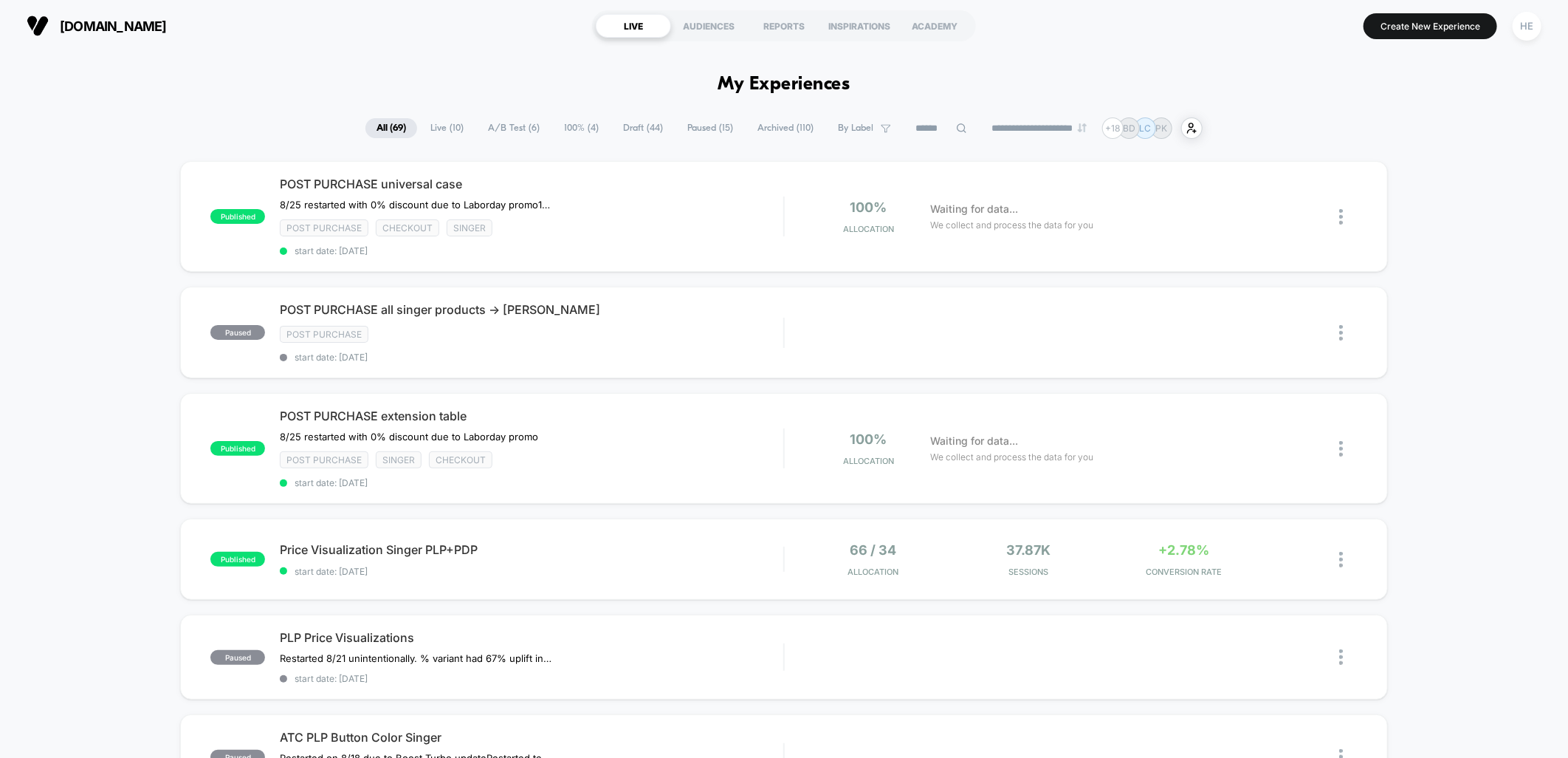
click at [451, 127] on span "Live ( 10 )" at bounding box center [447, 127] width 56 height 20
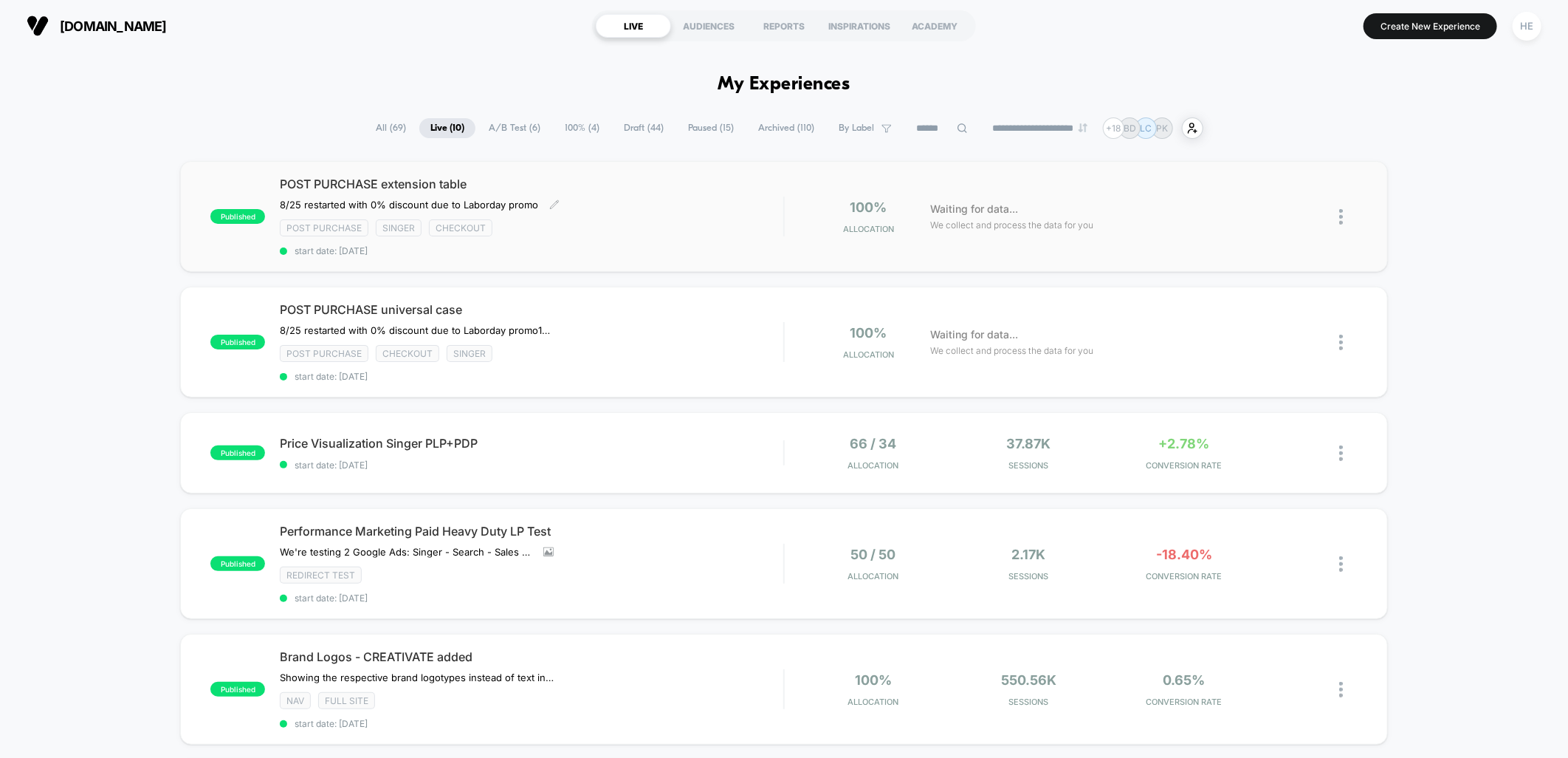
click at [654, 186] on span "POST PURCHASE extension table" at bounding box center [532, 183] width 504 height 14
click at [682, 223] on div "Post Purchase Singer checkout" at bounding box center [532, 228] width 504 height 17
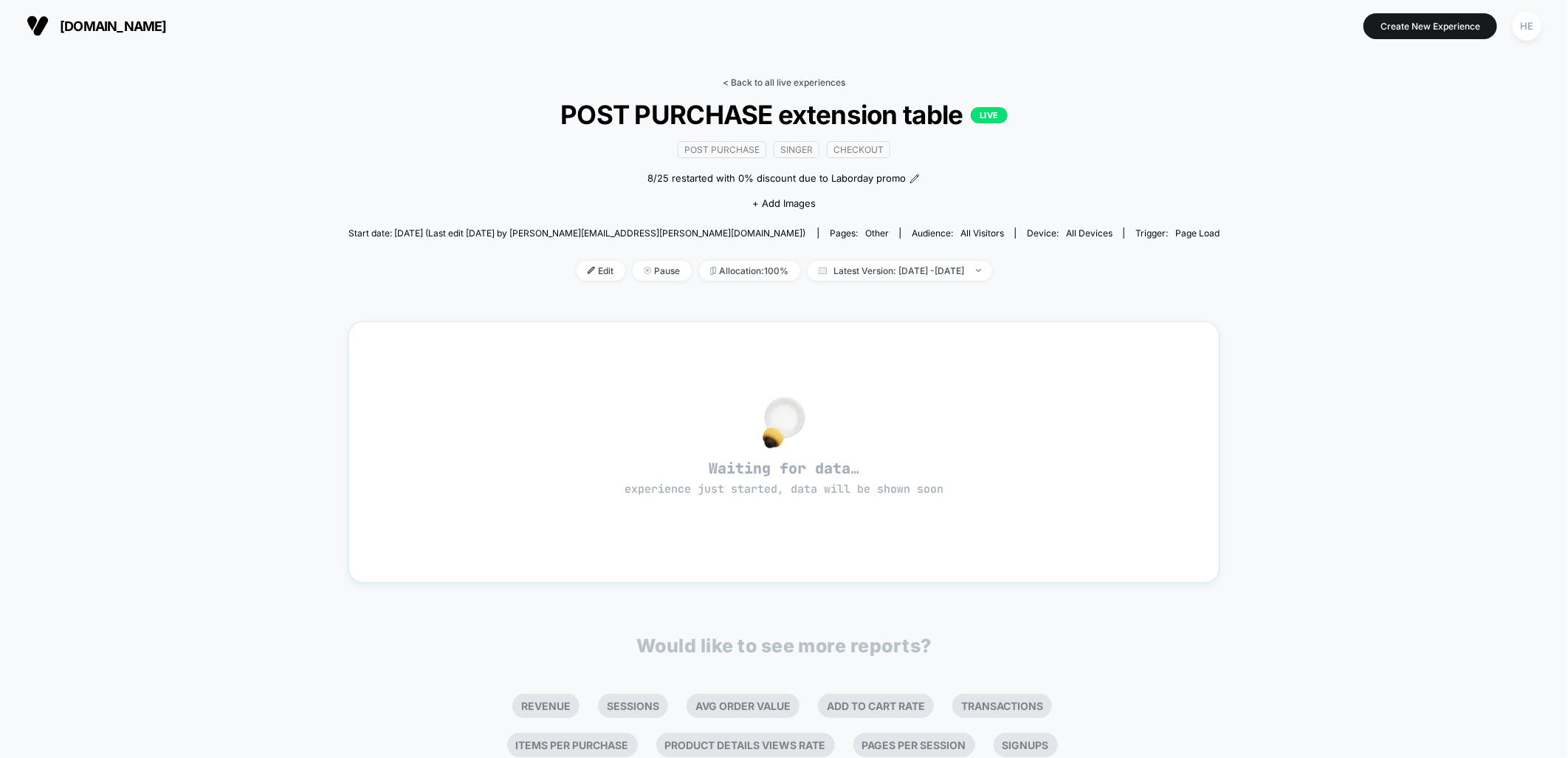
click at [756, 84] on link "< Back to all live experiences" at bounding box center [784, 82] width 123 height 11
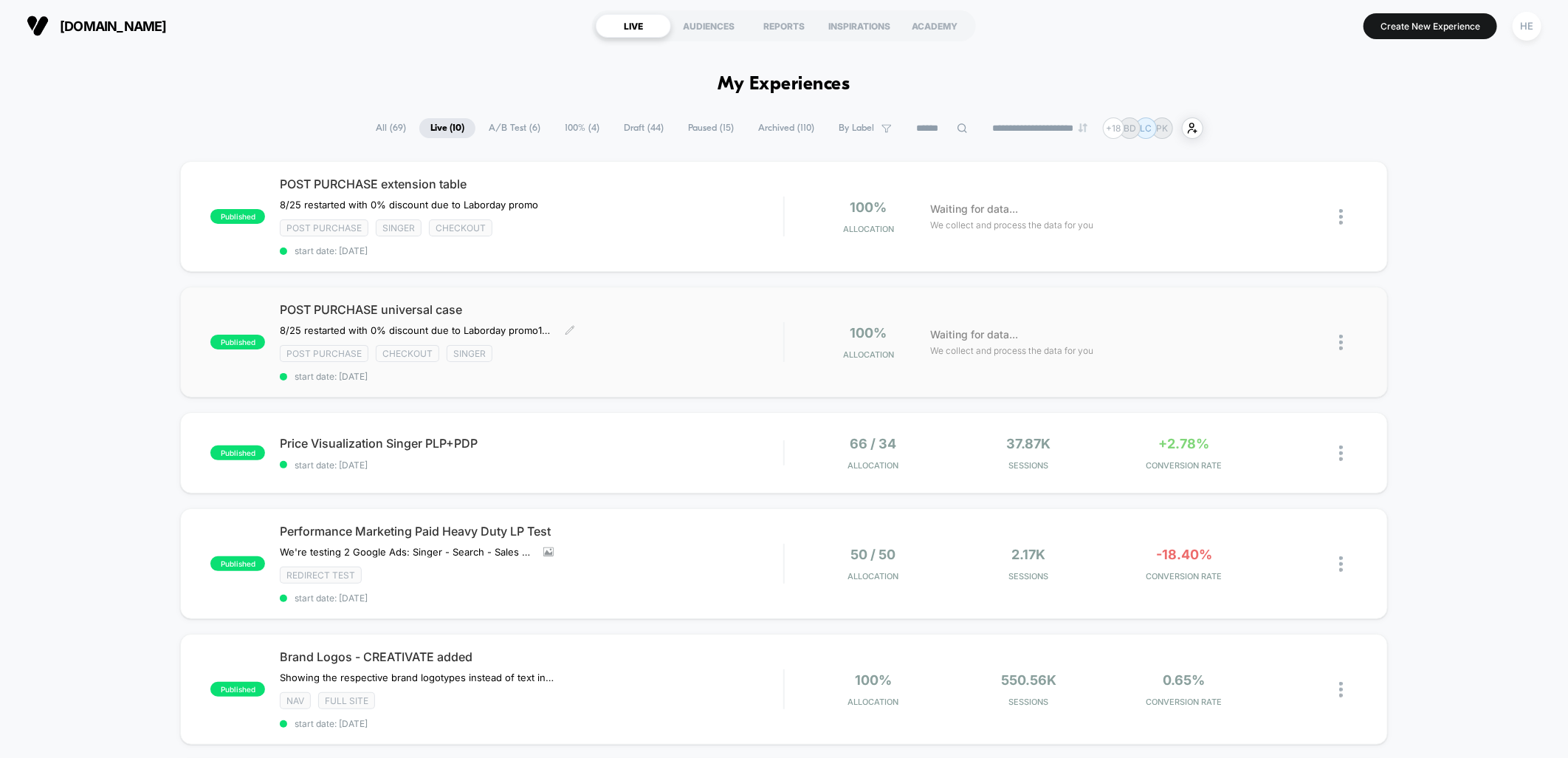
click at [647, 337] on div "POST PURCHASE universal case 8/25 restarted with 0% discount due to Laborday pr…" at bounding box center [532, 341] width 504 height 80
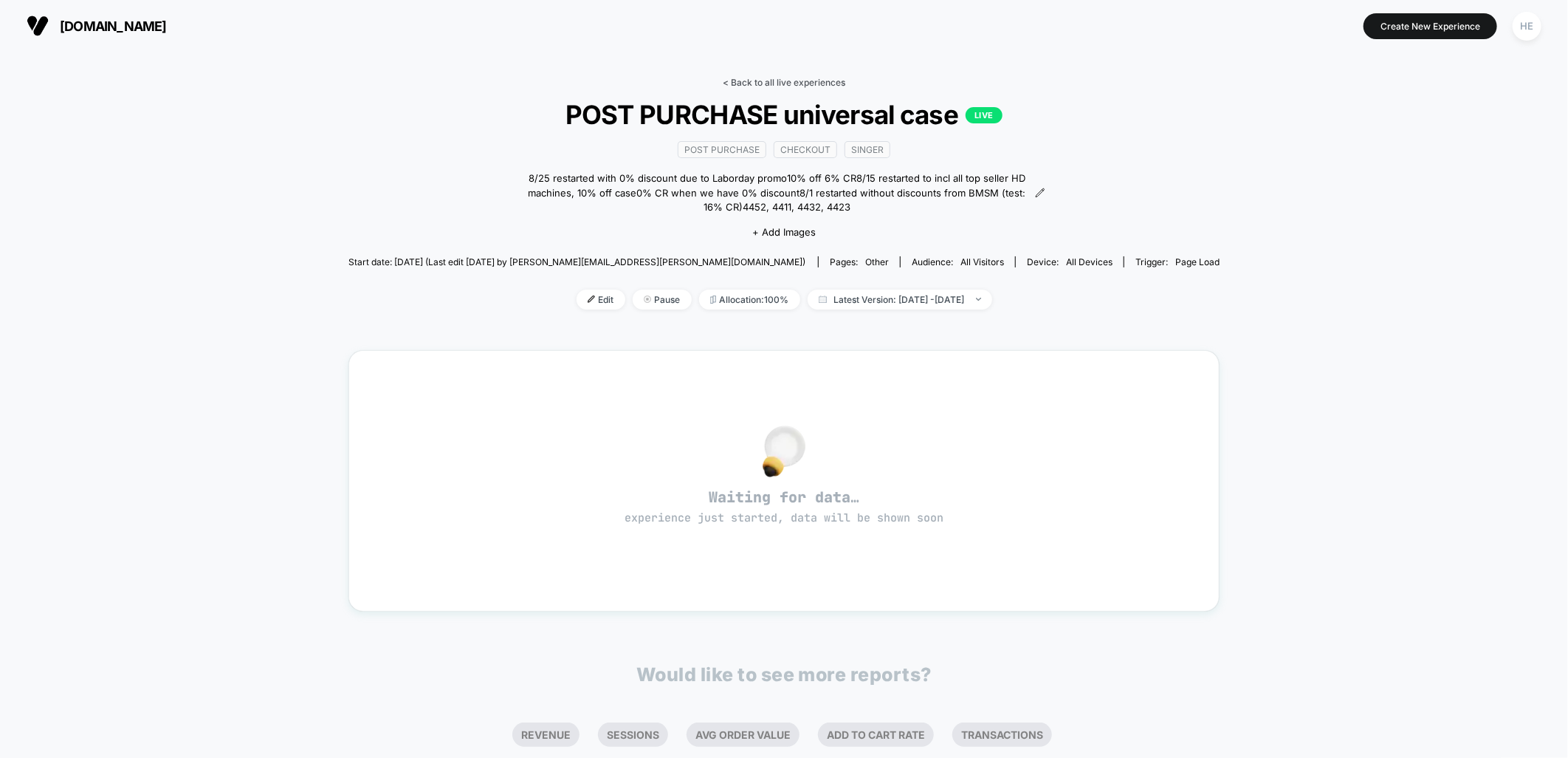
click at [784, 77] on link "< Back to all live experiences" at bounding box center [784, 82] width 123 height 11
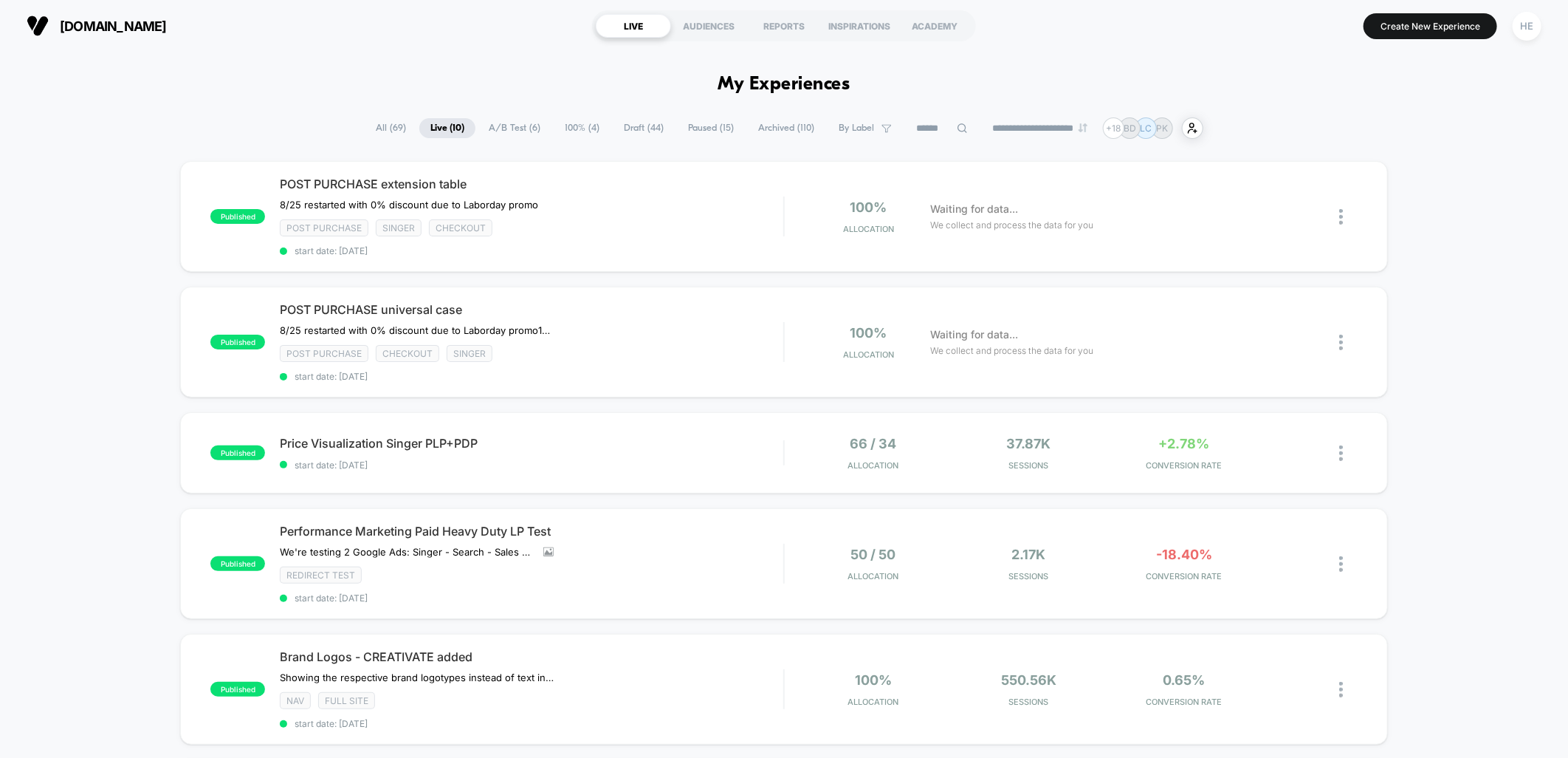
click at [1501, 266] on div "published POST PURCHASE extension table ﻿8/25 restarted with 0% discount due to…" at bounding box center [784, 760] width 1568 height 1198
click at [677, 318] on div "POST PURCHASE universal case 8/25 restarted with 0% discount due to Laborday pr…" at bounding box center [532, 341] width 504 height 80
click at [670, 224] on div "Post Purchase Singer checkout" at bounding box center [532, 228] width 504 height 17
click at [1474, 311] on div "published POST PURCHASE extension table ﻿8/25 restarted with 0% discount due to…" at bounding box center [784, 760] width 1568 height 1198
